Goal: Task Accomplishment & Management: Manage account settings

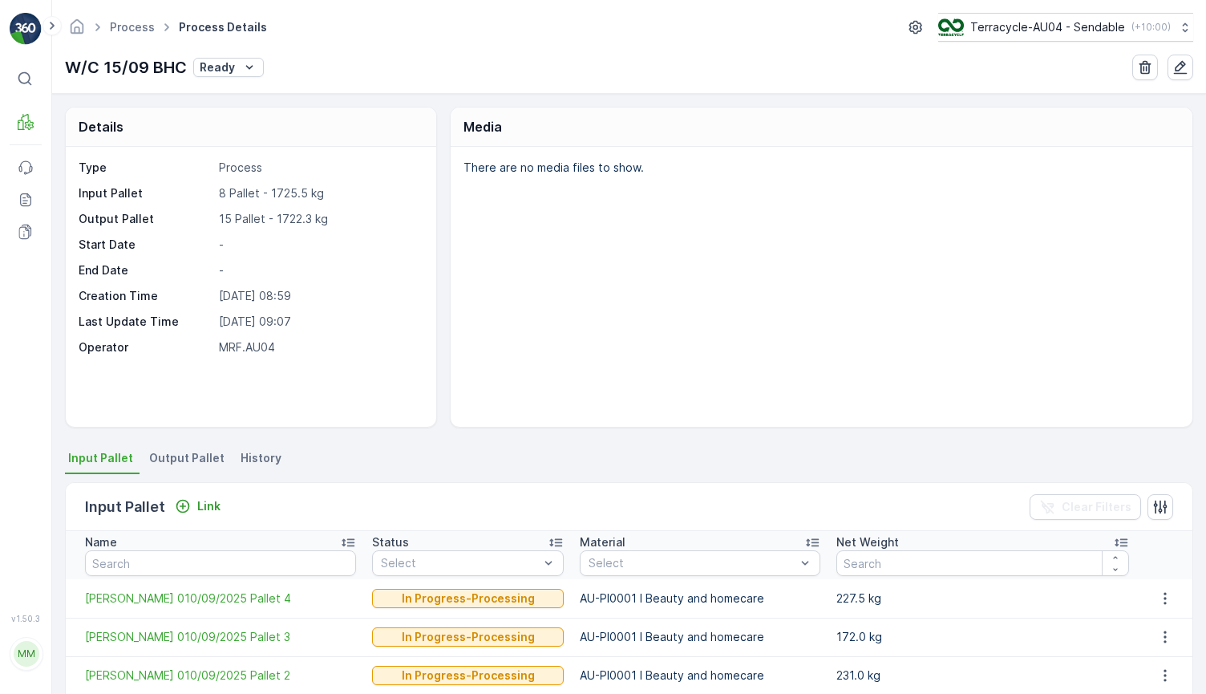
click at [529, 315] on div "There are no media files to show." at bounding box center [822, 287] width 742 height 280
click at [188, 463] on span "Output Pallet" at bounding box center [186, 458] width 75 height 16
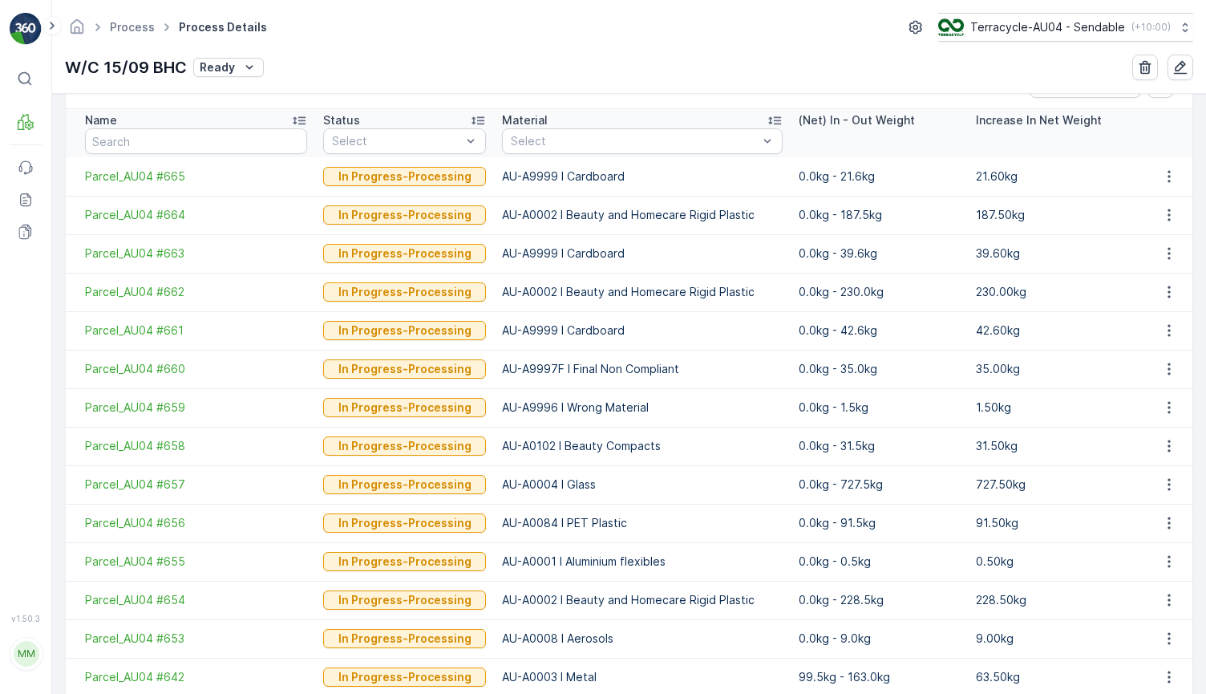
scroll to position [379, 0]
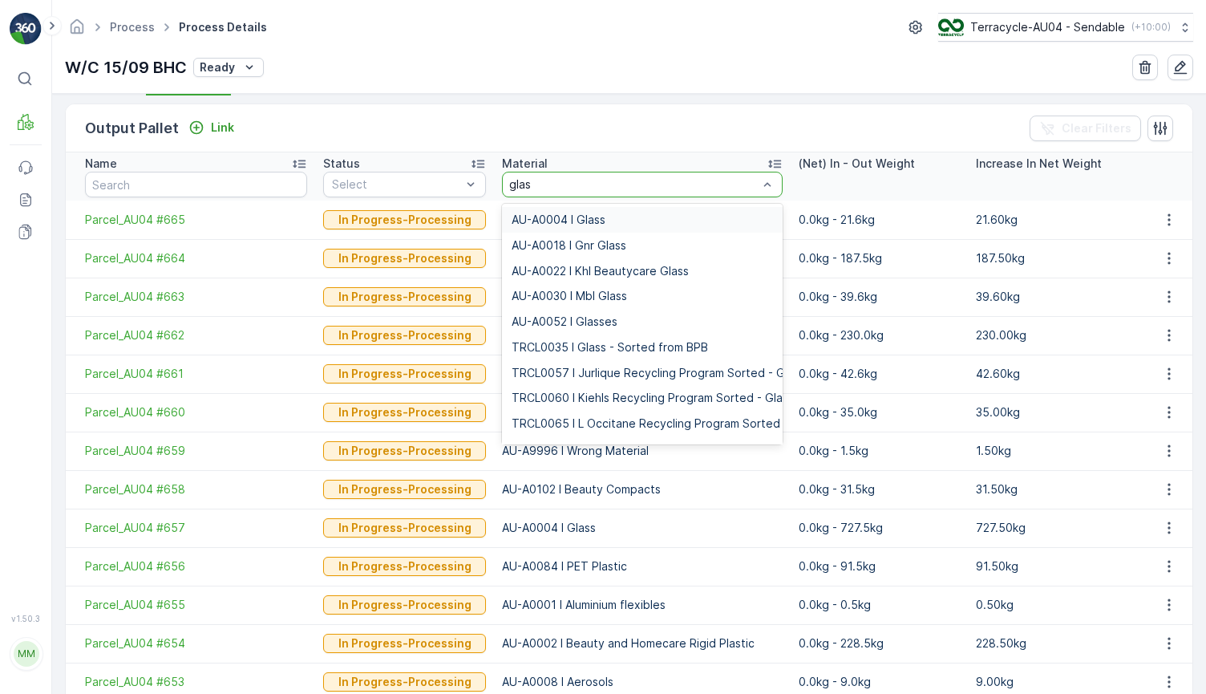
type input "glass"
type input "rigi"
click at [707, 217] on span "AU-A0002 I Beauty and Homecare Rigid Plastic" at bounding box center [638, 219] width 253 height 13
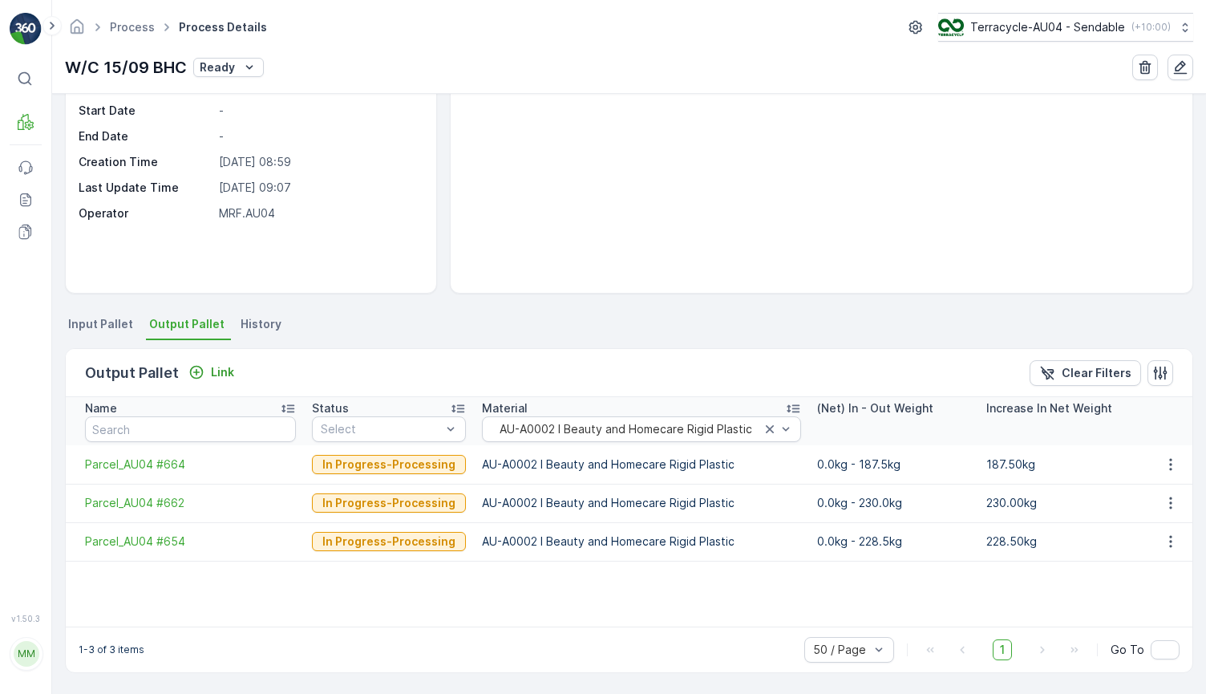
scroll to position [134, 0]
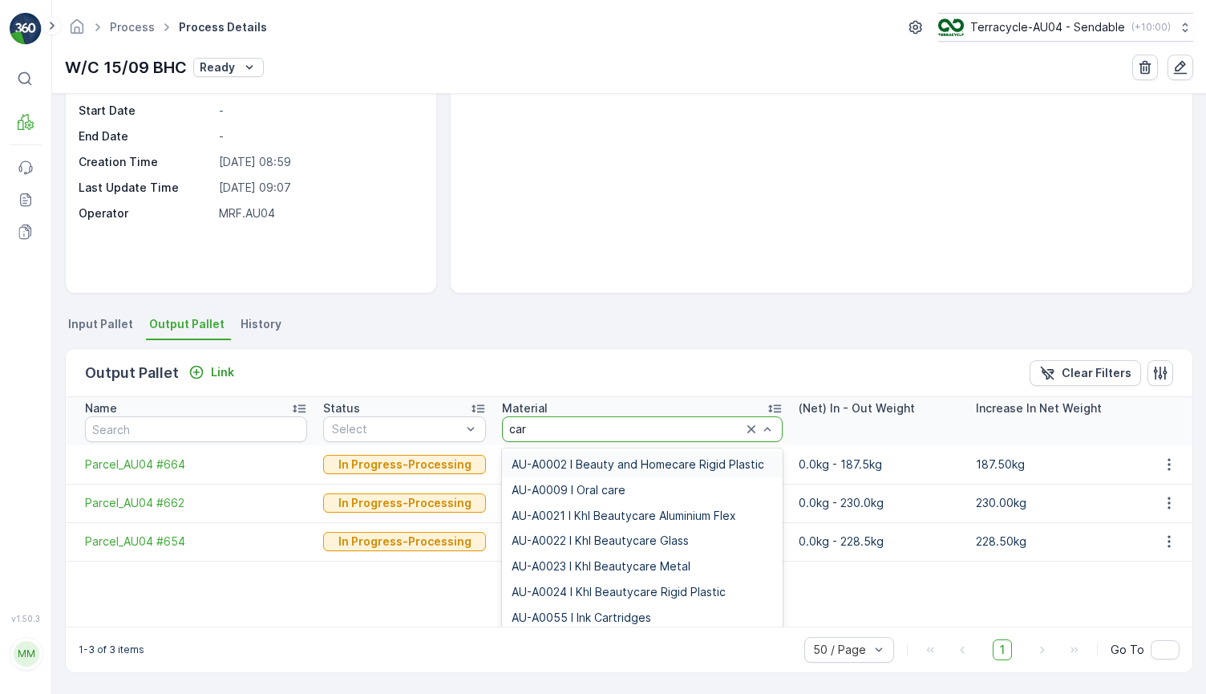
type input "card"
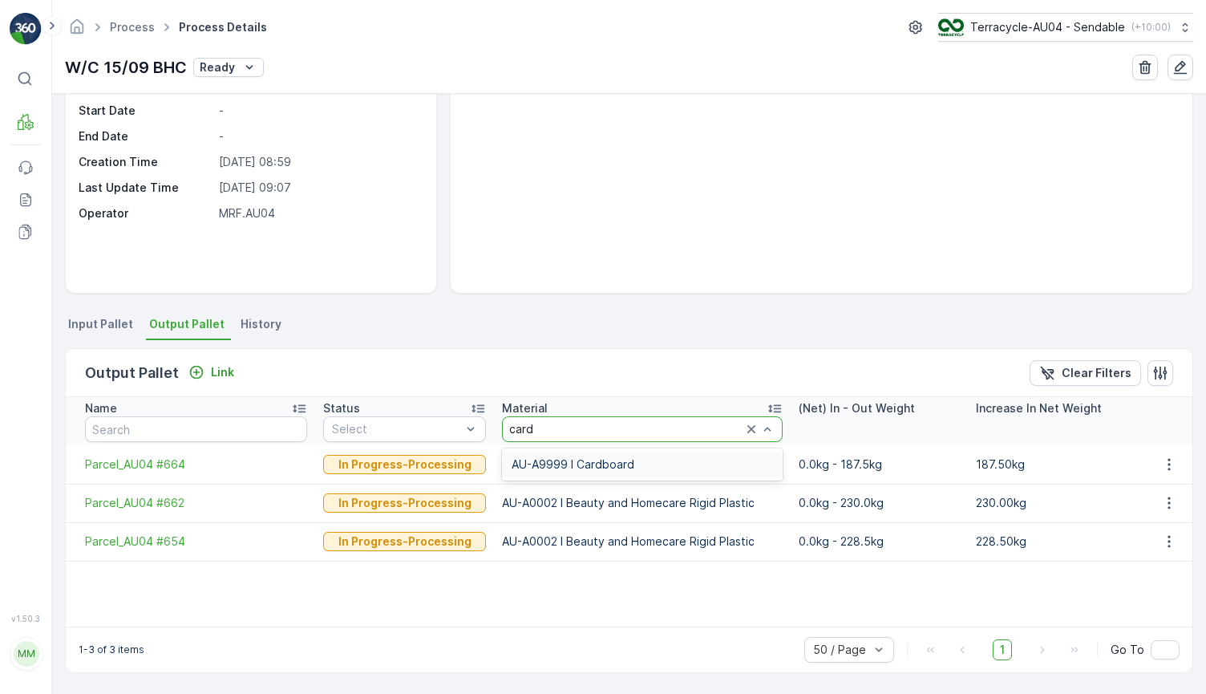
click at [643, 467] on div "AU-A9999 I Cardboard" at bounding box center [642, 464] width 261 height 13
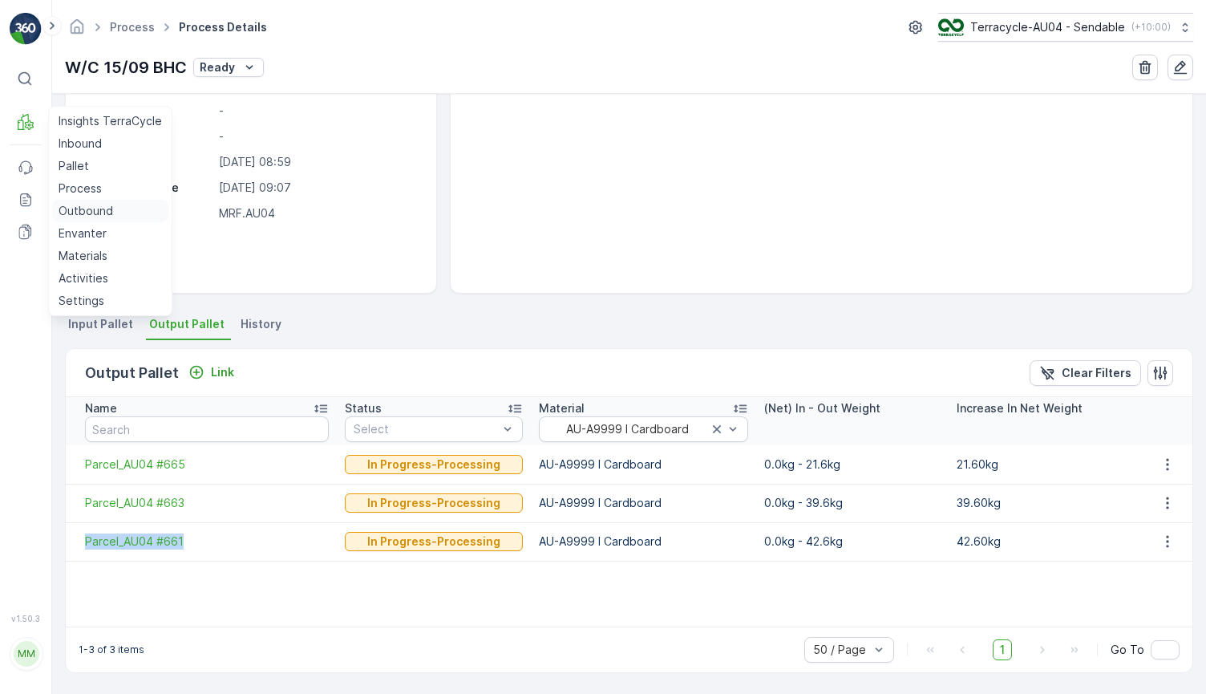
click at [94, 212] on p "Outbound" at bounding box center [86, 211] width 55 height 16
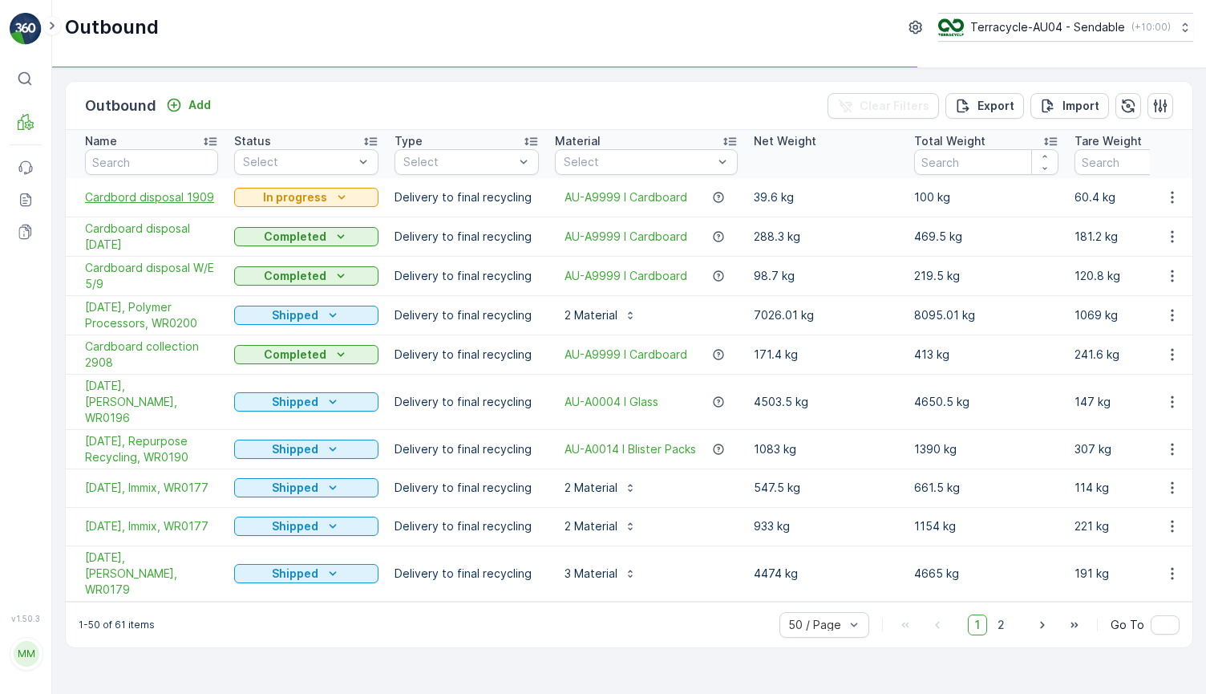
click at [136, 201] on span "Cardbord disposal 1909" at bounding box center [151, 197] width 133 height 16
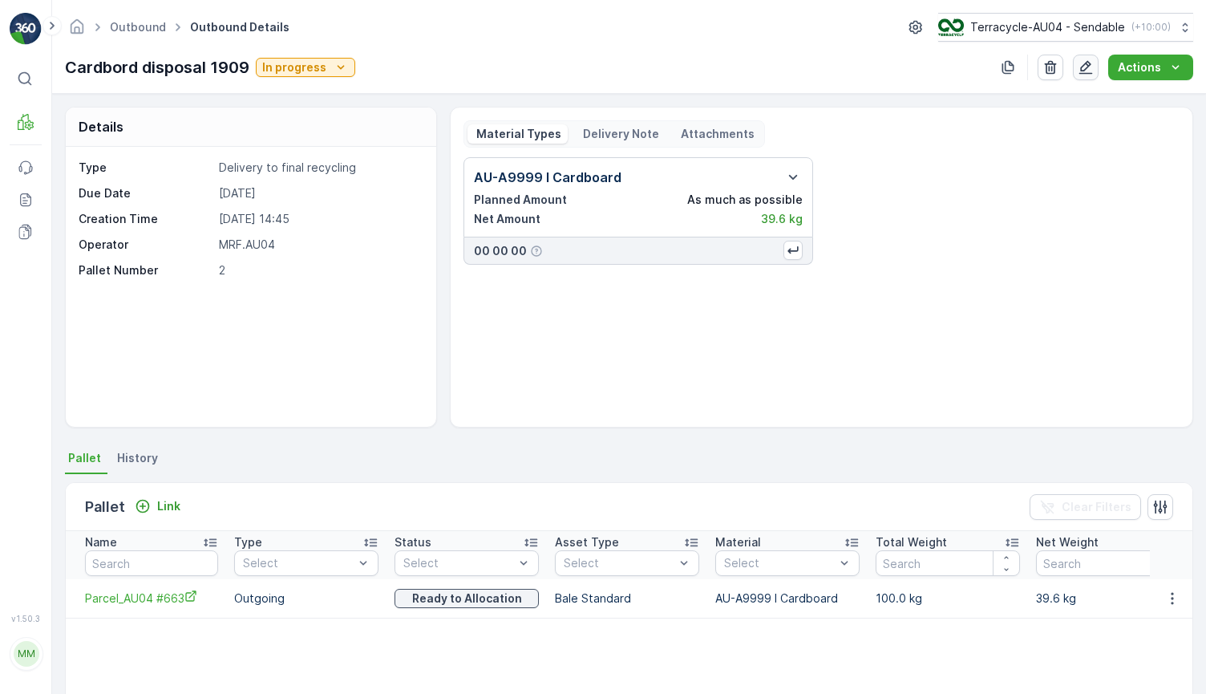
click at [1090, 74] on icon "button" at bounding box center [1086, 67] width 16 height 16
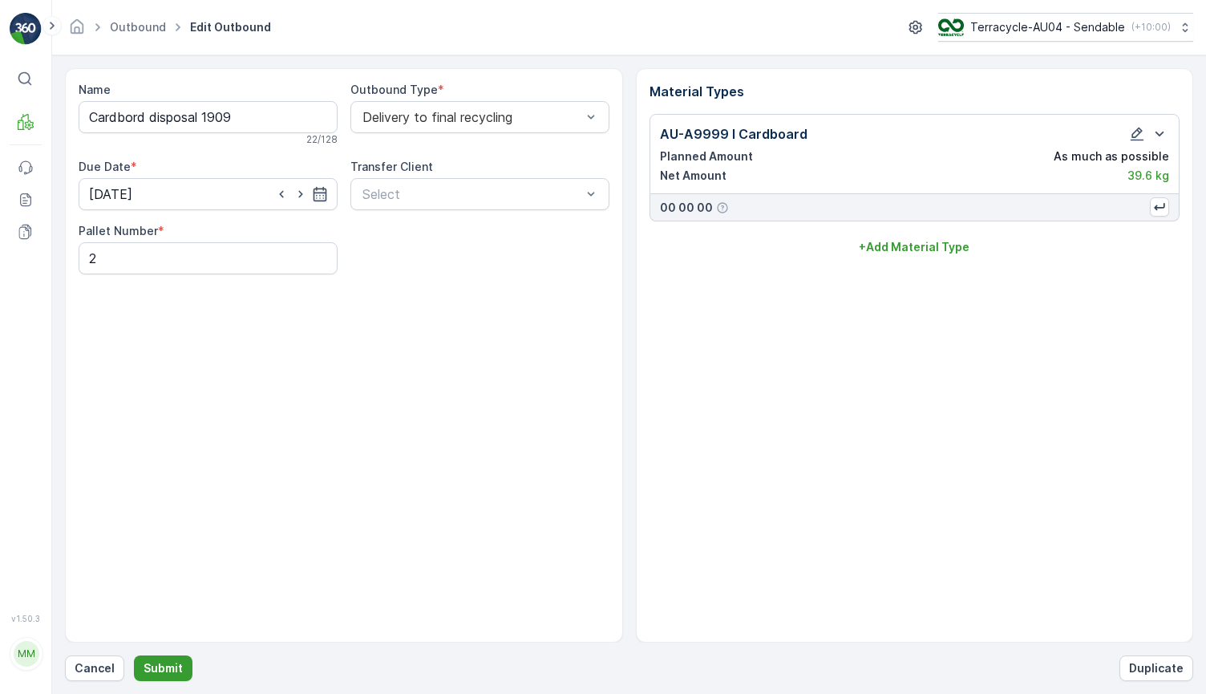
click at [159, 659] on button "Submit" at bounding box center [163, 668] width 59 height 26
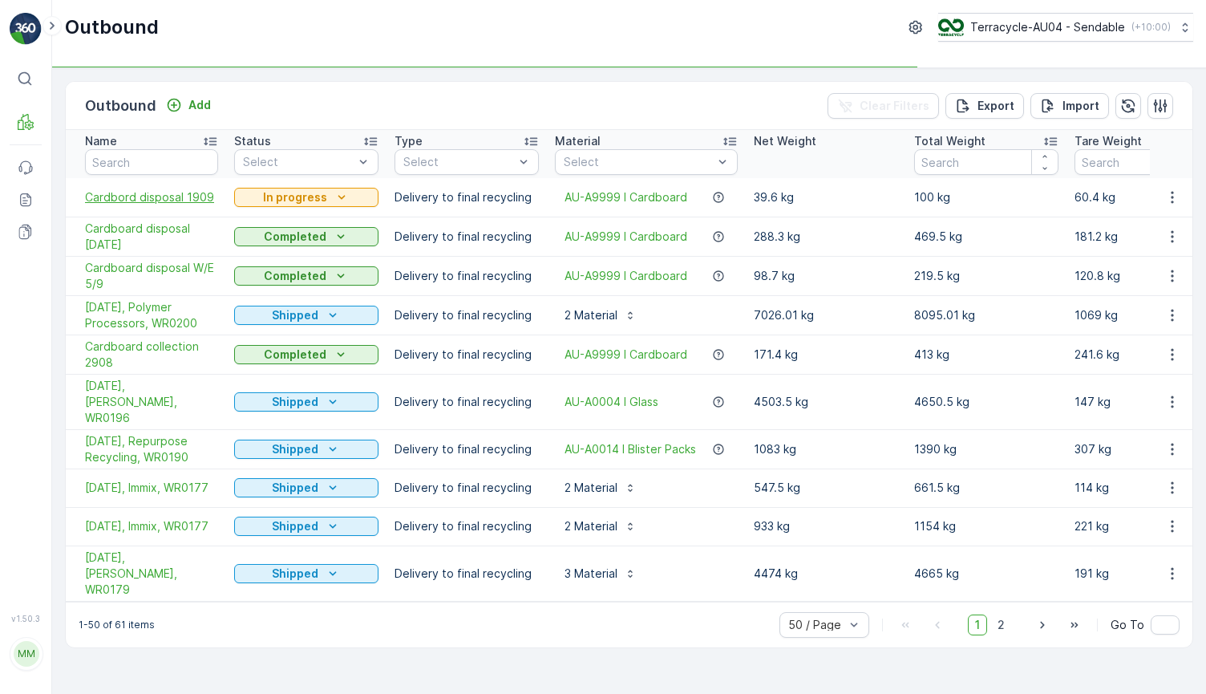
click at [176, 197] on span "Cardbord disposal 1909" at bounding box center [151, 197] width 133 height 16
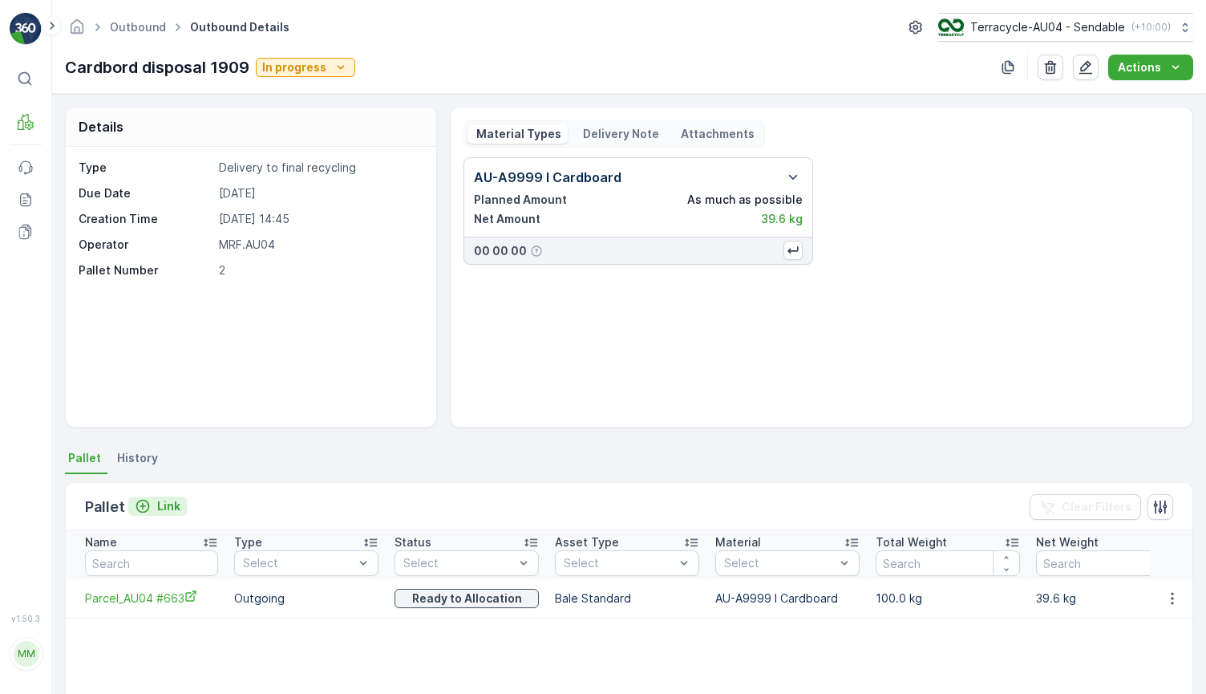
click at [158, 503] on p "Link" at bounding box center [168, 506] width 23 height 16
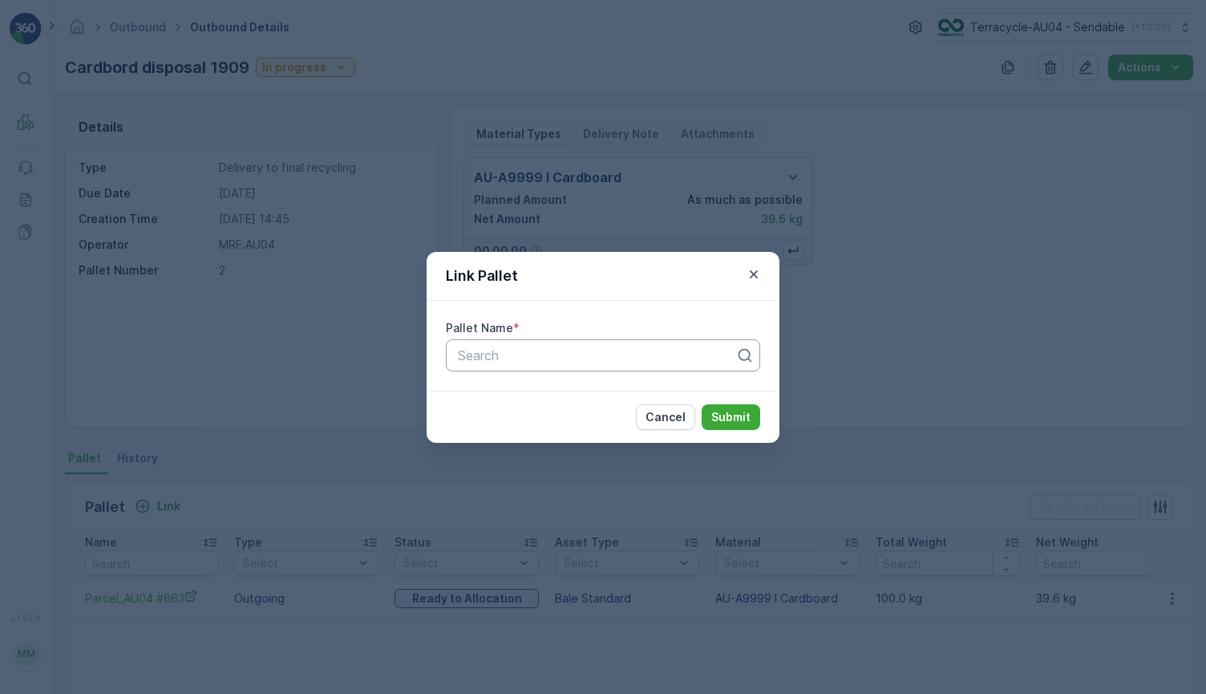
click at [573, 357] on div at bounding box center [596, 355] width 281 height 14
paste input "Parcel_AU04 #661"
type input "Parcel_AU04 #661"
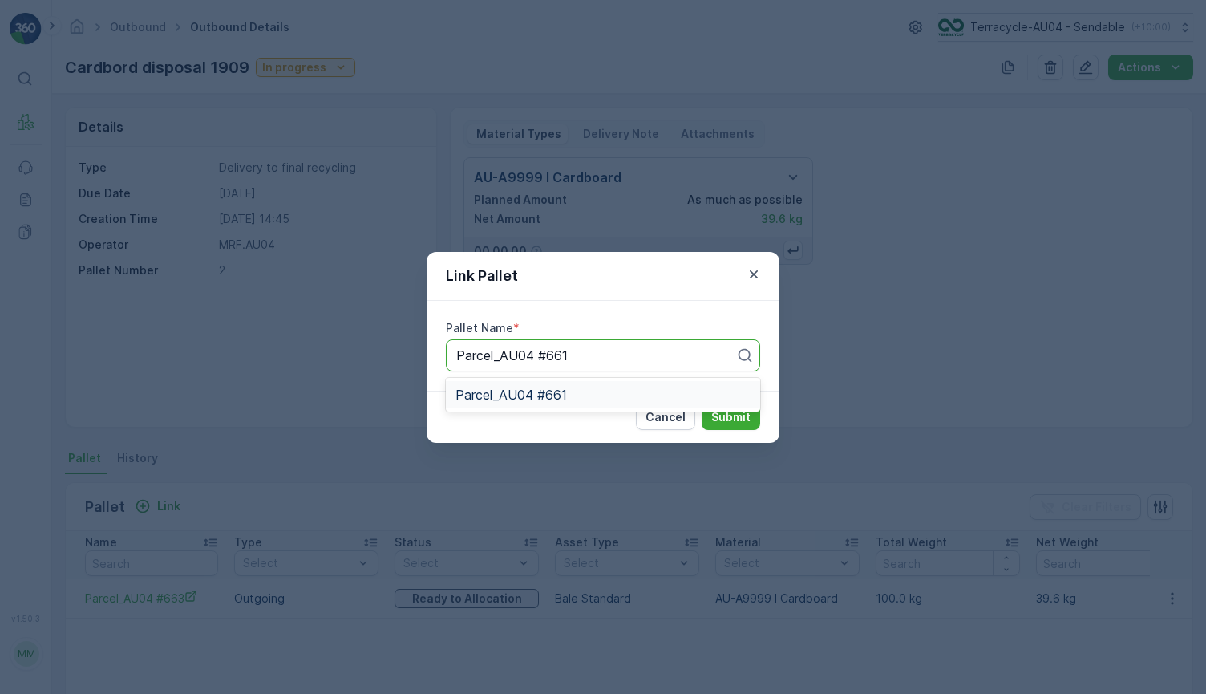
click at [598, 403] on div "Parcel_AU04 #661" at bounding box center [603, 394] width 314 height 27
click at [740, 412] on p "Submit" at bounding box center [730, 417] width 39 height 16
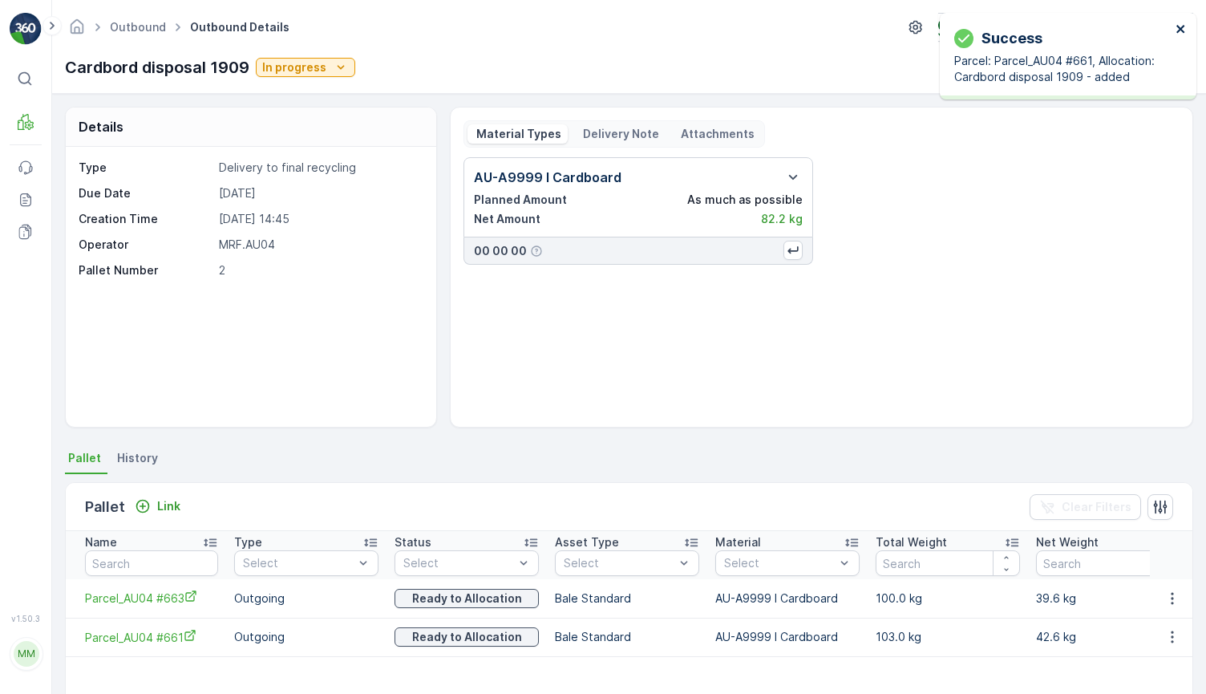
click at [1180, 27] on icon "close" at bounding box center [1181, 29] width 8 height 8
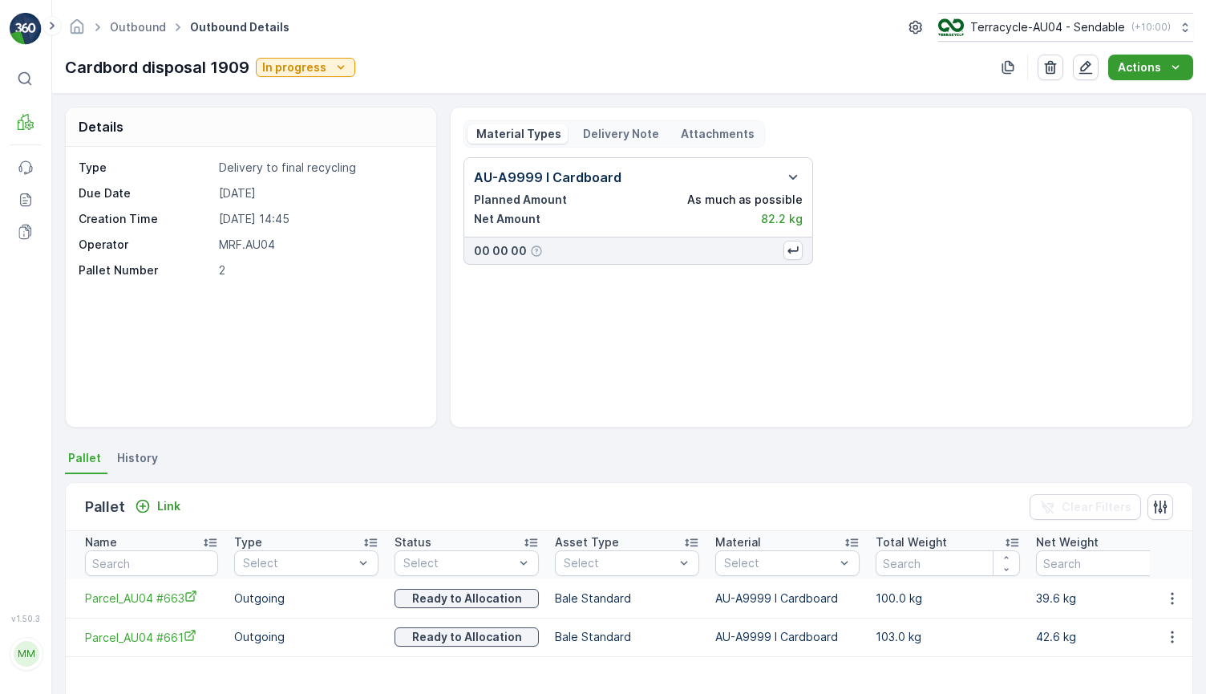
click at [1123, 74] on p "Actions" at bounding box center [1139, 67] width 43 height 16
click at [1118, 103] on span "Create Delivery Note" at bounding box center [1144, 98] width 116 height 16
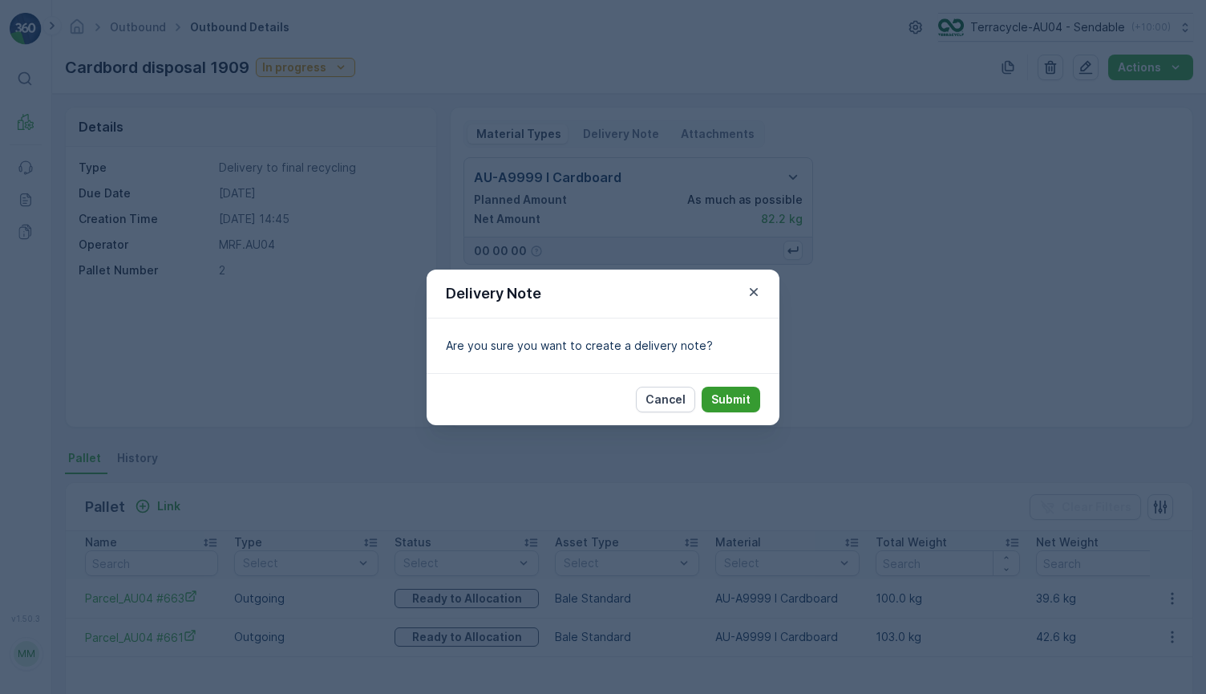
click at [732, 395] on p "Submit" at bounding box center [730, 399] width 39 height 16
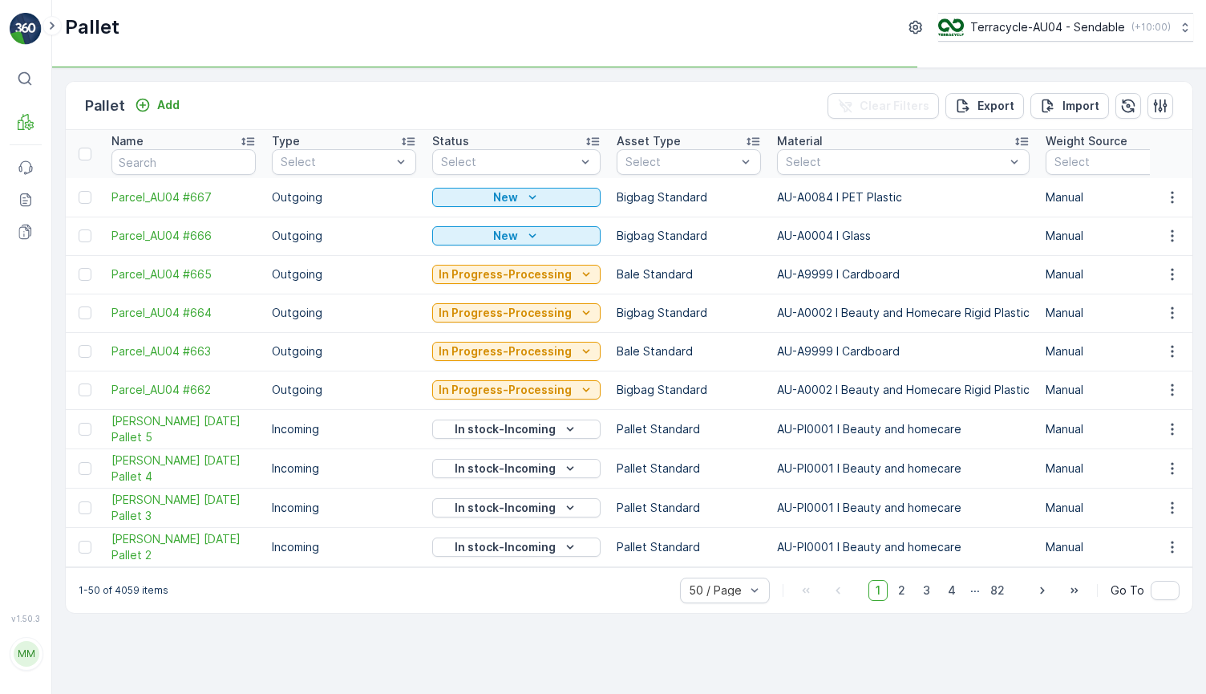
click at [180, 156] on input "text" at bounding box center [183, 162] width 144 height 26
type input "156"
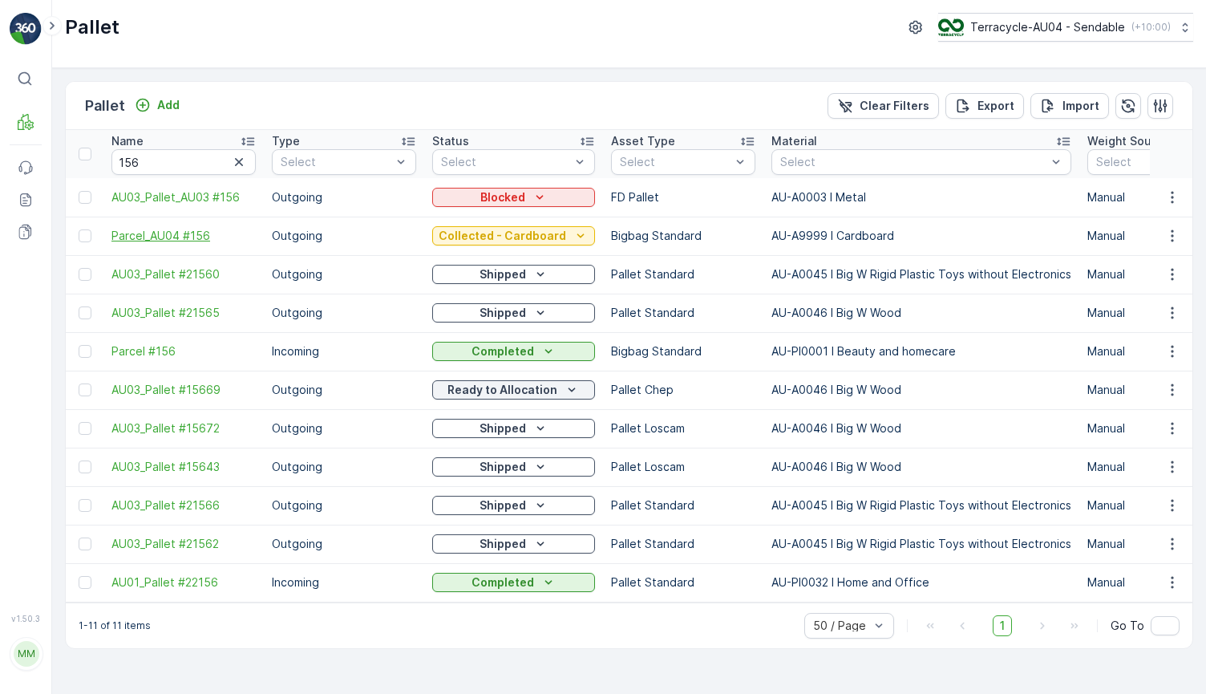
click at [168, 228] on span "Parcel_AU04 #156" at bounding box center [183, 236] width 144 height 16
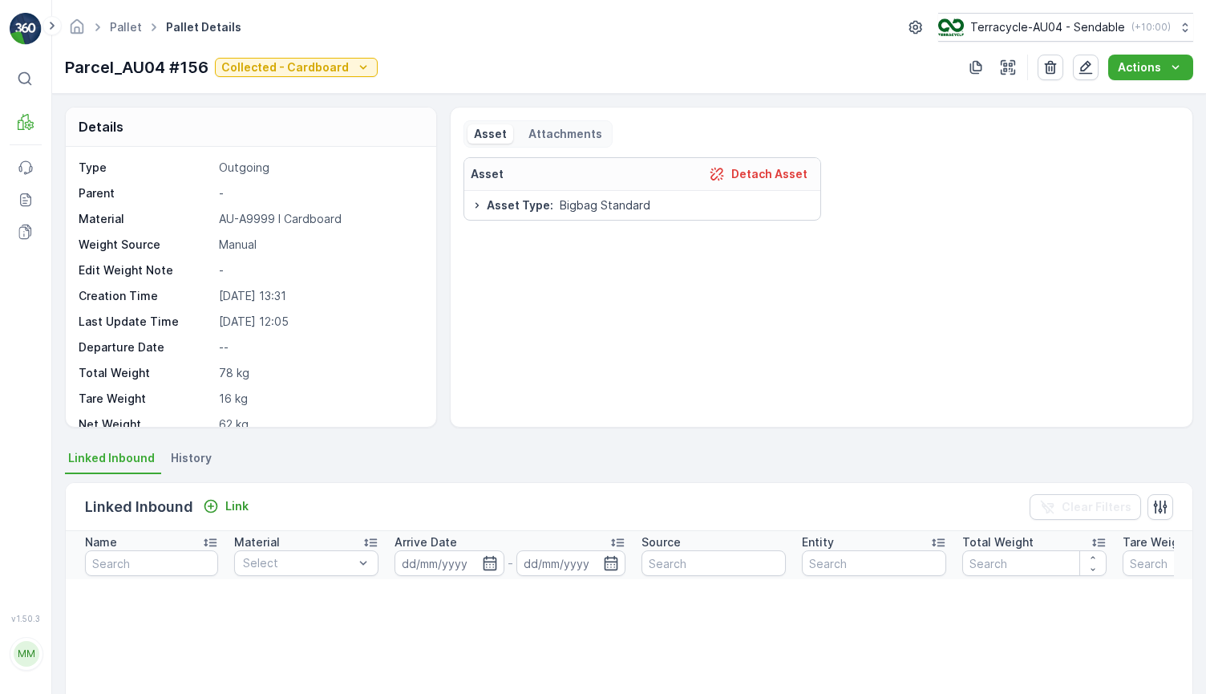
scroll to position [71, 0]
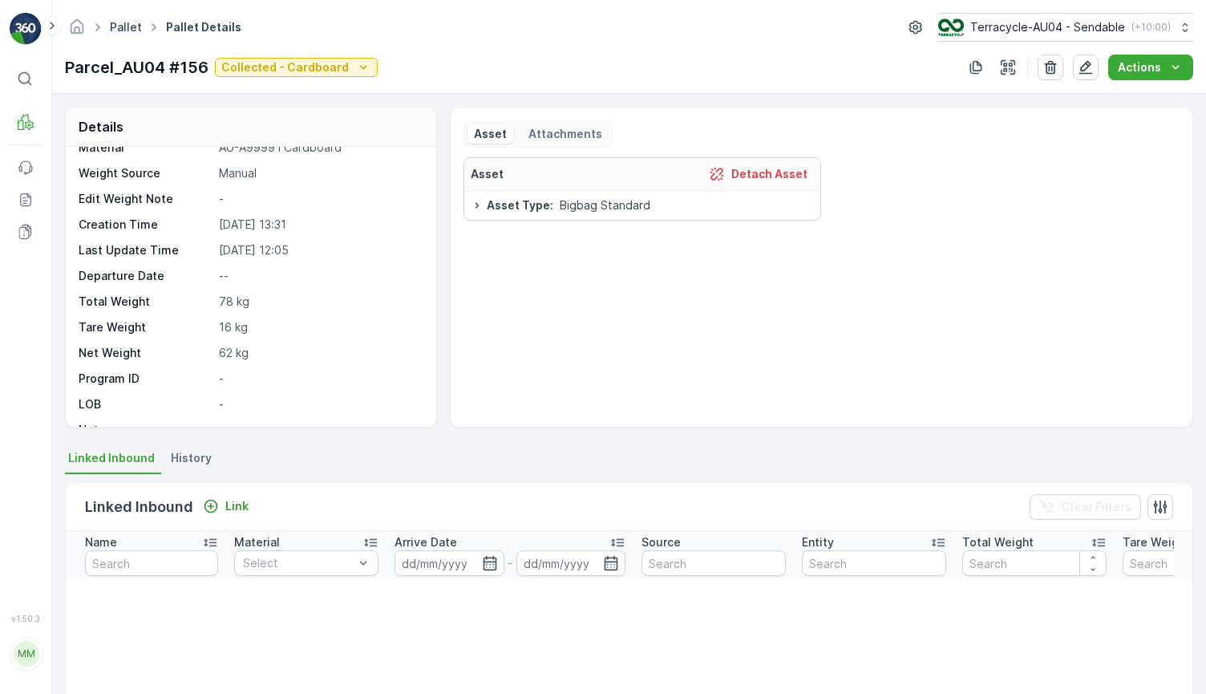
click at [113, 22] on link "Pallet" at bounding box center [126, 27] width 32 height 14
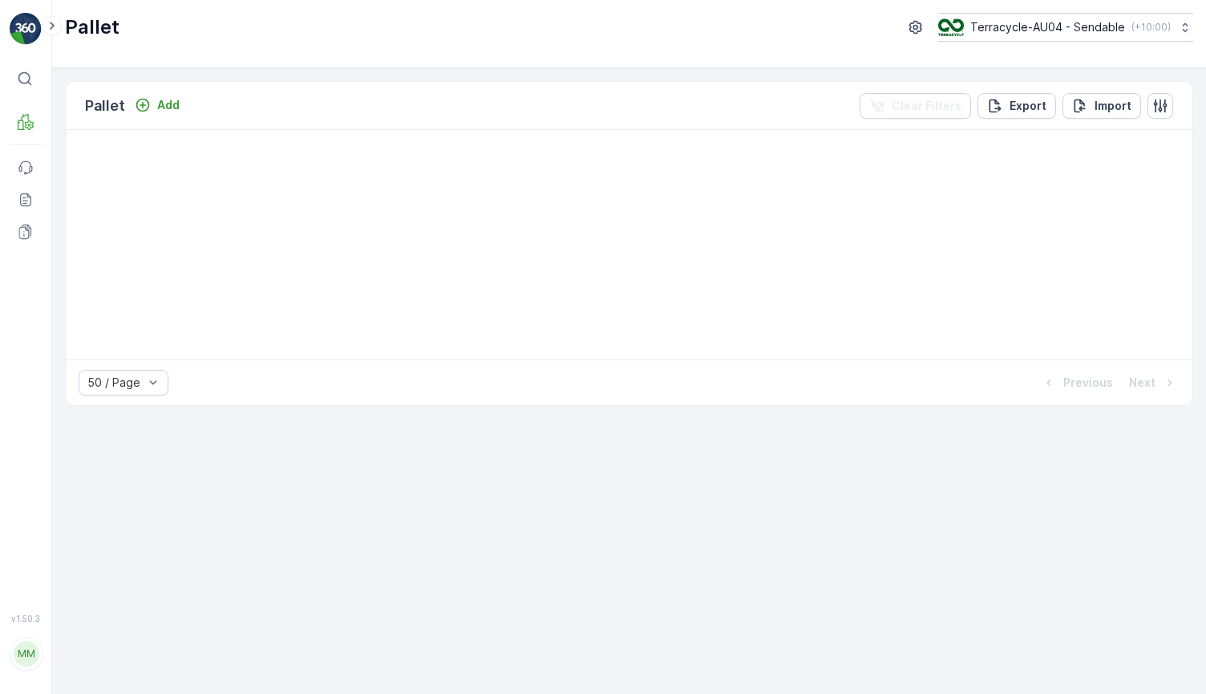
click at [760, 237] on div at bounding box center [629, 244] width 1127 height 229
click at [608, 506] on div "Pallet Add Clear Filters Export Import 50 / Page Previous Next" at bounding box center [629, 381] width 1154 height 626
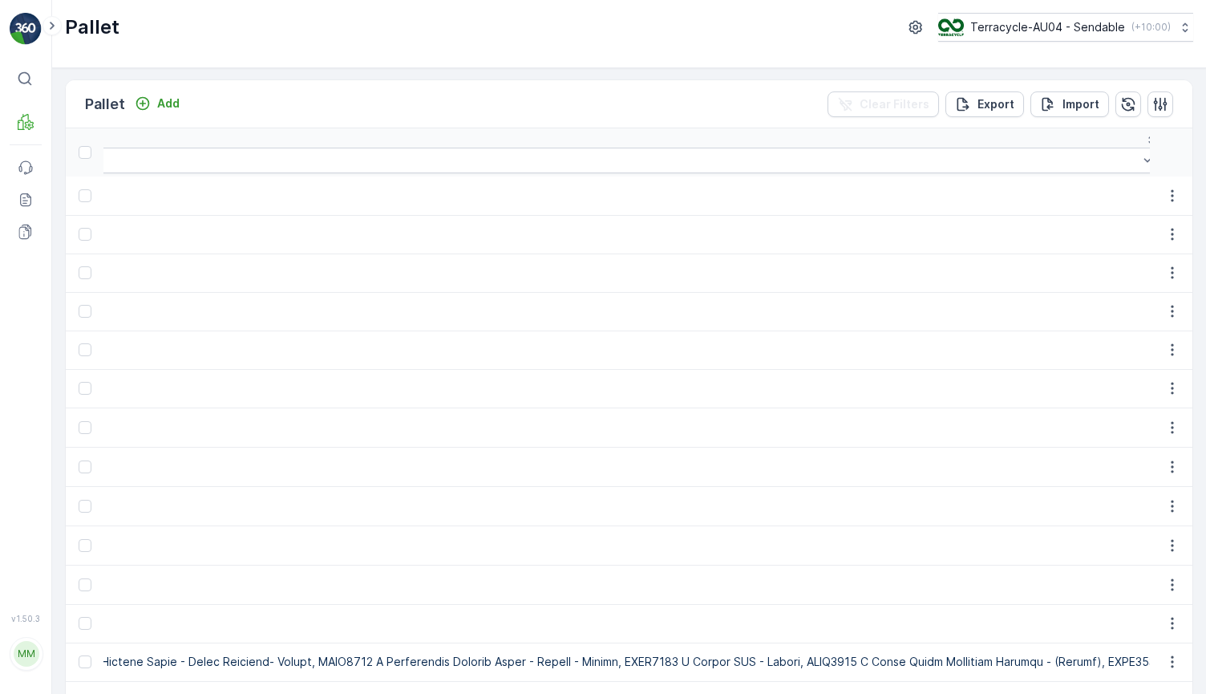
scroll to position [0, 50870]
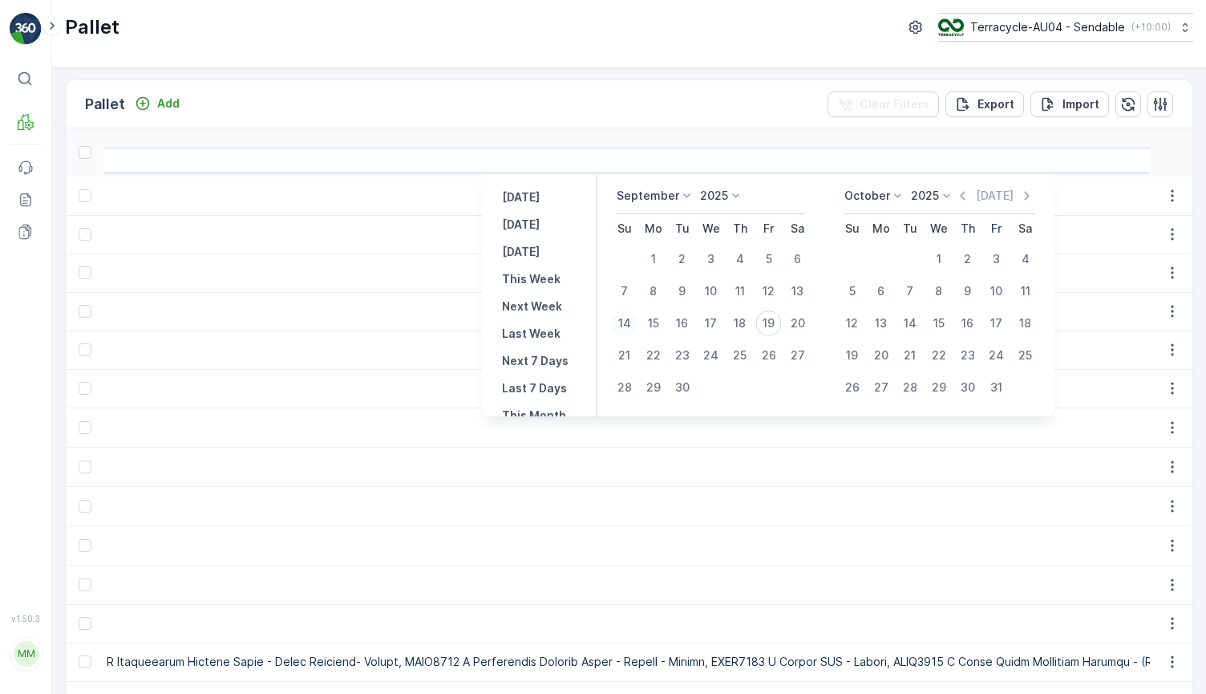
click at [626, 331] on div "14" at bounding box center [625, 323] width 26 height 26
type input "14.09.2025"
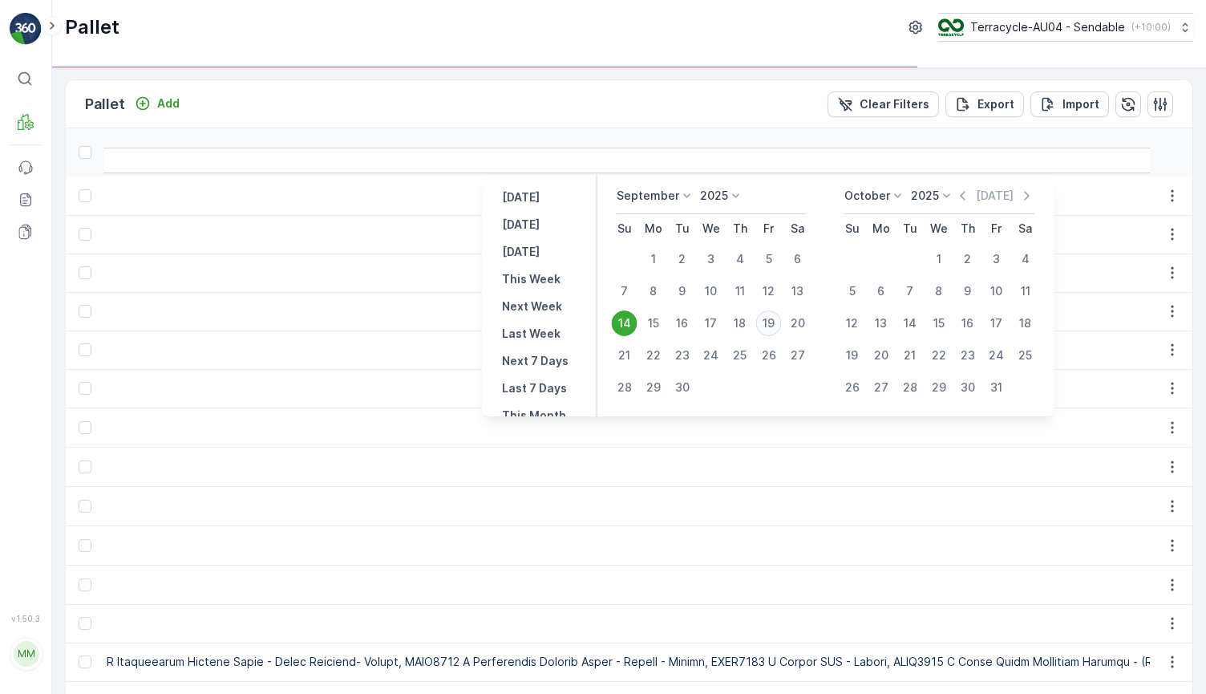
click at [771, 324] on div "19" at bounding box center [769, 323] width 26 height 26
type input "19.09.2025"
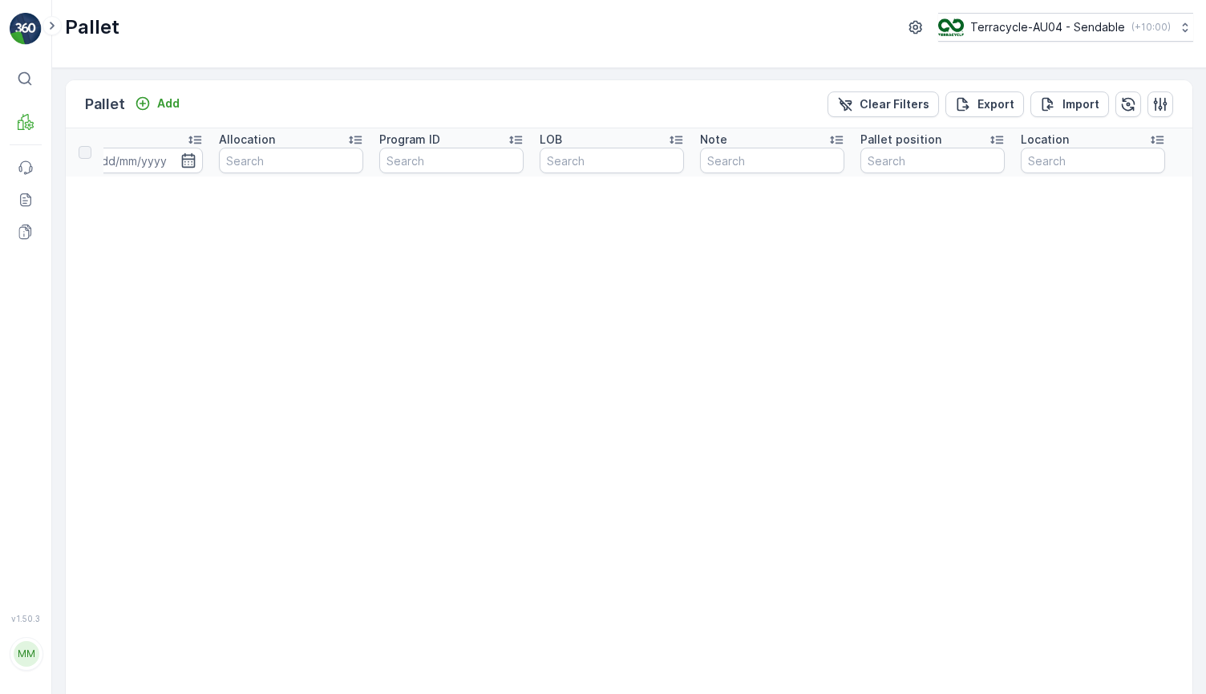
scroll to position [0, 2155]
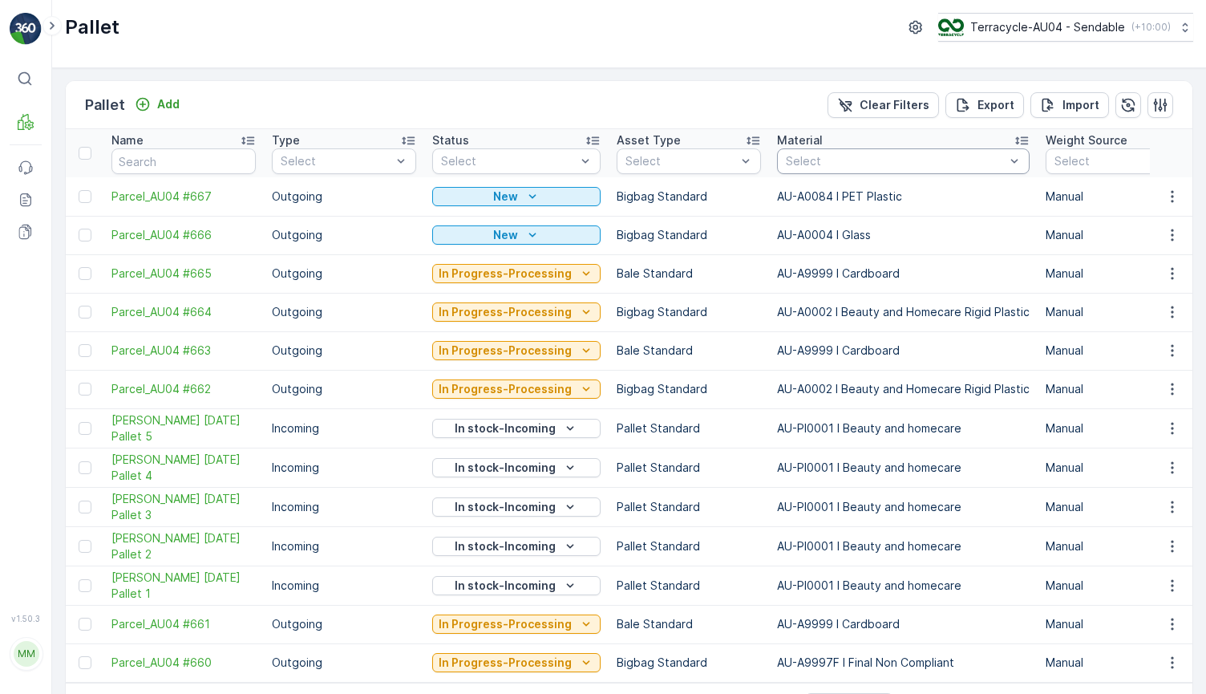
click at [807, 149] on div "Select" at bounding box center [903, 161] width 253 height 26
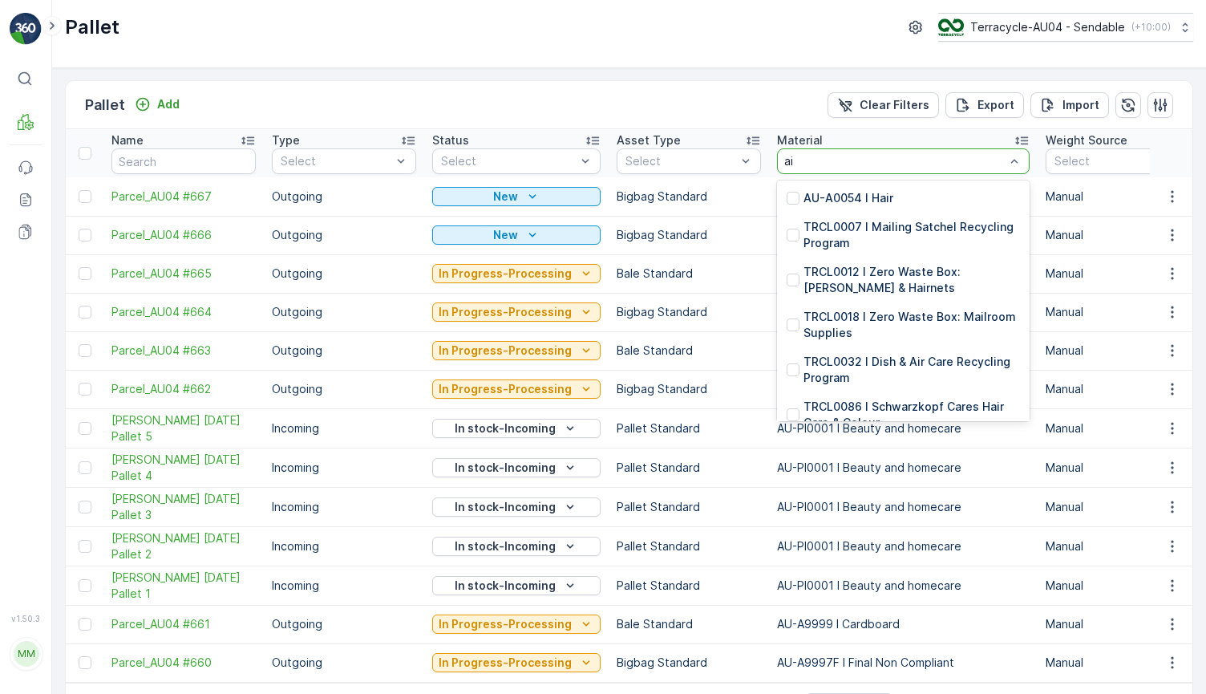
type input "a"
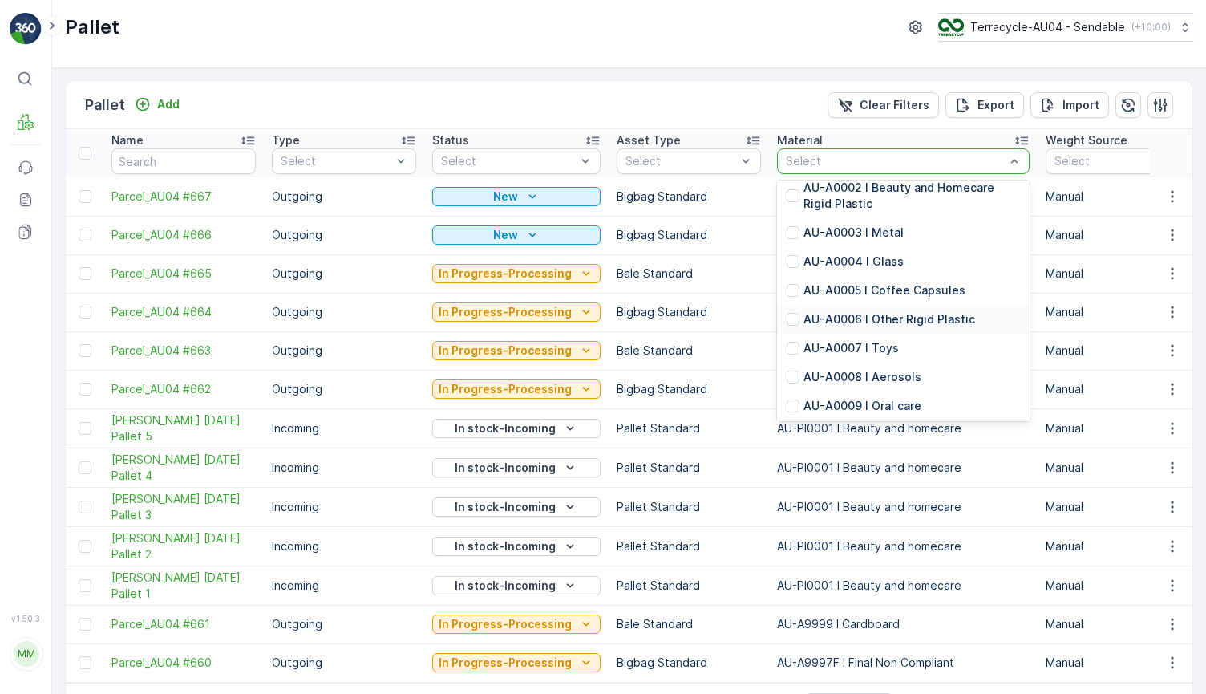
scroll to position [58, 0]
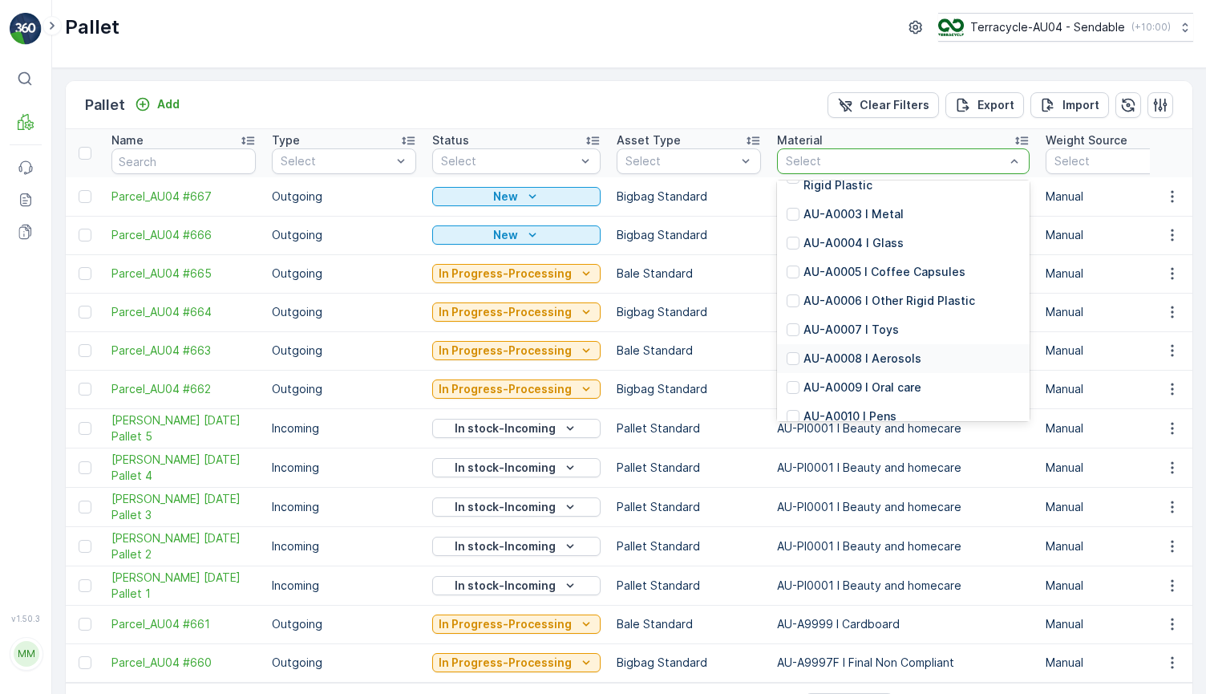
click at [879, 359] on p "AU-A0008 I Aerosols" at bounding box center [863, 359] width 118 height 16
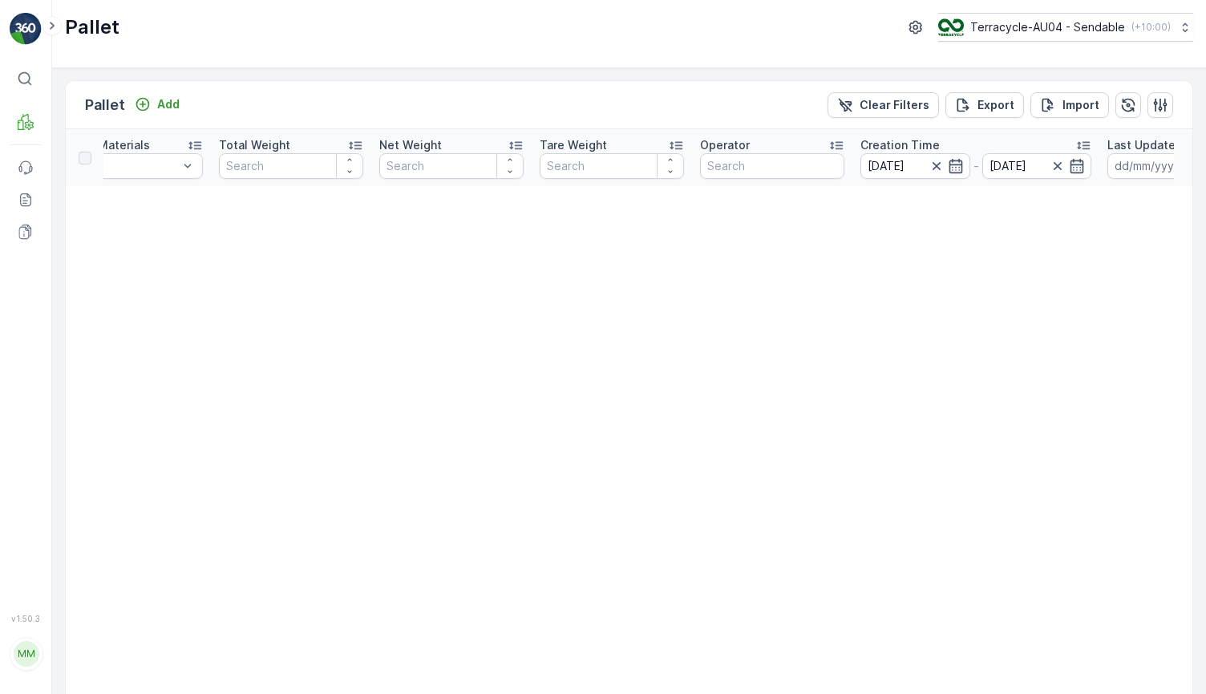
scroll to position [0, 1036]
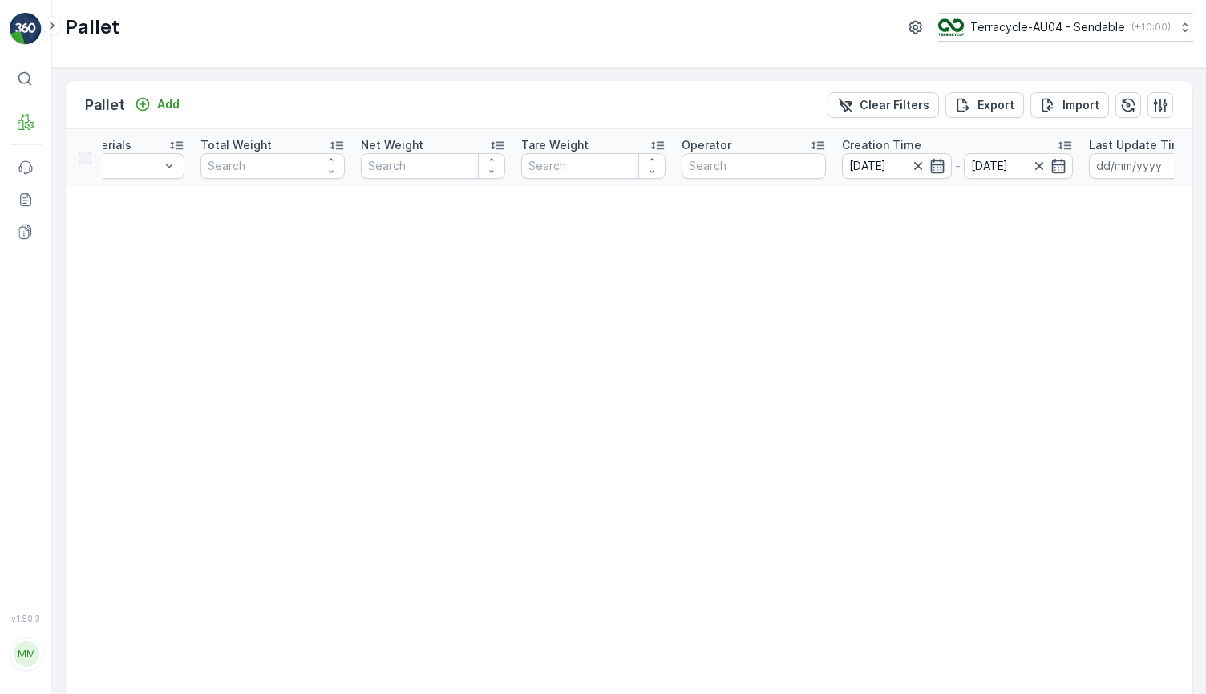
click at [931, 163] on icon "button" at bounding box center [938, 166] width 16 height 16
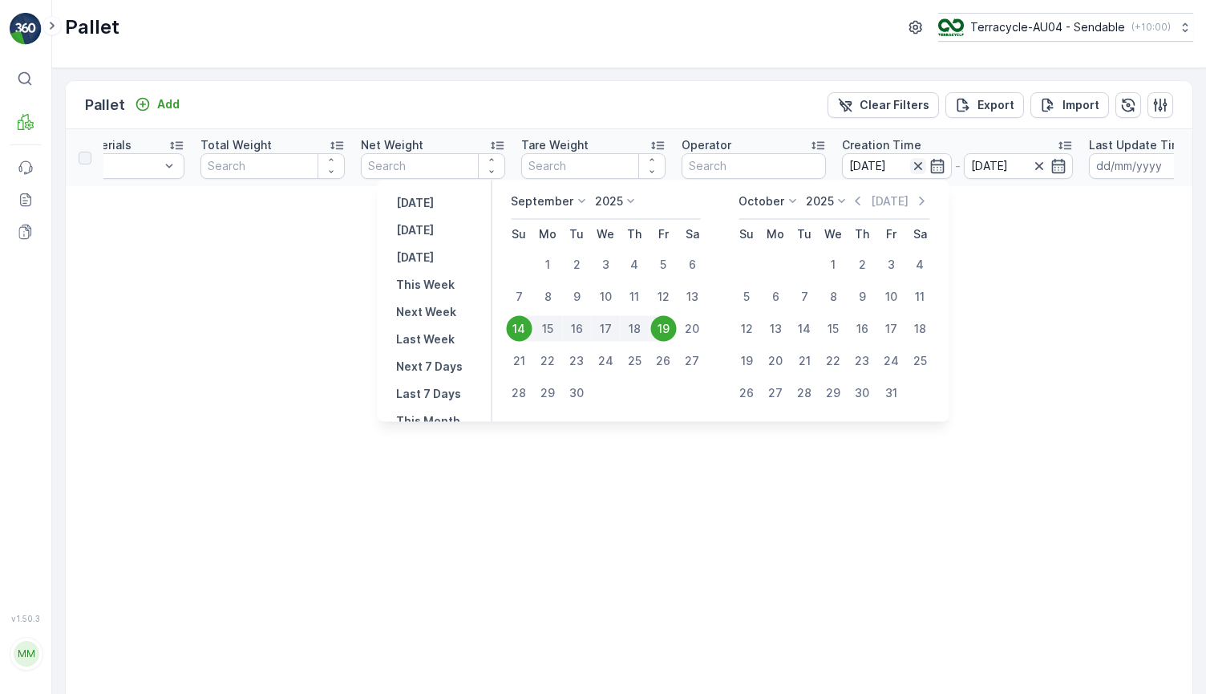
click at [920, 164] on icon "button" at bounding box center [918, 166] width 16 height 16
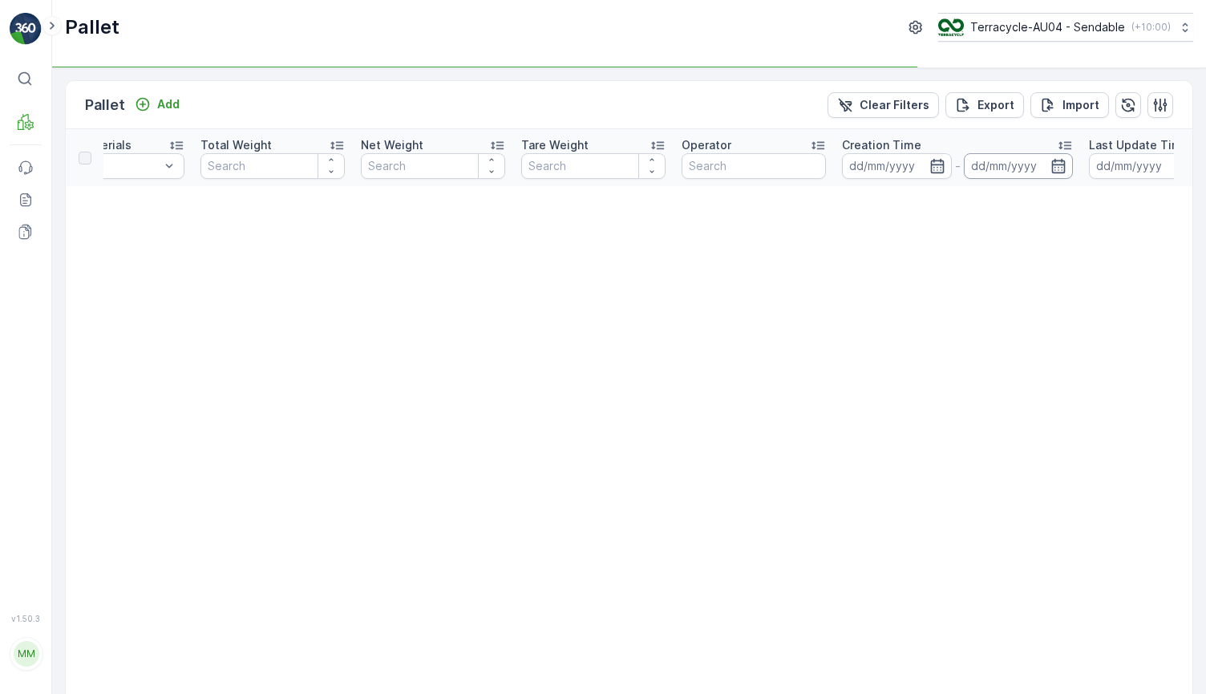
click at [1039, 166] on input at bounding box center [1019, 166] width 110 height 26
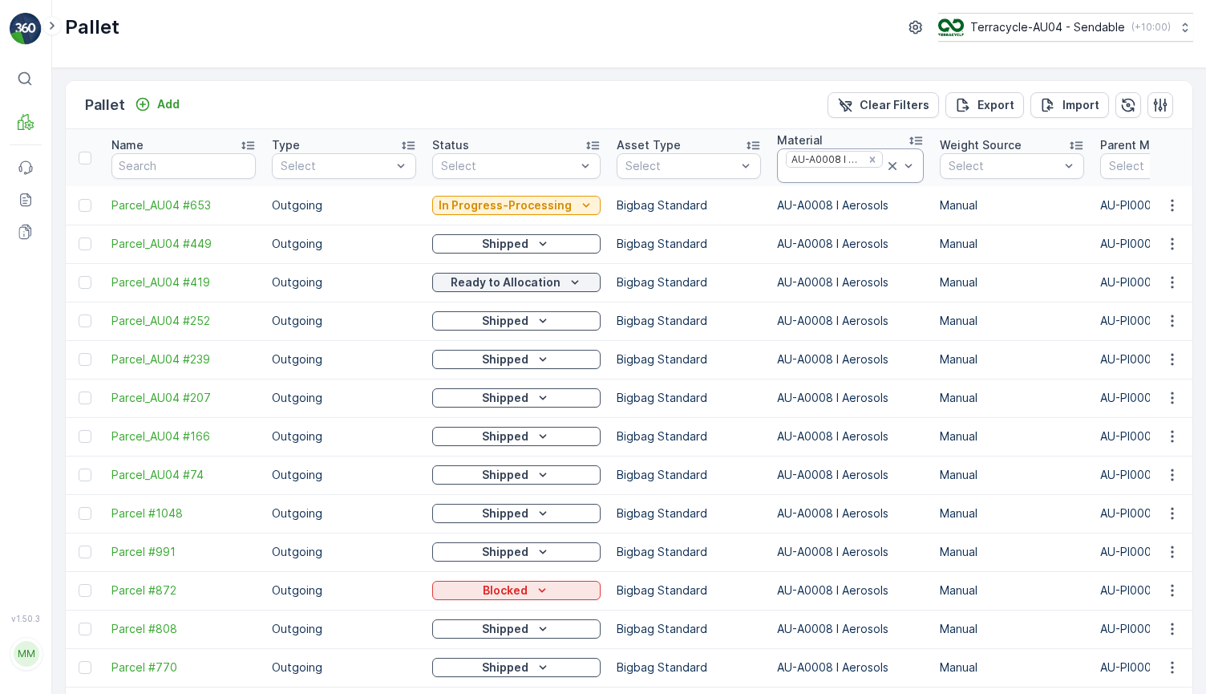
click at [889, 163] on icon at bounding box center [893, 166] width 8 height 8
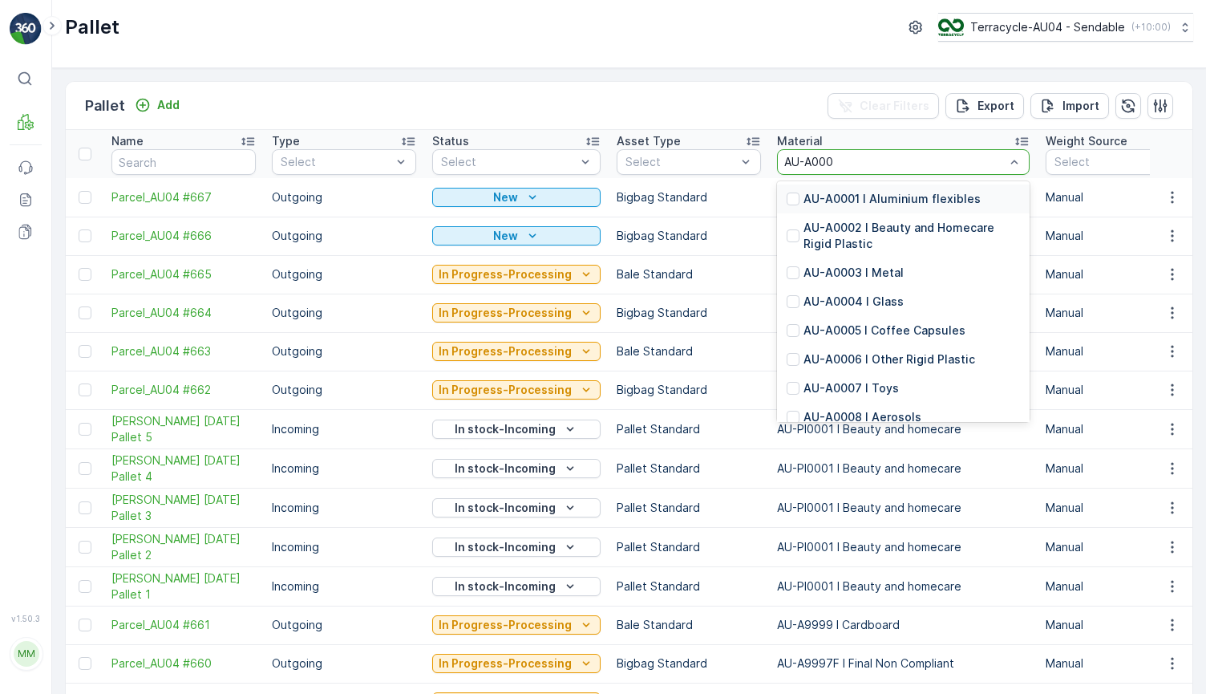
type input "AU-A0002"
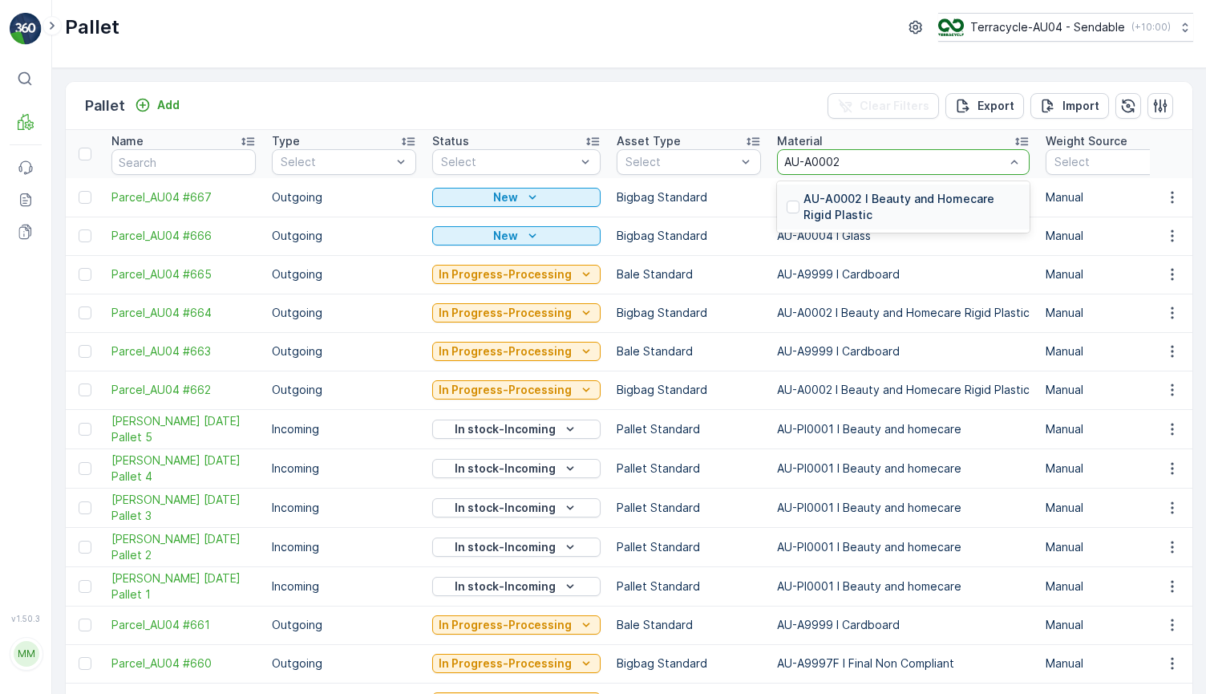
click at [912, 209] on p "AU-A0002 I Beauty and Homecare Rigid Plastic" at bounding box center [912, 207] width 217 height 32
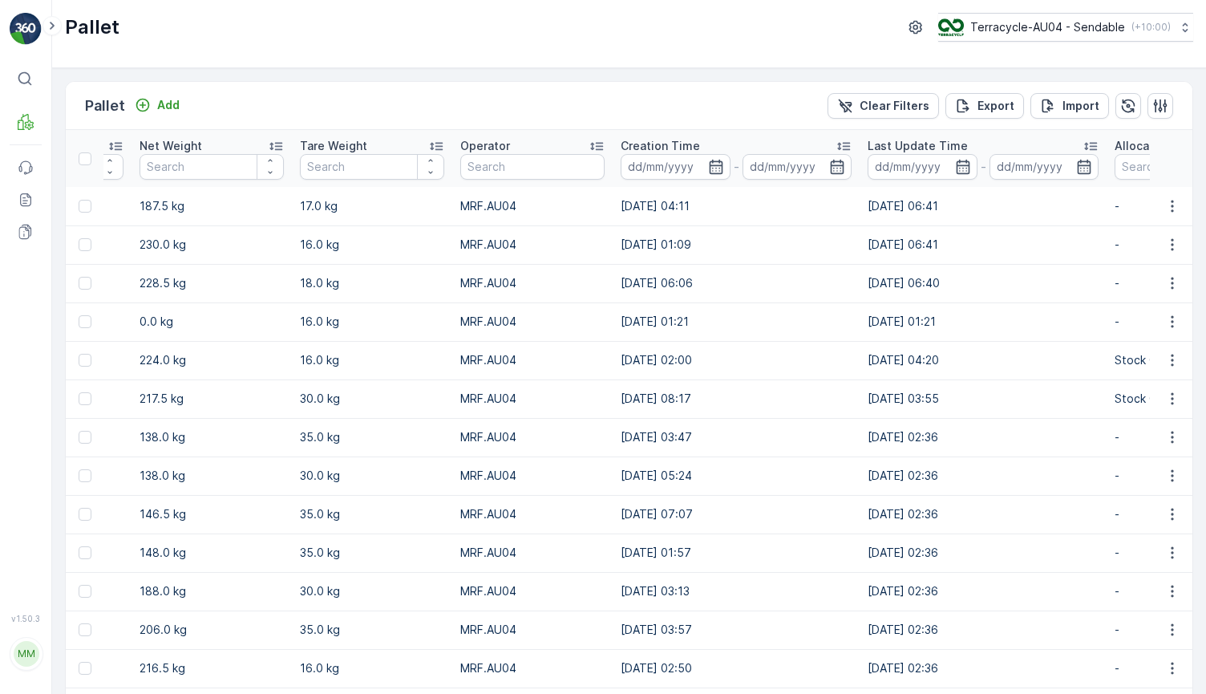
scroll to position [1, 0]
click at [708, 162] on icon "button" at bounding box center [716, 166] width 16 height 16
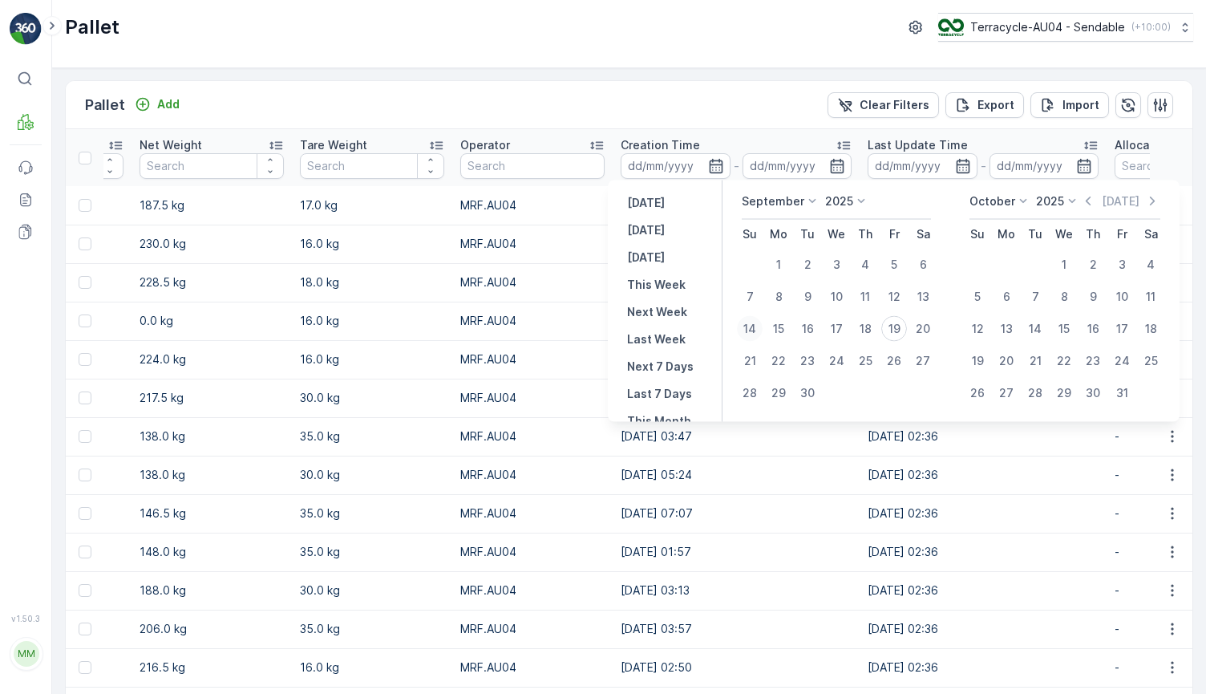
click at [751, 330] on div "14" at bounding box center [750, 329] width 26 height 26
type input "14.09.2025"
click at [694, 170] on input at bounding box center [676, 166] width 110 height 26
type input "14.09.2025"
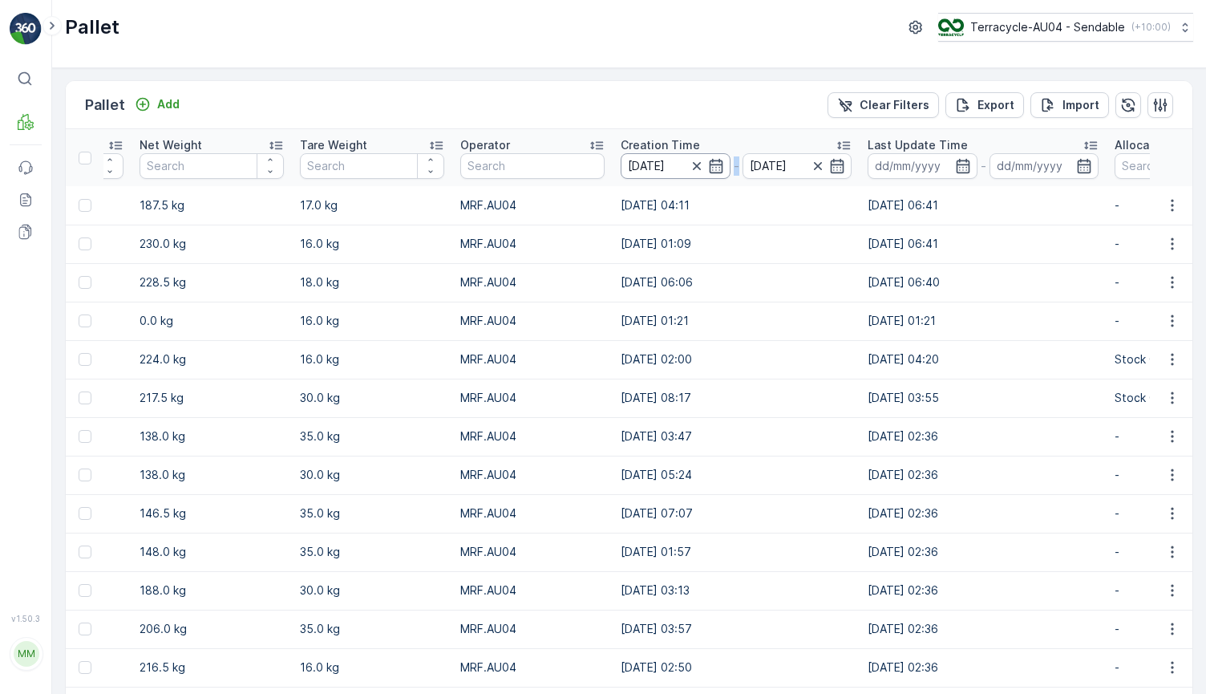
click at [694, 170] on div at bounding box center [706, 166] width 35 height 16
click at [708, 167] on icon "button" at bounding box center [716, 166] width 16 height 16
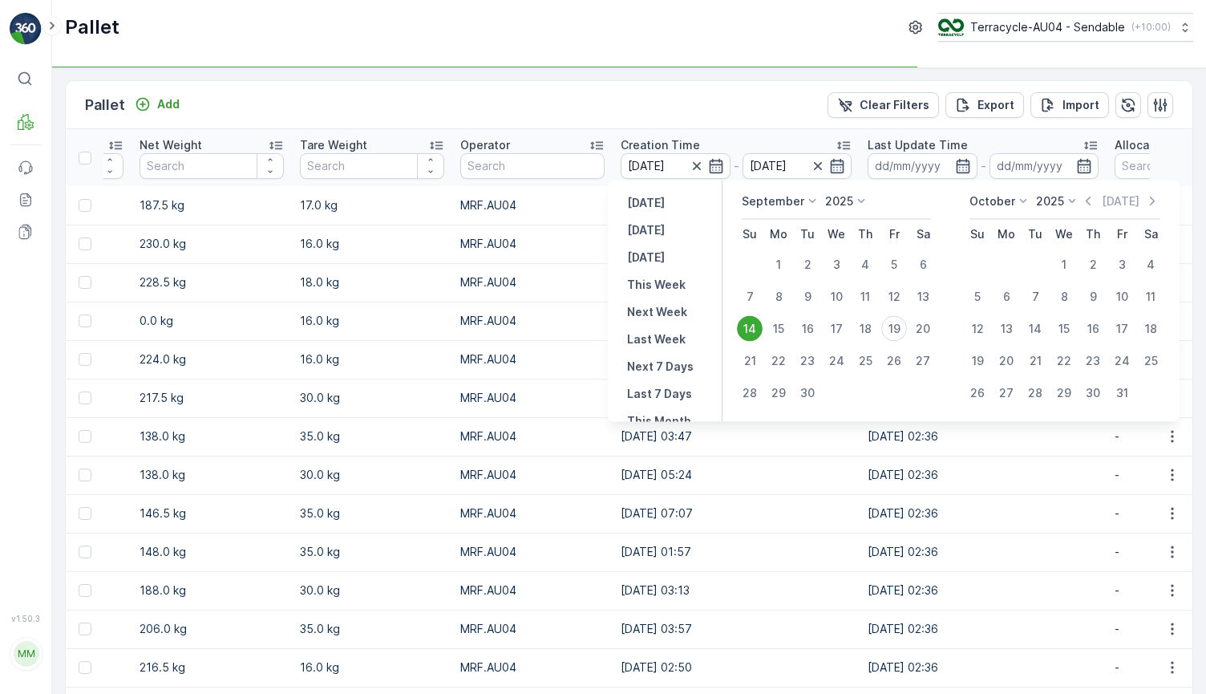
click at [756, 333] on div "14" at bounding box center [750, 329] width 26 height 26
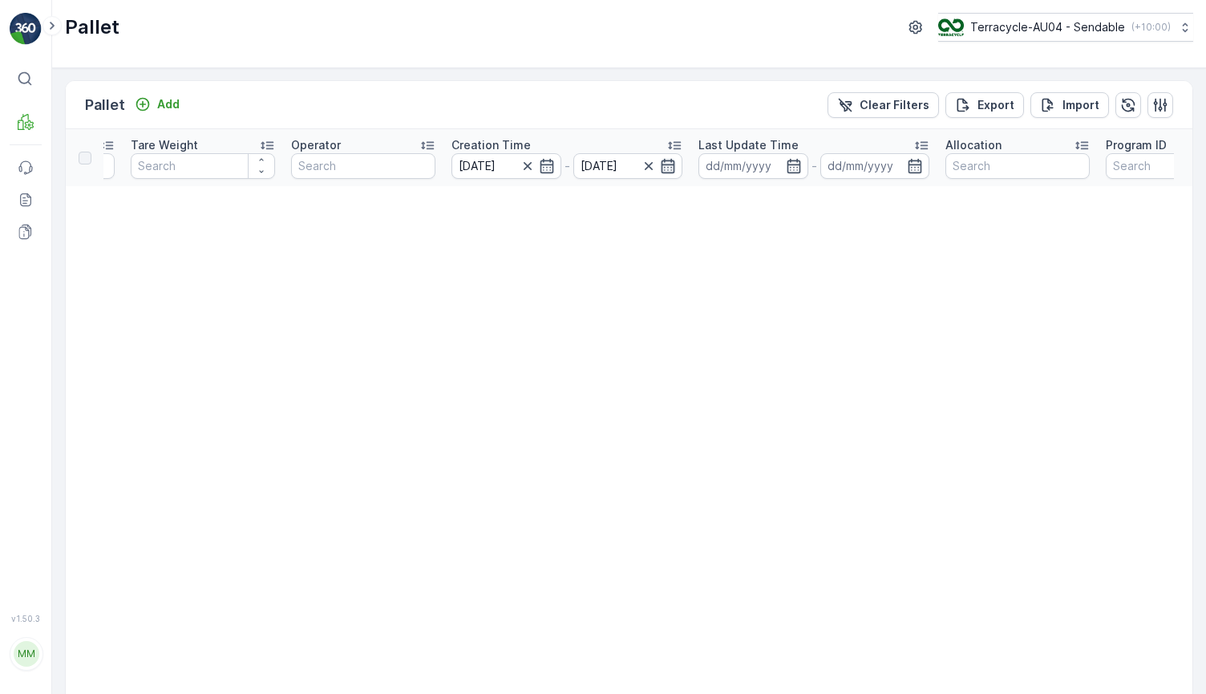
click at [660, 164] on icon "button" at bounding box center [668, 166] width 16 height 16
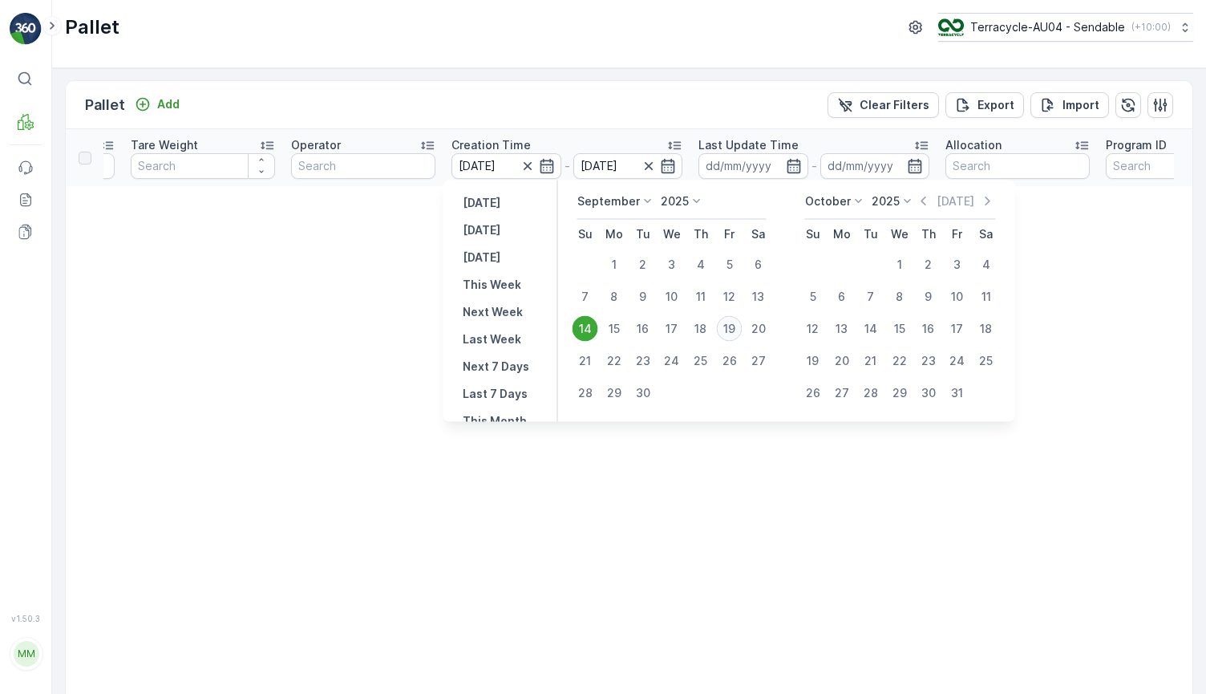
click at [734, 328] on div "19" at bounding box center [730, 329] width 26 height 26
type input "[DATE]"
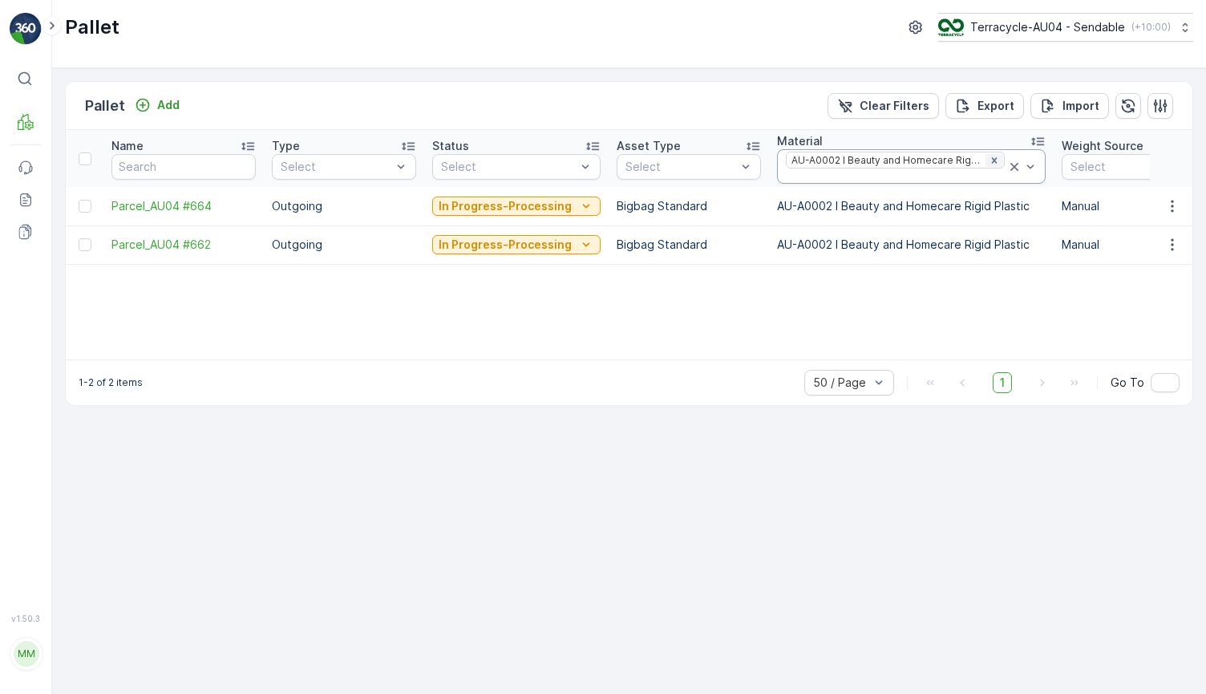
click at [989, 164] on icon "Remove AU-A0002 I Beauty and Homecare Rigid Plastic" at bounding box center [994, 160] width 11 height 11
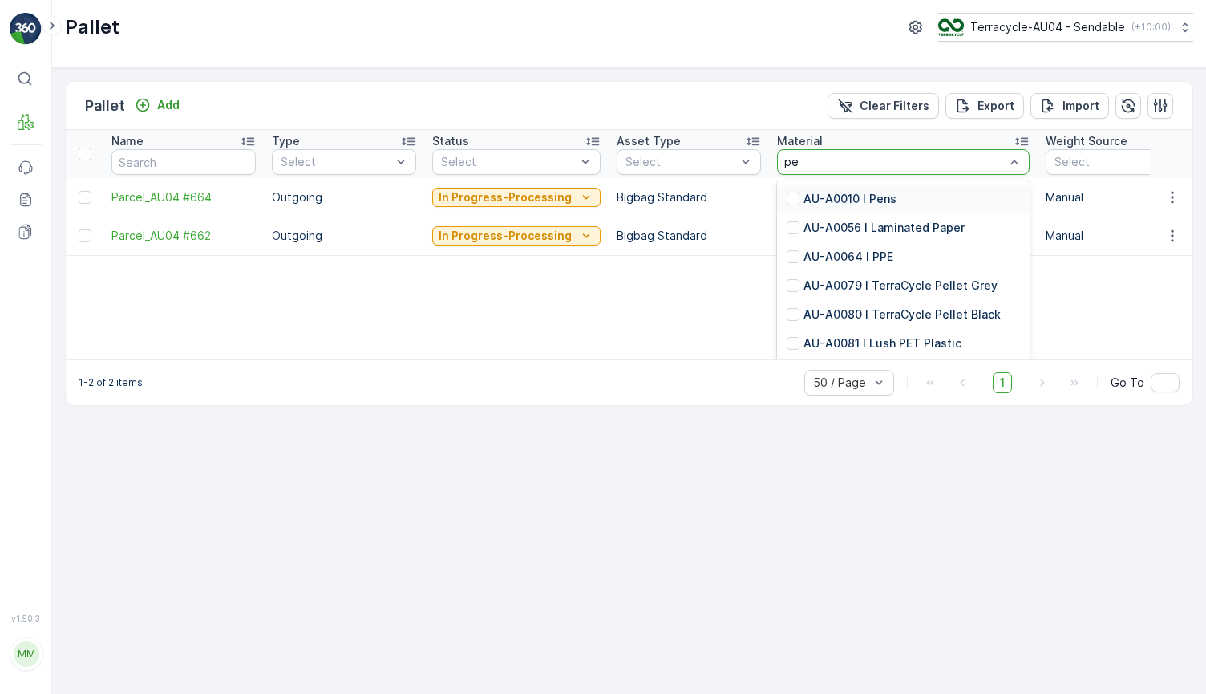
type input "pet"
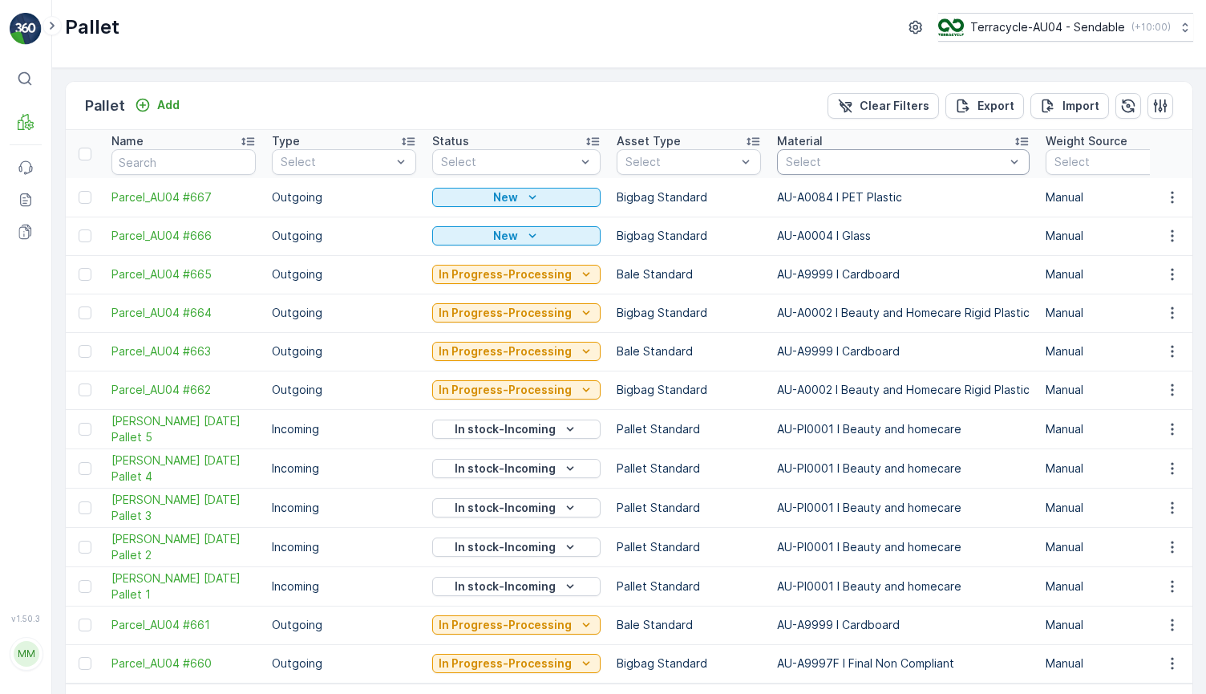
click at [889, 170] on div "Select" at bounding box center [903, 162] width 253 height 26
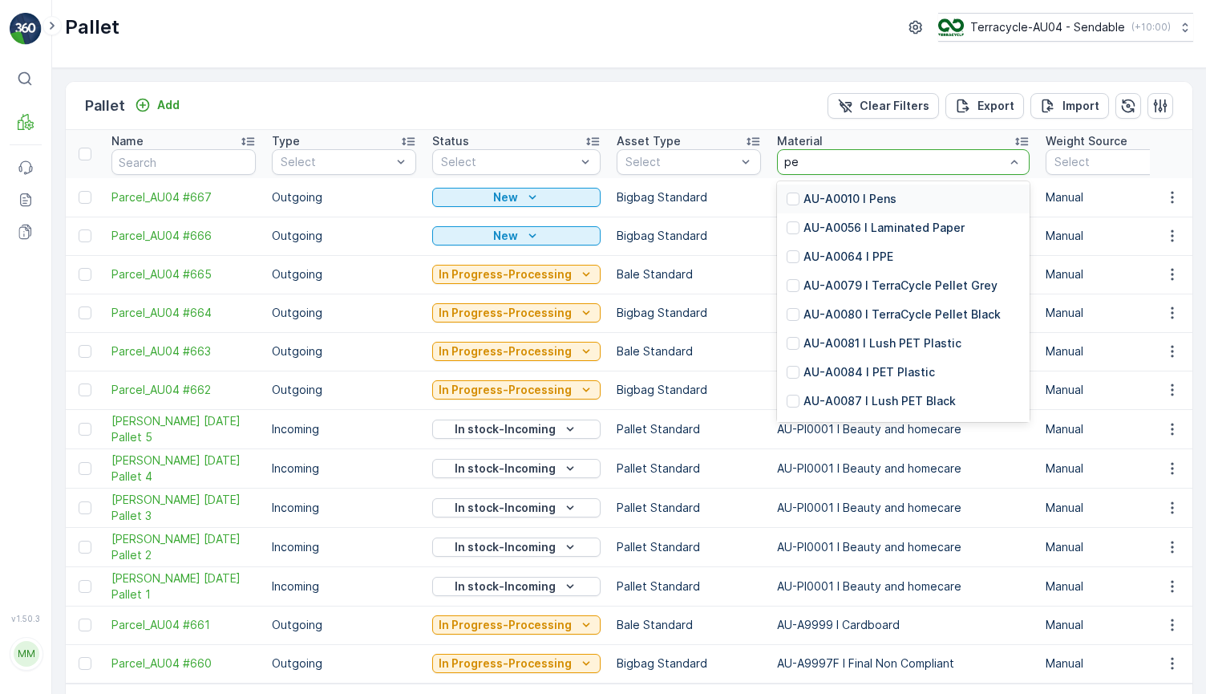
type input "pet"
click at [905, 229] on p "AU-A0084 I PET Plastic" at bounding box center [870, 228] width 132 height 16
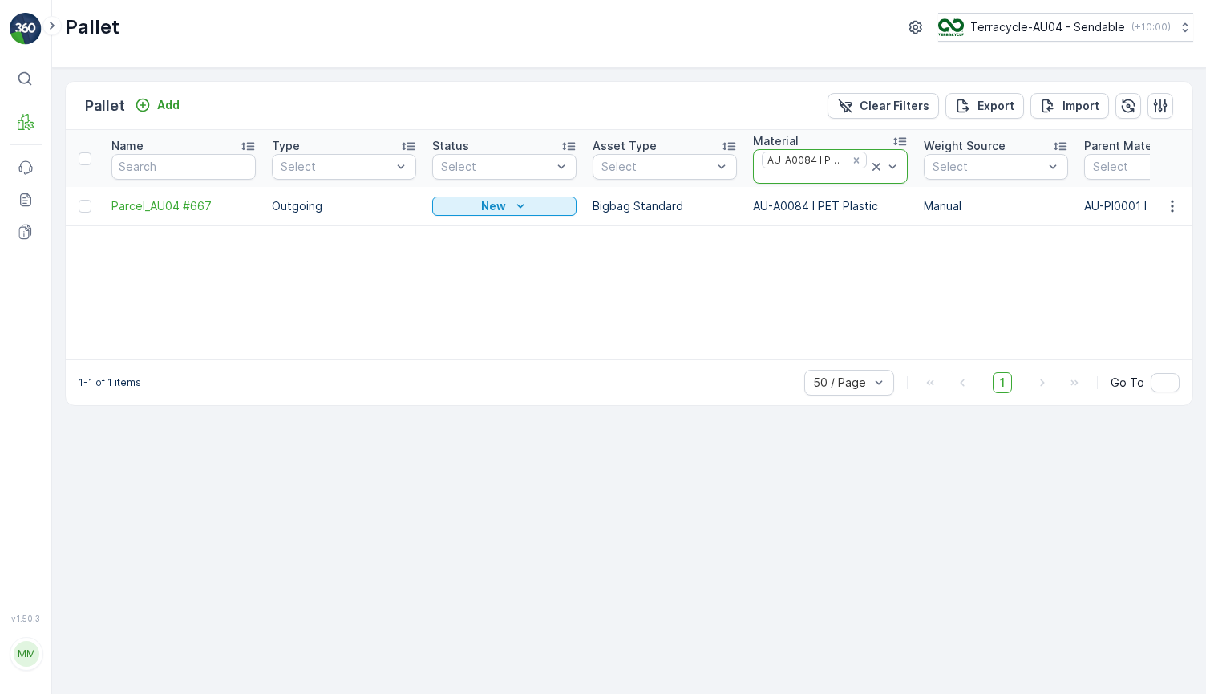
click at [878, 173] on icon at bounding box center [877, 167] width 16 height 16
click at [877, 172] on icon at bounding box center [877, 167] width 16 height 16
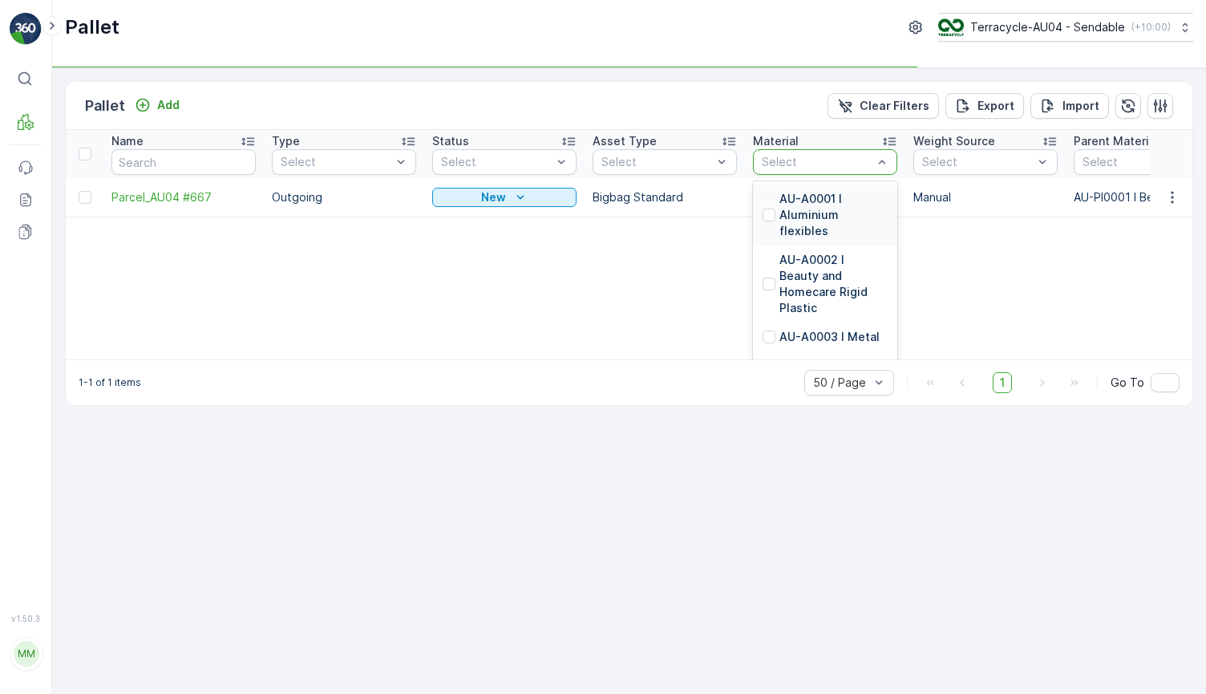
click at [819, 165] on div at bounding box center [817, 162] width 114 height 13
type input "glass"
click at [808, 195] on p "AU-A0004 I Glass" at bounding box center [830, 199] width 100 height 16
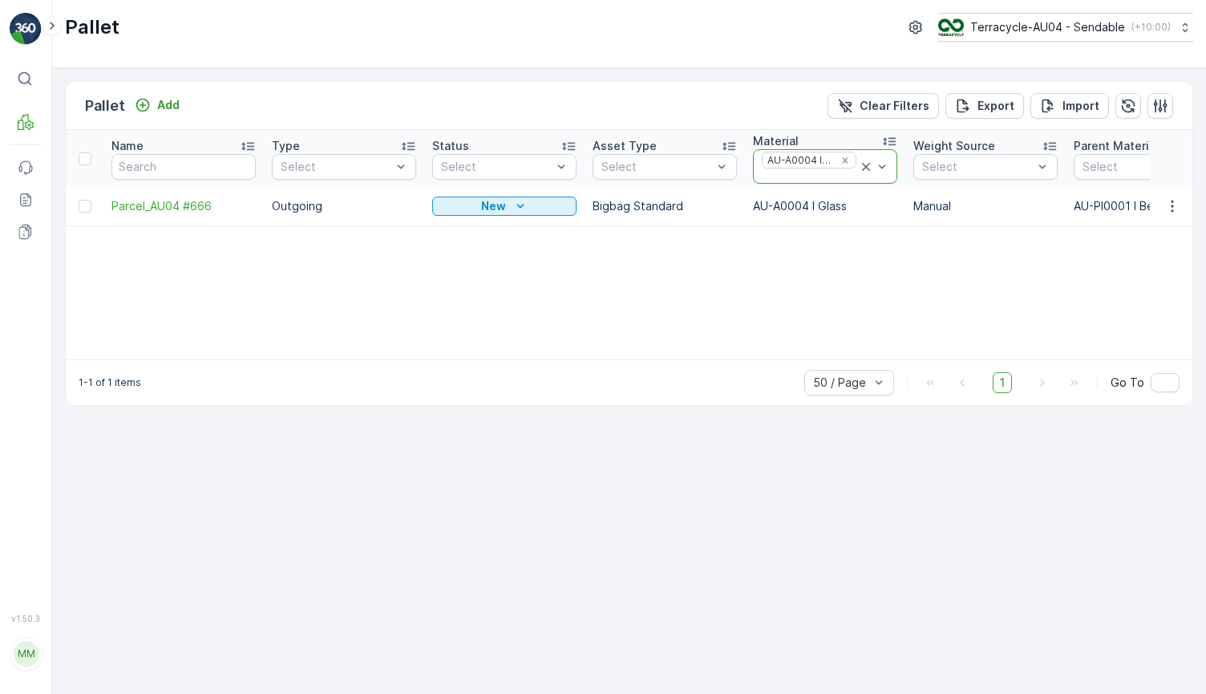
click at [868, 161] on icon at bounding box center [866, 167] width 16 height 16
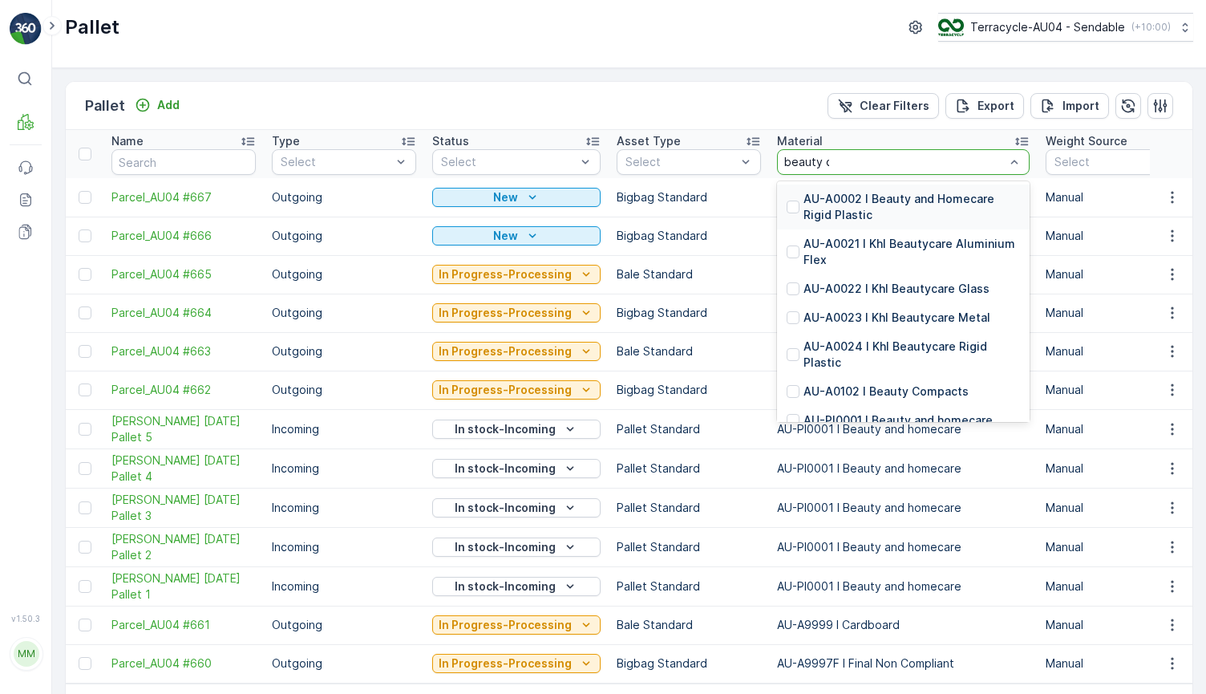
type input "beauty com"
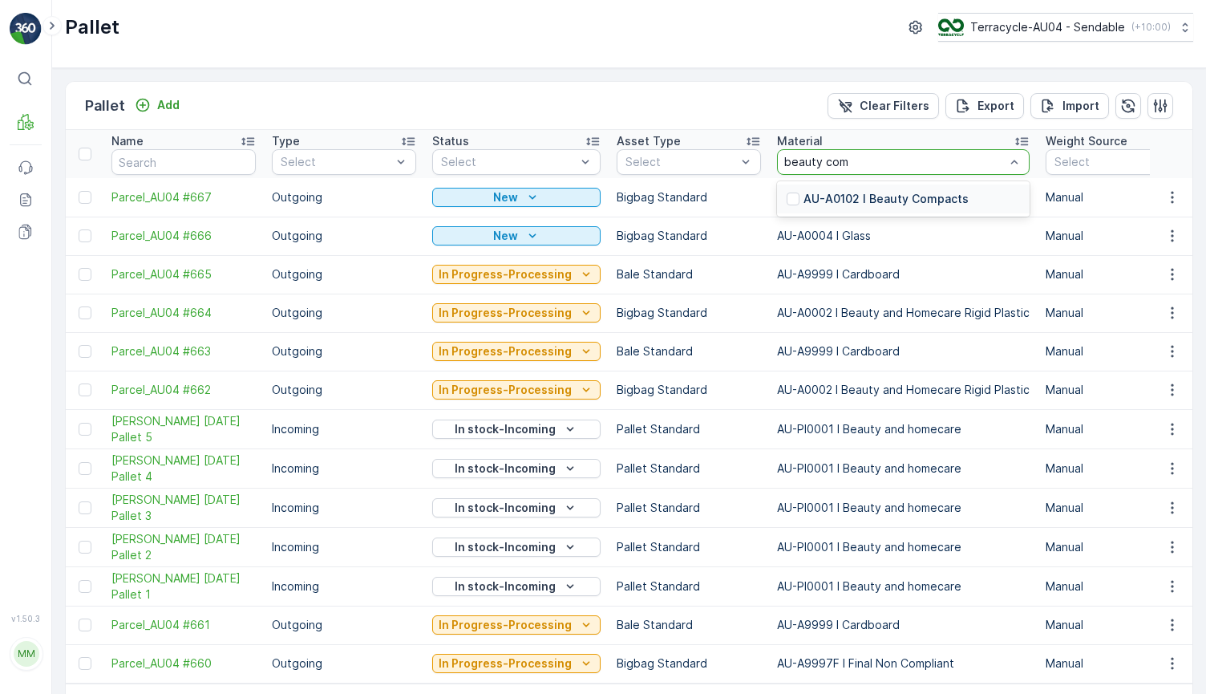
click at [845, 206] on p "AU-A0102 I Beauty Compacts" at bounding box center [886, 199] width 165 height 16
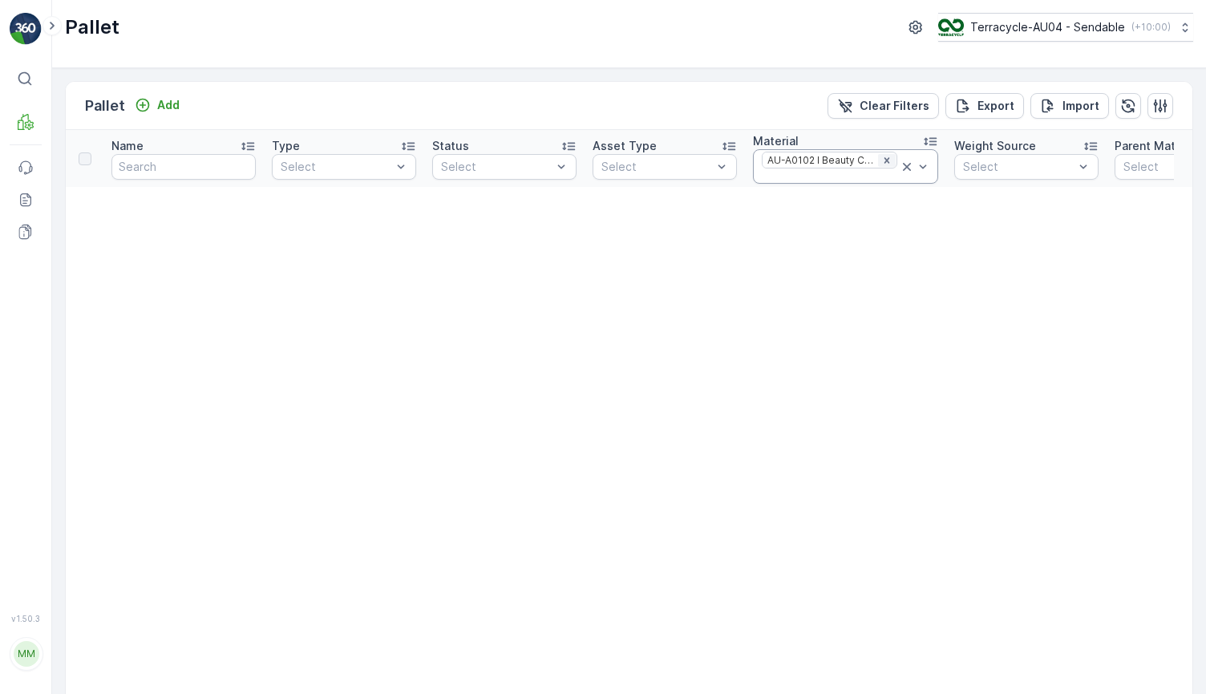
click at [886, 164] on icon "Remove AU-A0102 I Beauty Compacts" at bounding box center [887, 160] width 11 height 11
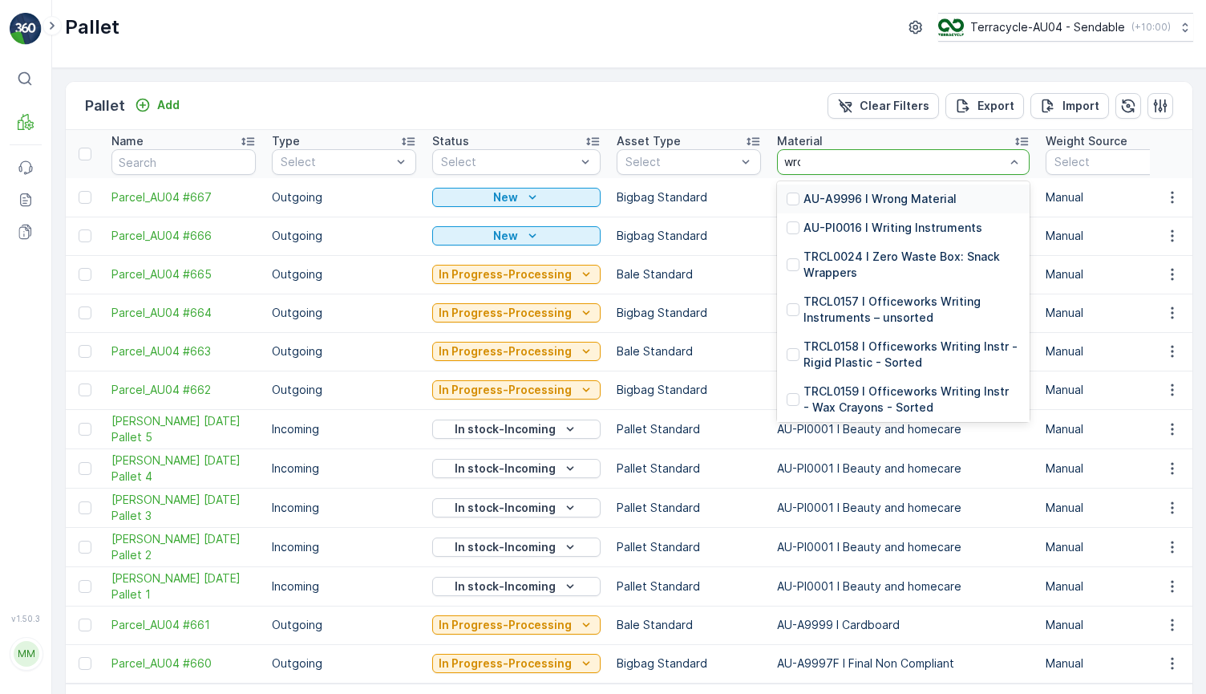
type input "wrong"
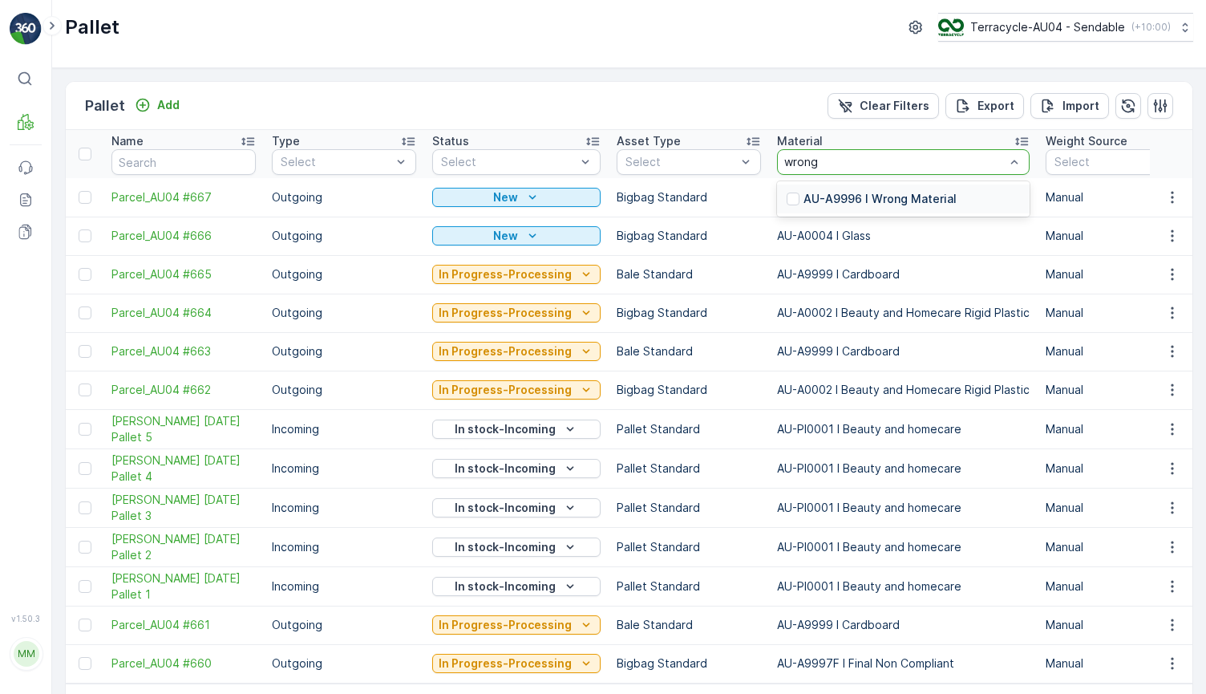
click at [889, 205] on p "AU-A9996 I Wrong Material" at bounding box center [880, 199] width 153 height 16
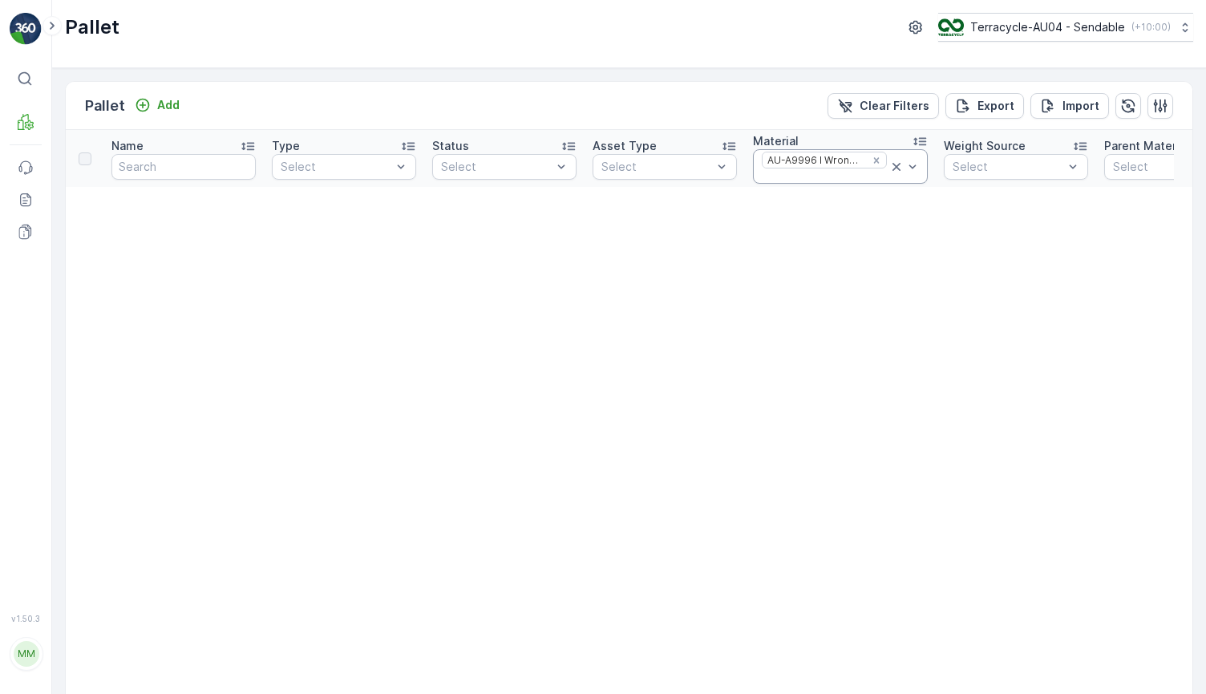
click at [890, 166] on icon at bounding box center [897, 167] width 16 height 16
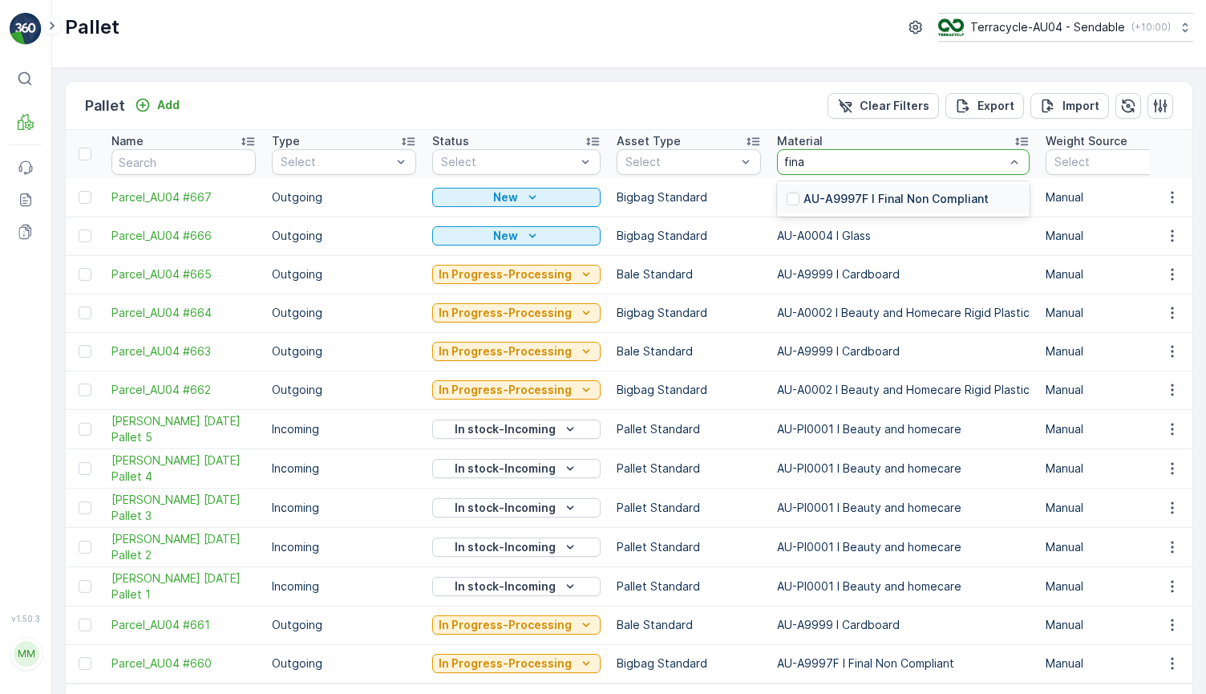
type input "final"
click at [889, 201] on p "AU-A9997F I Final Non Compliant" at bounding box center [896, 199] width 185 height 16
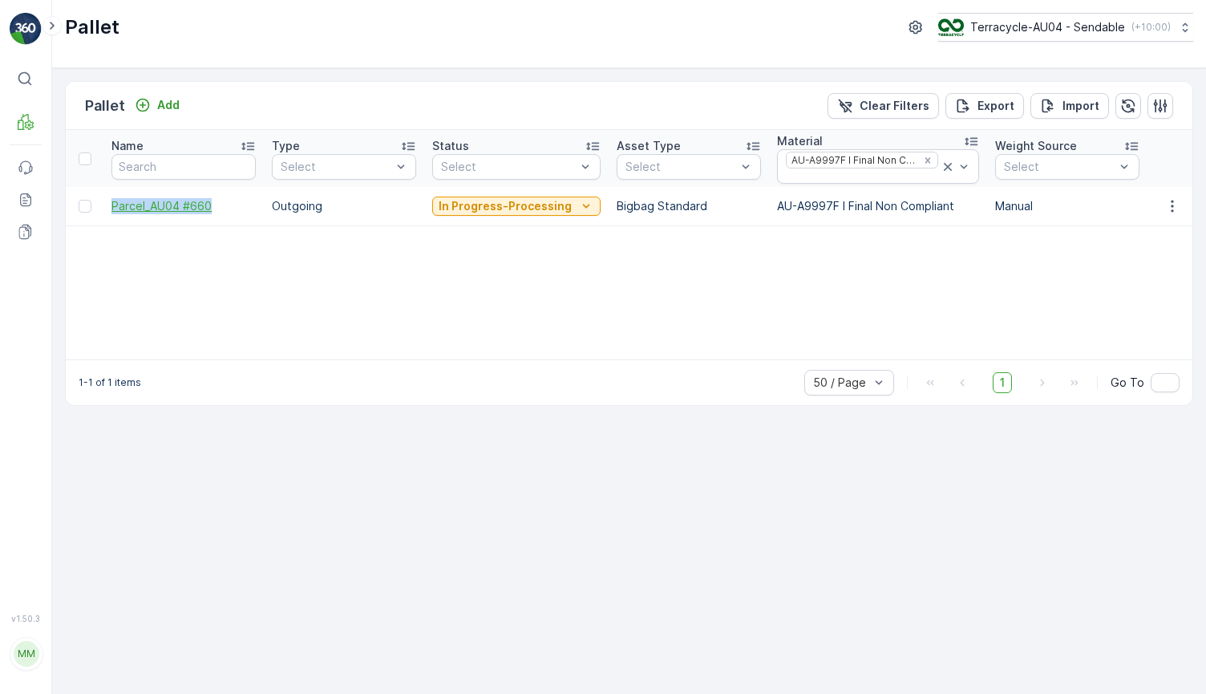
drag, startPoint x: 100, startPoint y: 207, endPoint x: 212, endPoint y: 209, distance: 111.5
copy span "Parcel_AU04 #660"
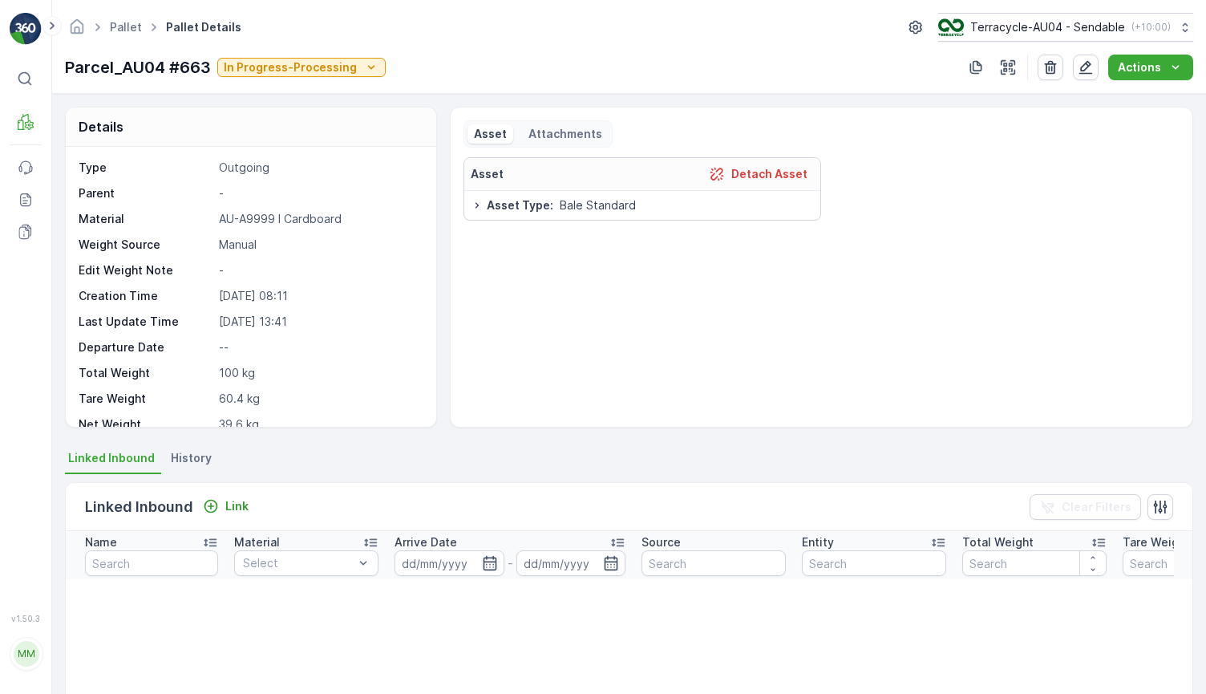
click at [360, 82] on div "Pallet Pallet Details Terracycle-AU04 - Sendable ( +10:00 ) Parcel_AU04 #663 In…" at bounding box center [629, 47] width 1154 height 94
click at [363, 60] on icon "In Progress-Processing" at bounding box center [371, 67] width 16 height 16
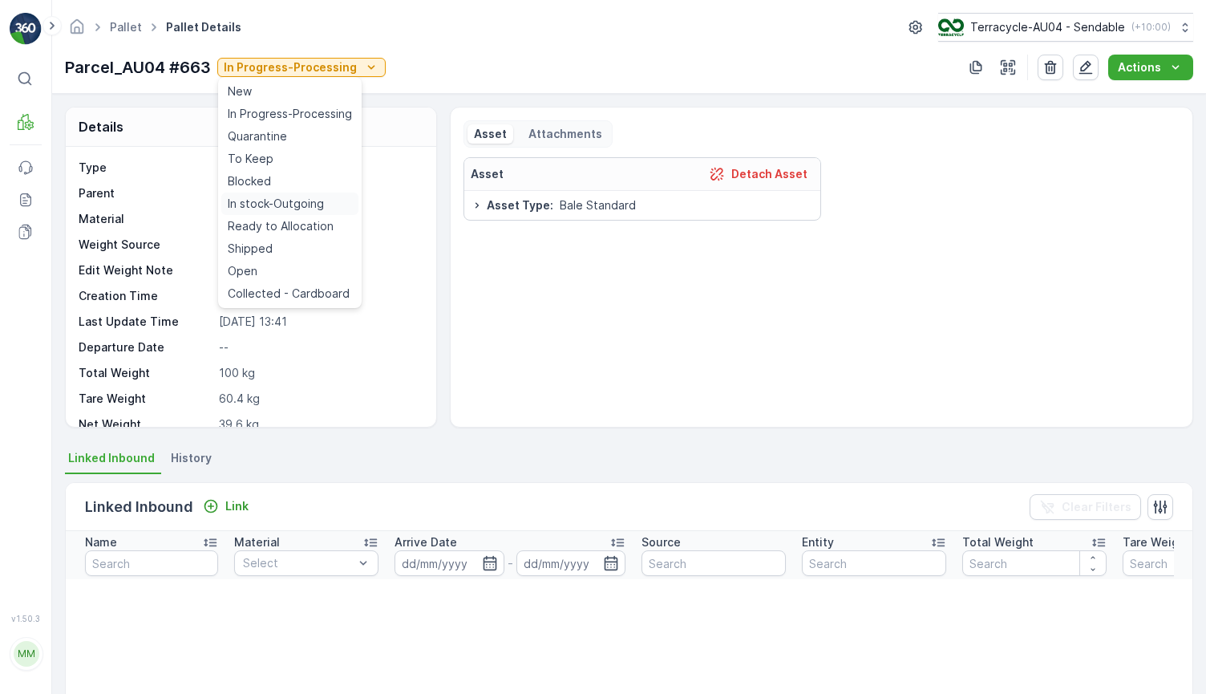
click at [308, 202] on span "In stock-Outgoing" at bounding box center [276, 204] width 96 height 16
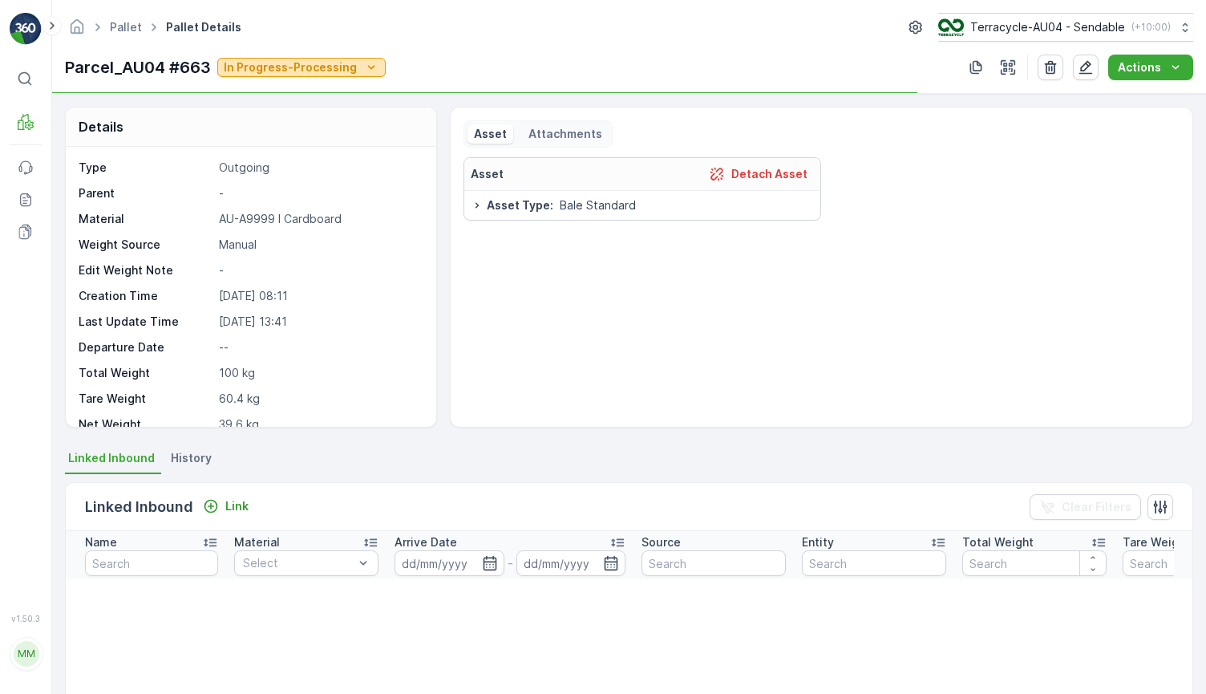
click at [315, 71] on p "In Progress-Processing" at bounding box center [290, 67] width 133 height 16
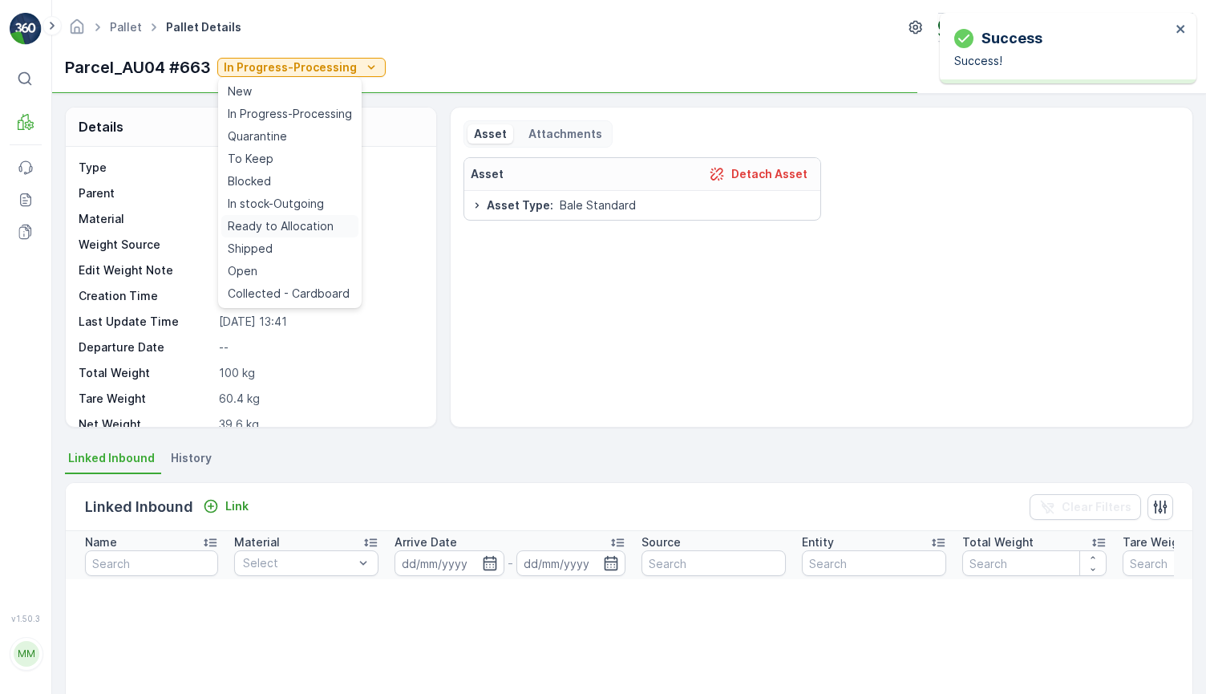
click at [318, 224] on span "Ready to Allocation" at bounding box center [281, 226] width 106 height 16
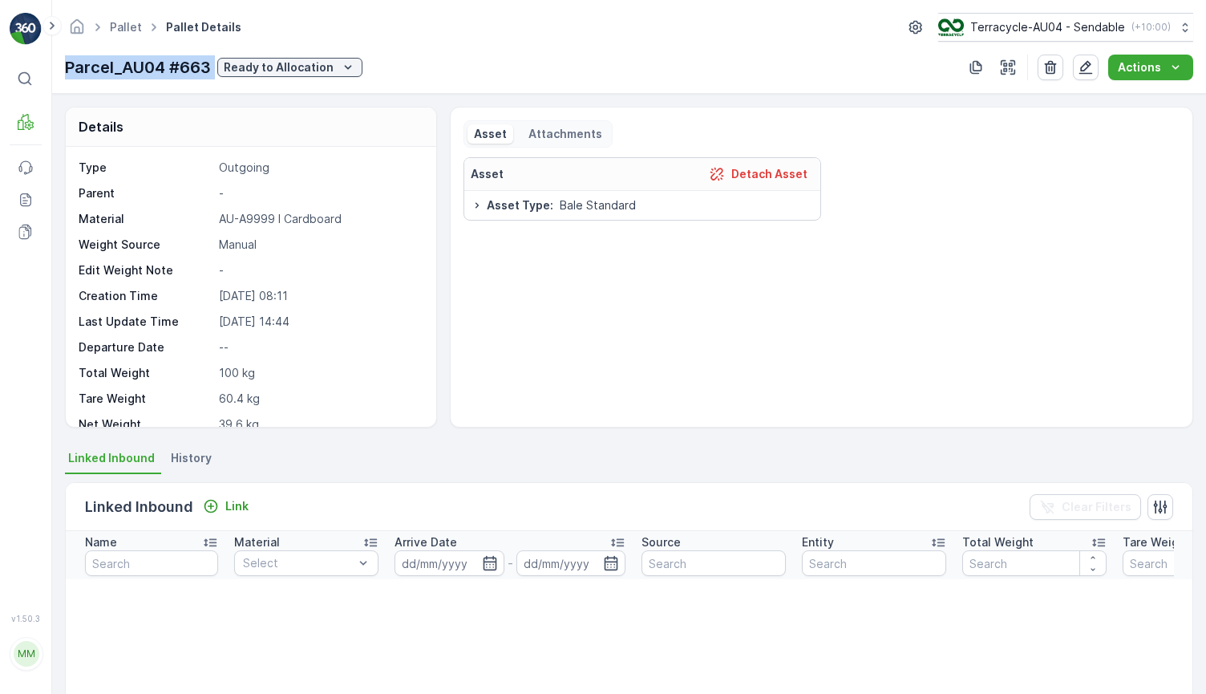
drag, startPoint x: 60, startPoint y: 67, endPoint x: 217, endPoint y: 67, distance: 156.4
click at [217, 67] on div "Pallet Pallet Details Terracycle-AU04 - Sendable ( +10:00 ) Parcel_AU04 #663 Re…" at bounding box center [629, 47] width 1154 height 94
copy p "Parcel_AU04 #663"
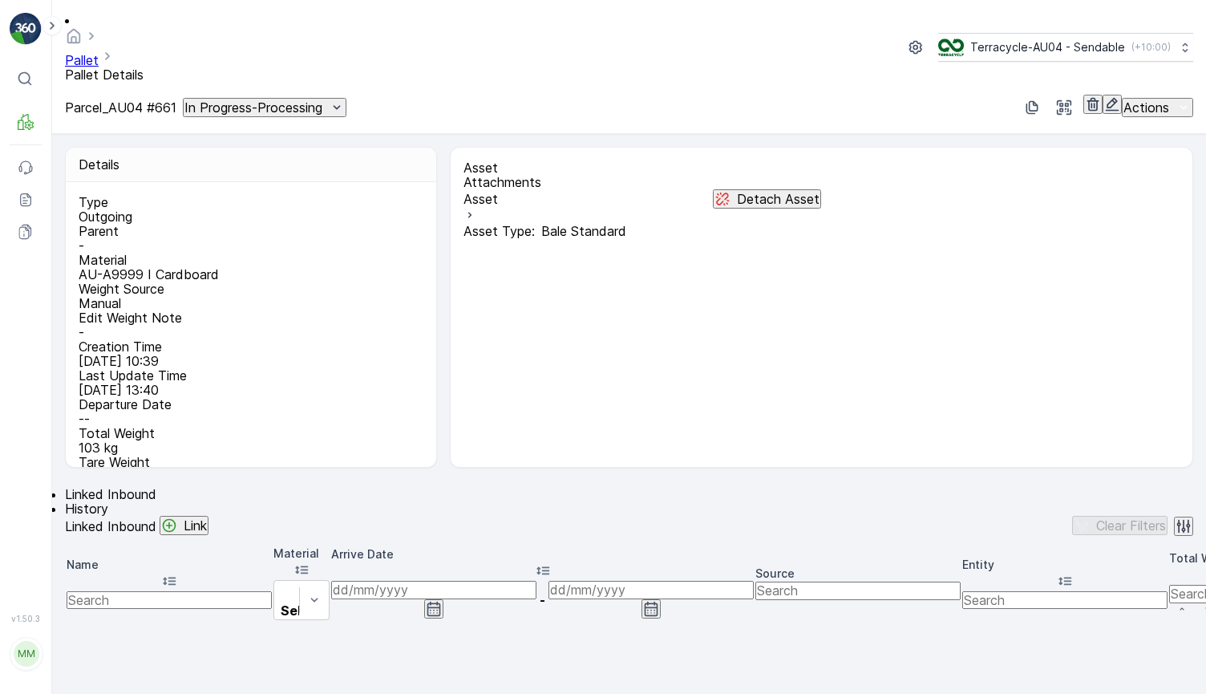
click at [322, 100] on p "In Progress-Processing" at bounding box center [253, 107] width 138 height 14
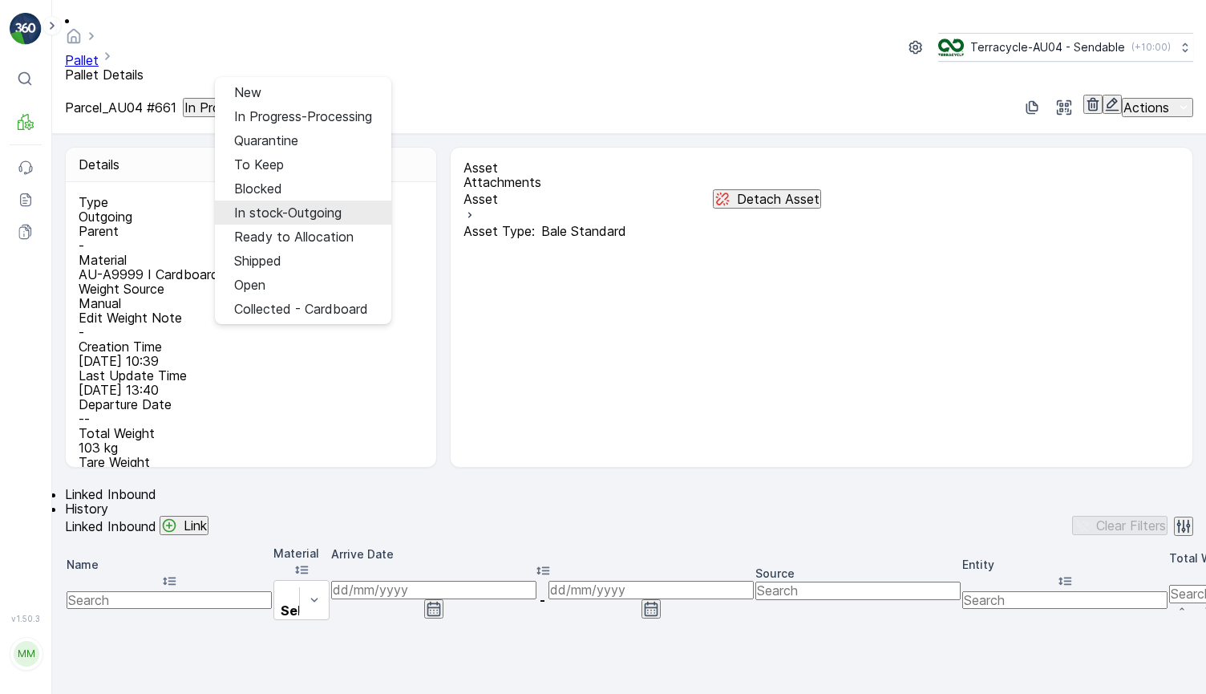
click at [295, 205] on span "In stock-Outgoing" at bounding box center [287, 212] width 107 height 14
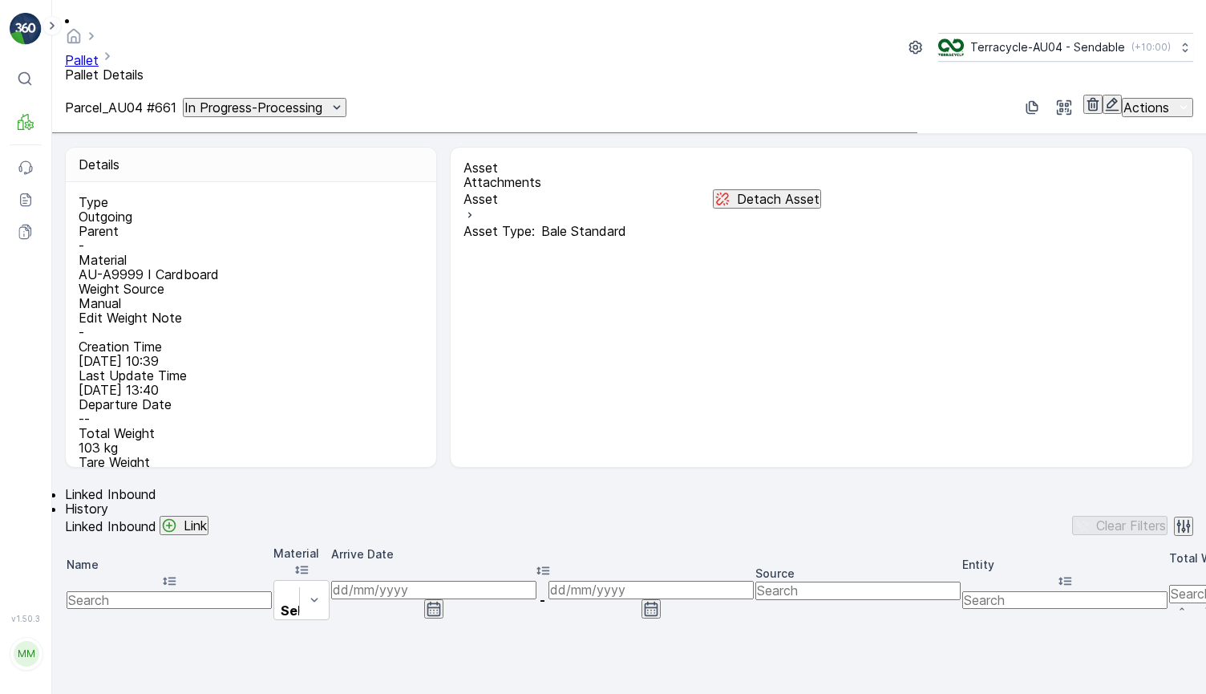
click at [322, 100] on p "In Progress-Processing" at bounding box center [253, 107] width 138 height 14
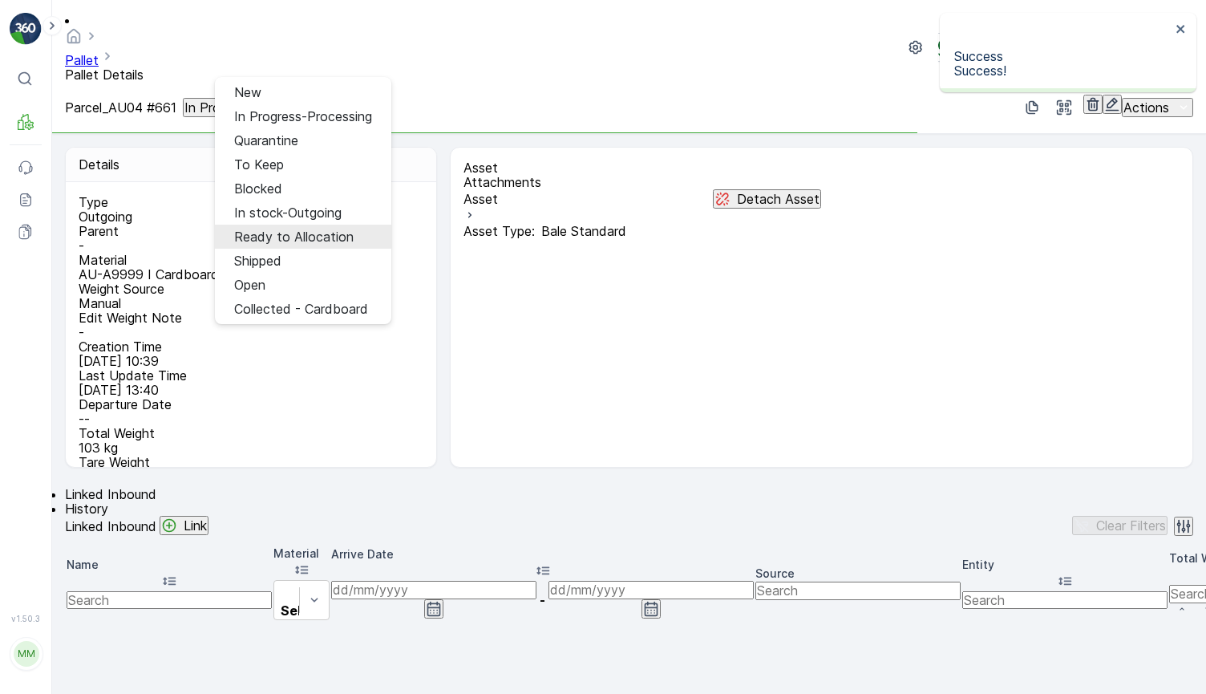
click at [315, 229] on span "Ready to Allocation" at bounding box center [294, 236] width 120 height 14
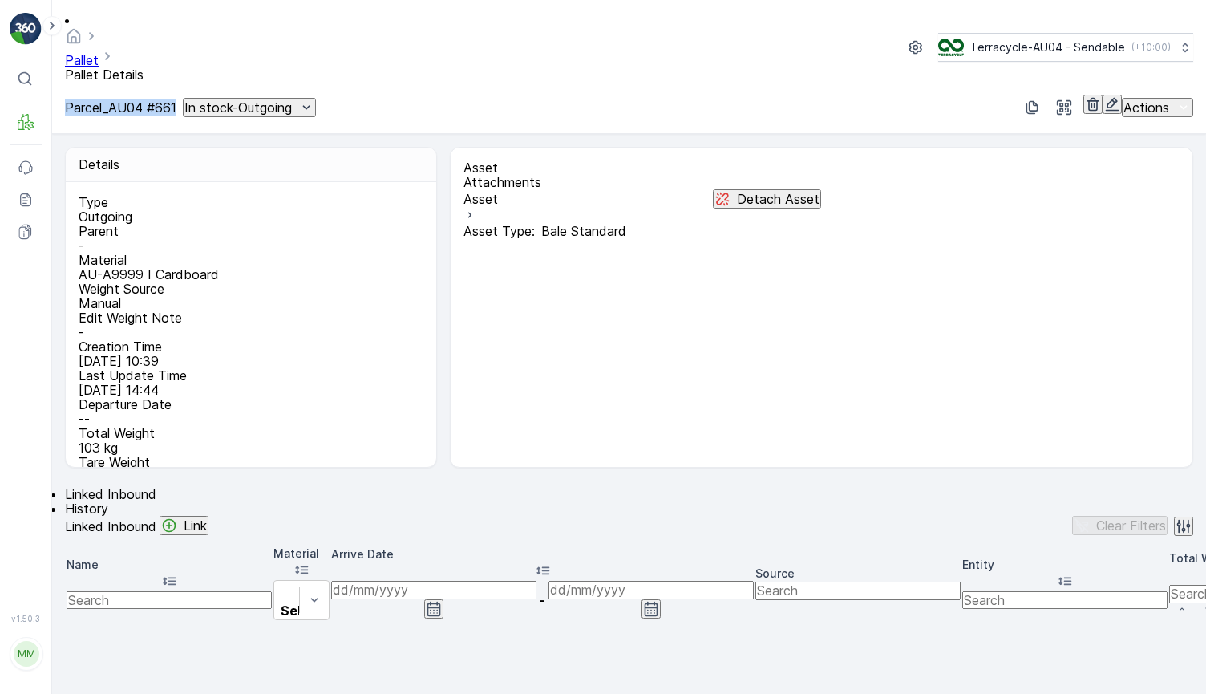
drag, startPoint x: 63, startPoint y: 64, endPoint x: 209, endPoint y: 63, distance: 146.0
click at [209, 63] on div "Pallet Pallet Details Terracycle-AU04 - Sendable ( +10:00 ) Parcel_AU04 #661 In…" at bounding box center [629, 67] width 1154 height 134
copy p "Parcel_AU04 #661"
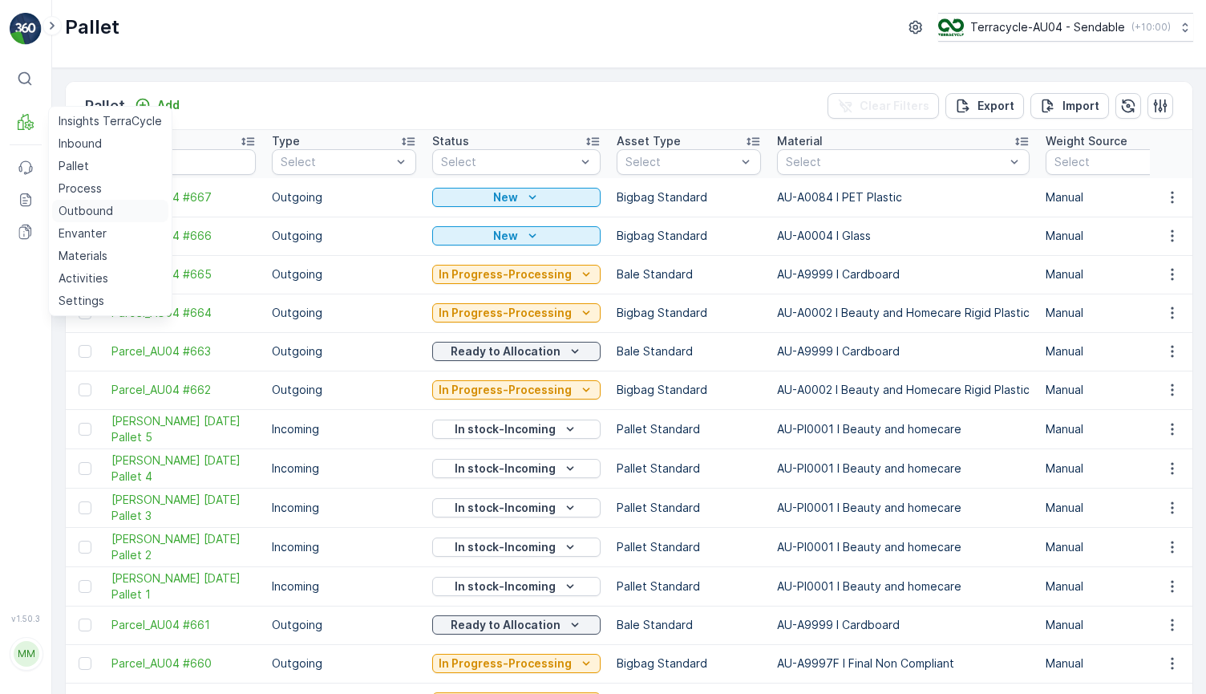
click at [89, 208] on p "Outbound" at bounding box center [86, 211] width 55 height 16
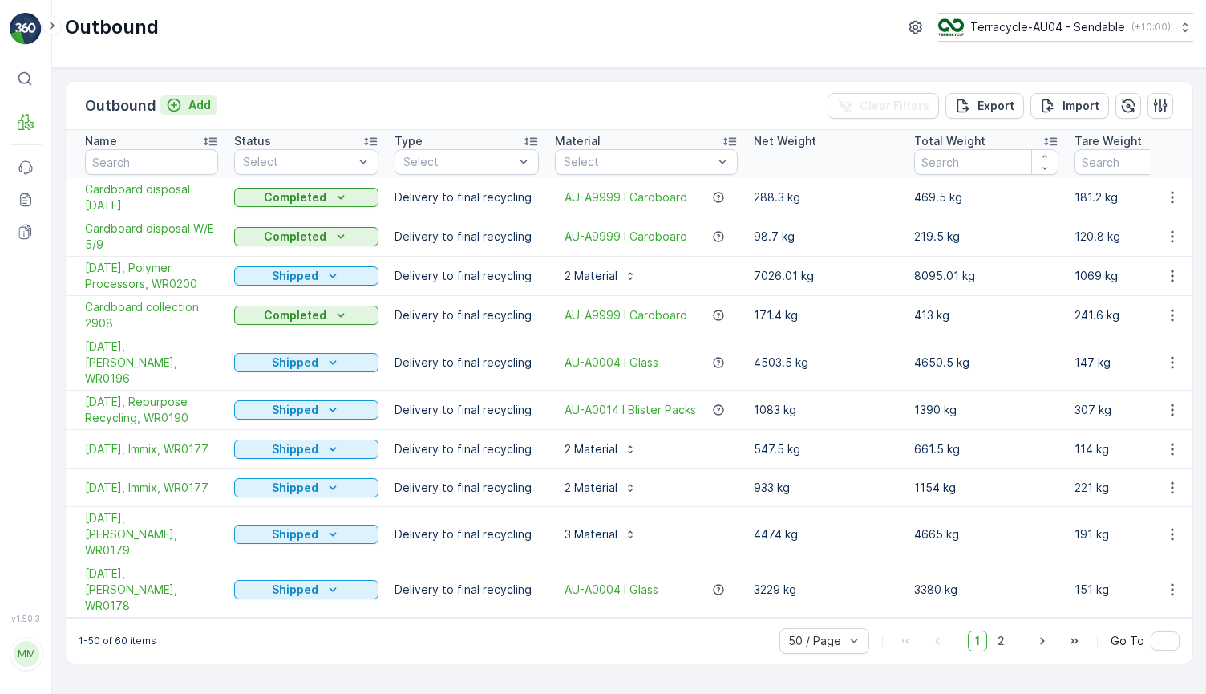
click at [198, 103] on p "Add" at bounding box center [199, 105] width 22 height 16
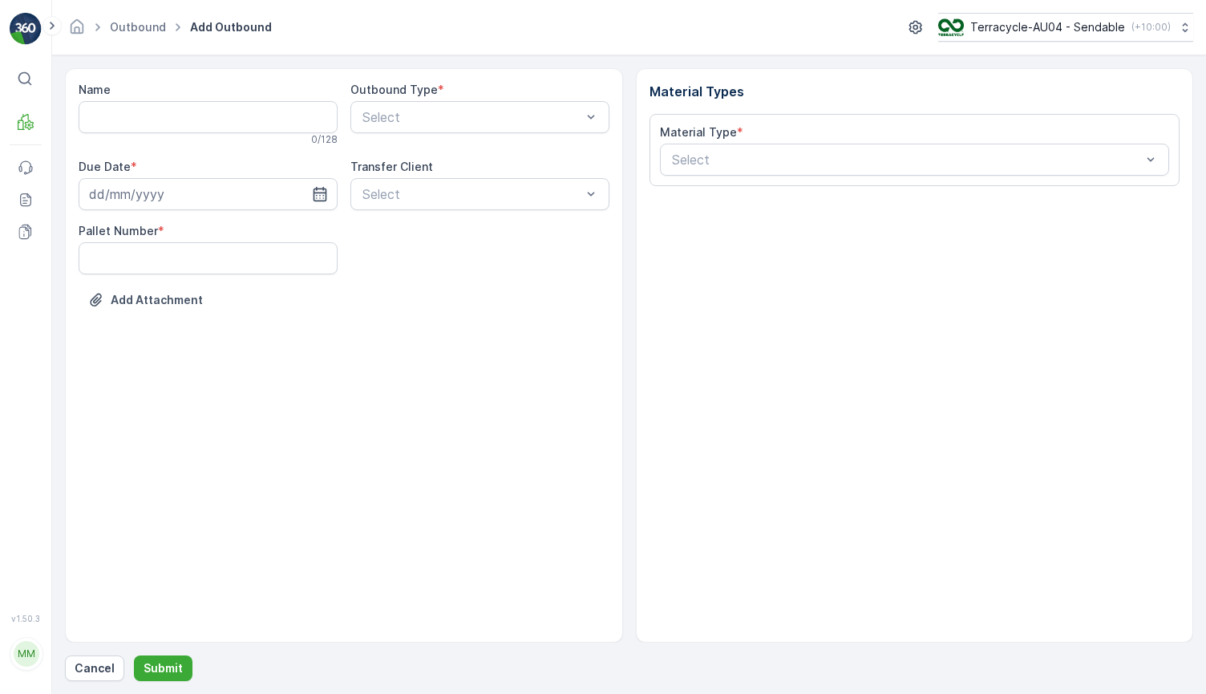
click at [207, 130] on input "Name" at bounding box center [208, 117] width 259 height 32
click at [223, 196] on input at bounding box center [208, 194] width 259 height 32
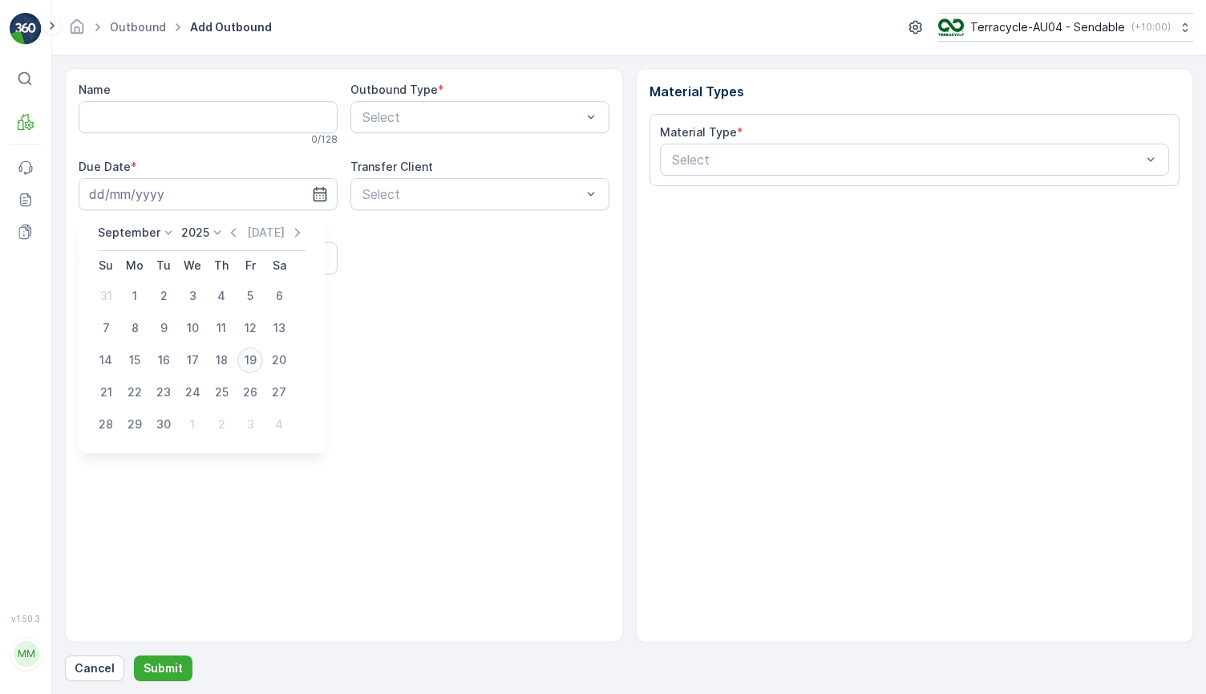
click at [253, 355] on div "19" at bounding box center [250, 360] width 26 height 26
type input "[DATE]"
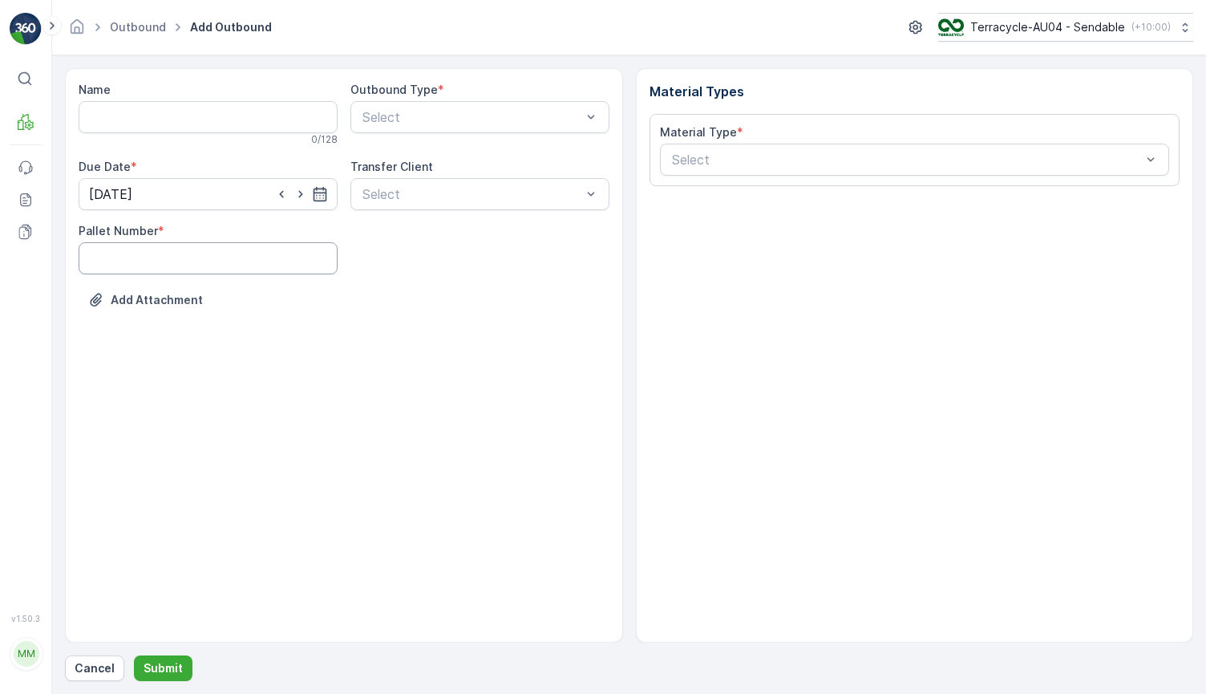
click at [205, 255] on Number "Pallet Number" at bounding box center [208, 258] width 259 height 32
type Number "2"
click at [237, 119] on input "Name" at bounding box center [208, 117] width 259 height 32
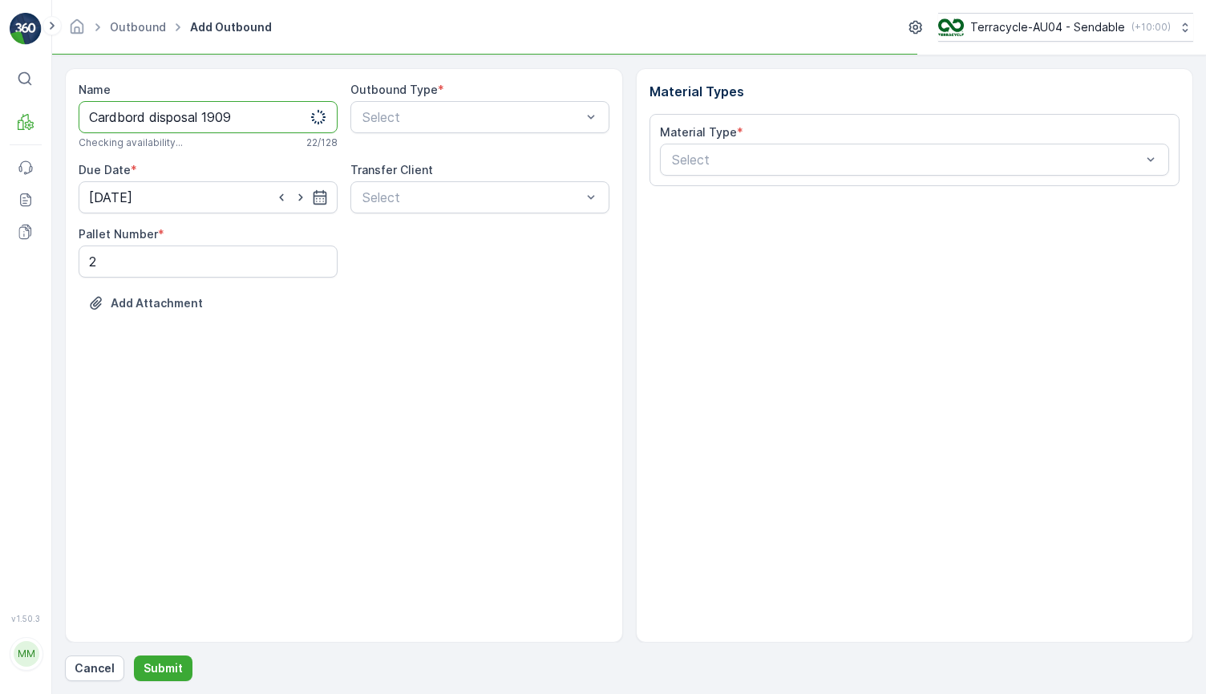
type input "Cardbord disposal 1909"
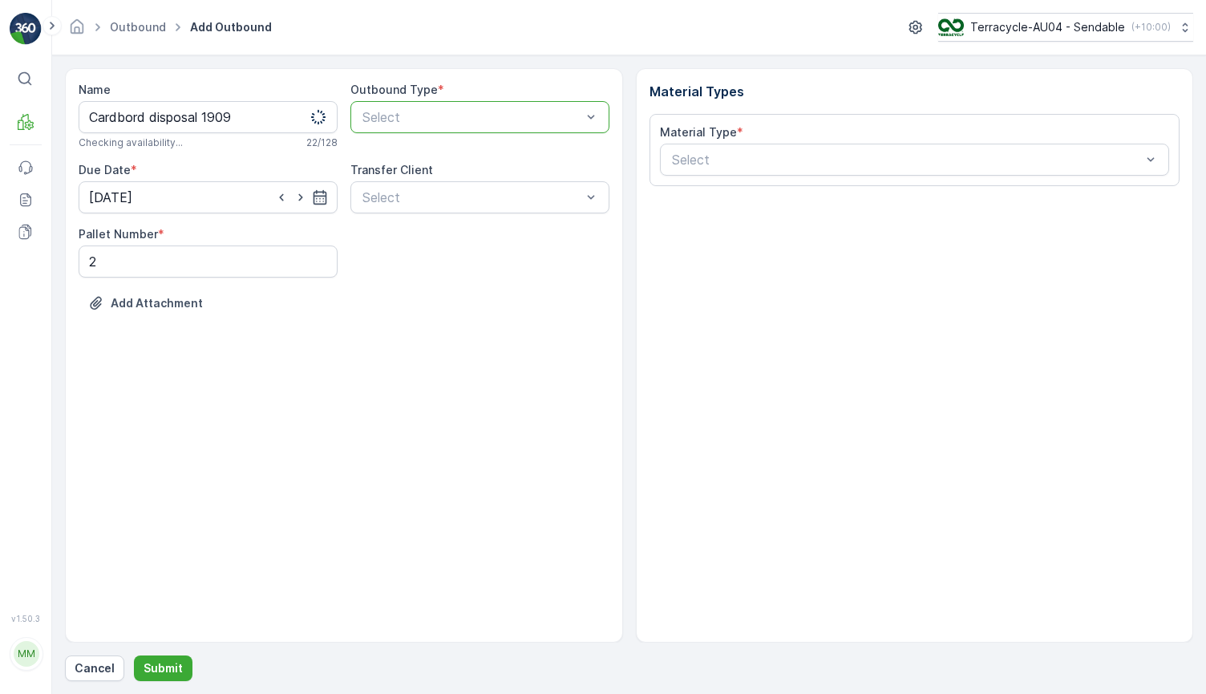
click at [396, 123] on div at bounding box center [472, 117] width 222 height 14
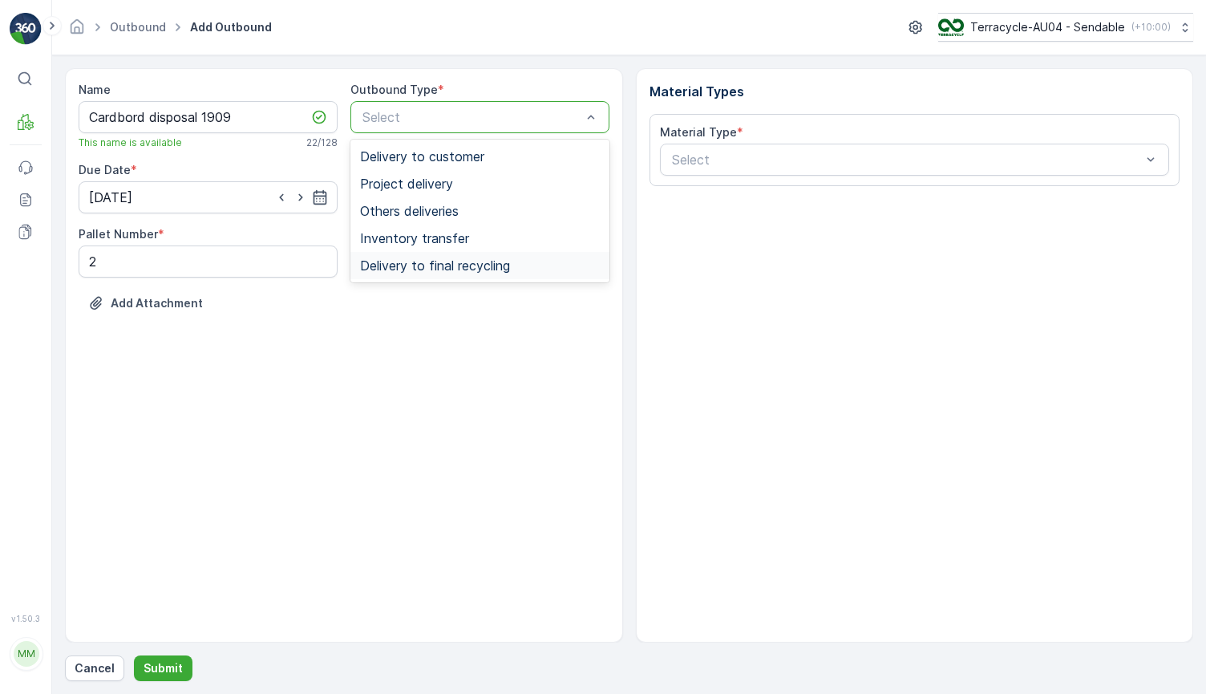
click at [470, 265] on span "Delivery to final recycling" at bounding box center [435, 265] width 150 height 14
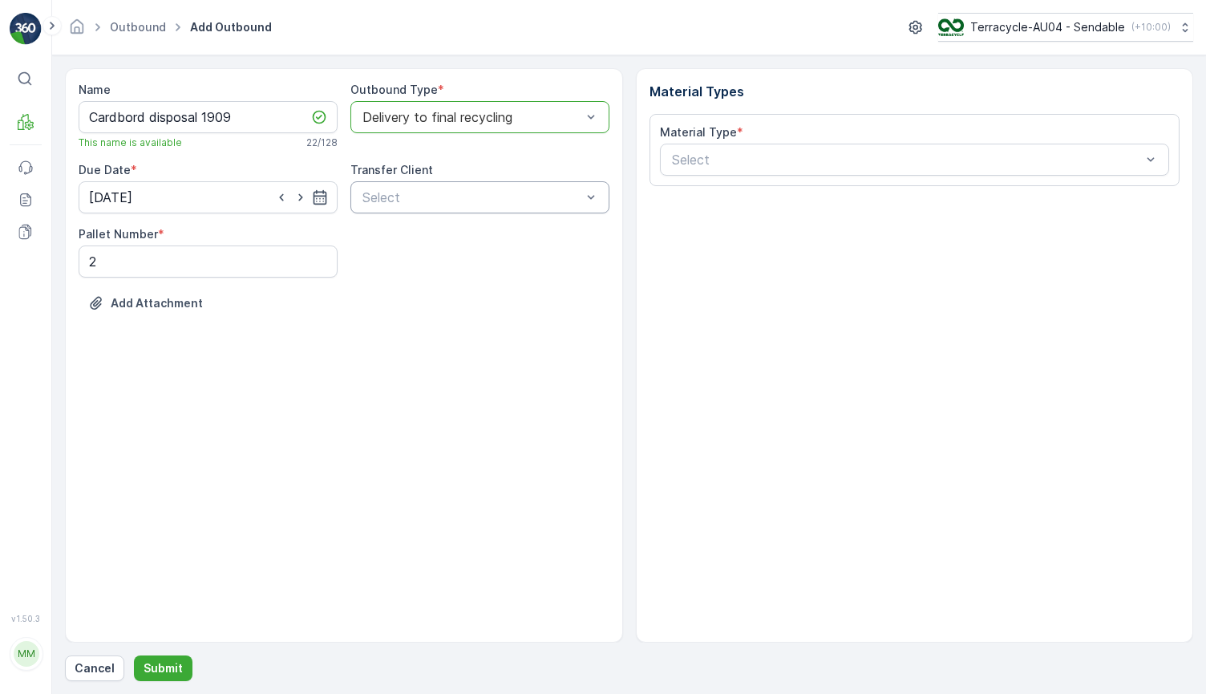
click at [476, 207] on div "Select" at bounding box center [480, 197] width 259 height 32
click at [677, 240] on div "Material Types Material Type * Select" at bounding box center [915, 355] width 558 height 574
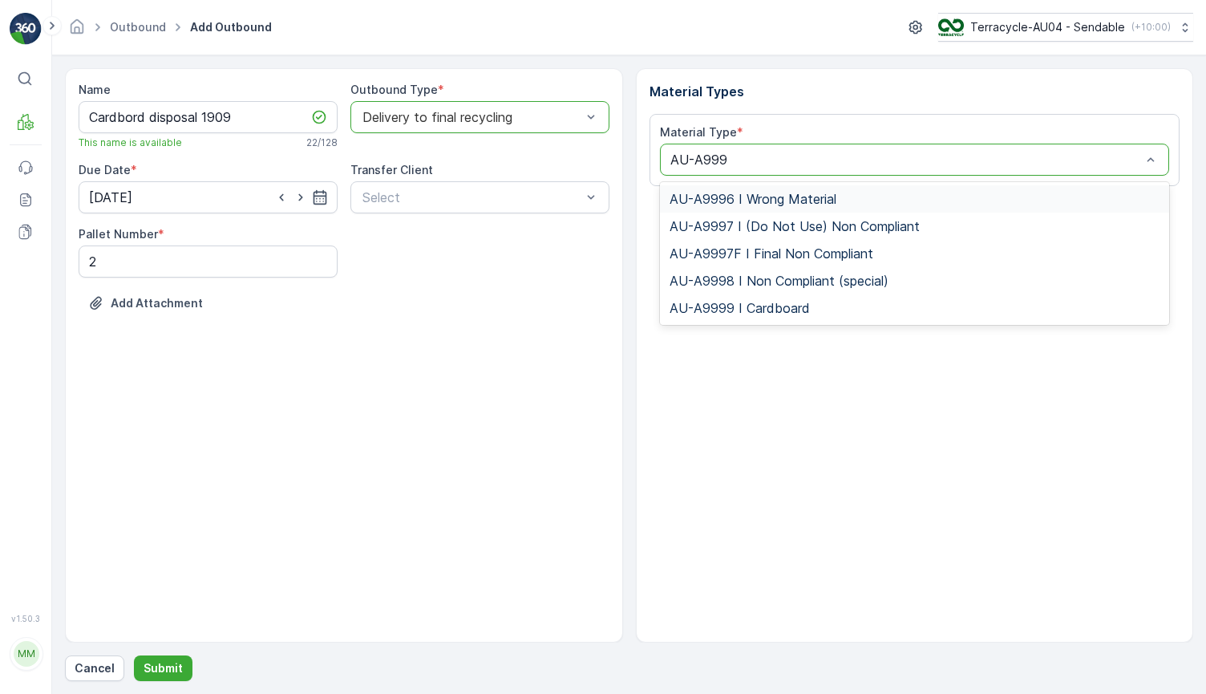
type input "AU-A9999"
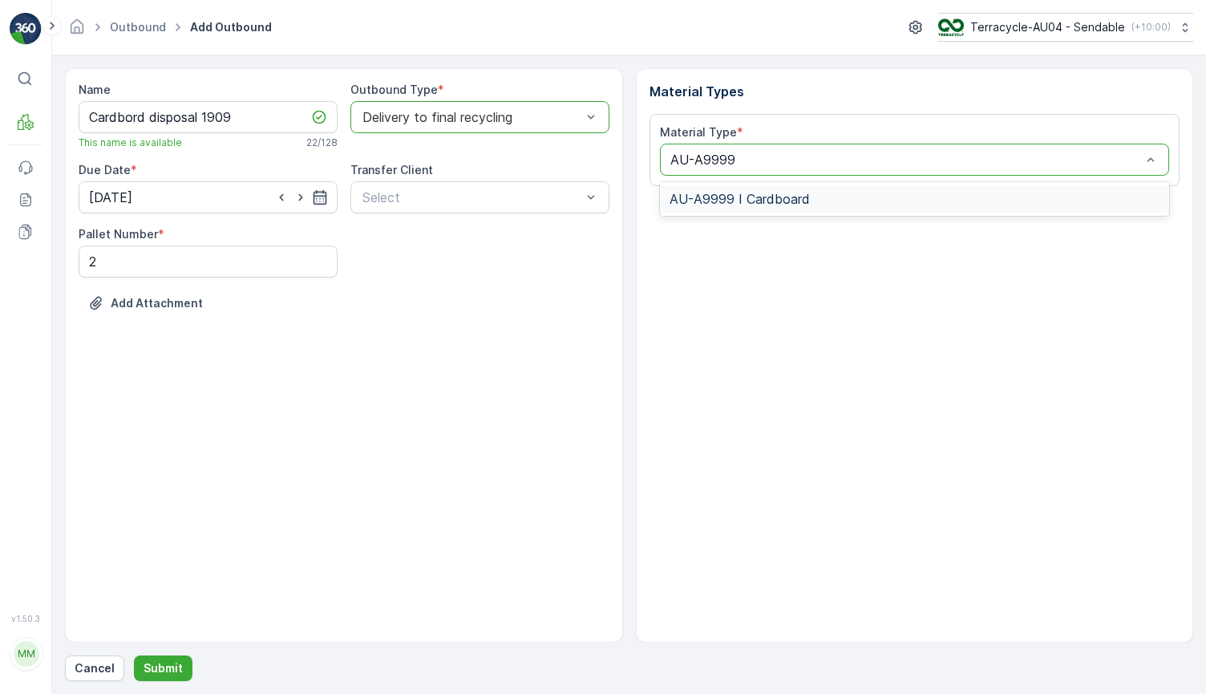
click at [780, 211] on div "AU-A9999 I Cardboard" at bounding box center [915, 198] width 510 height 27
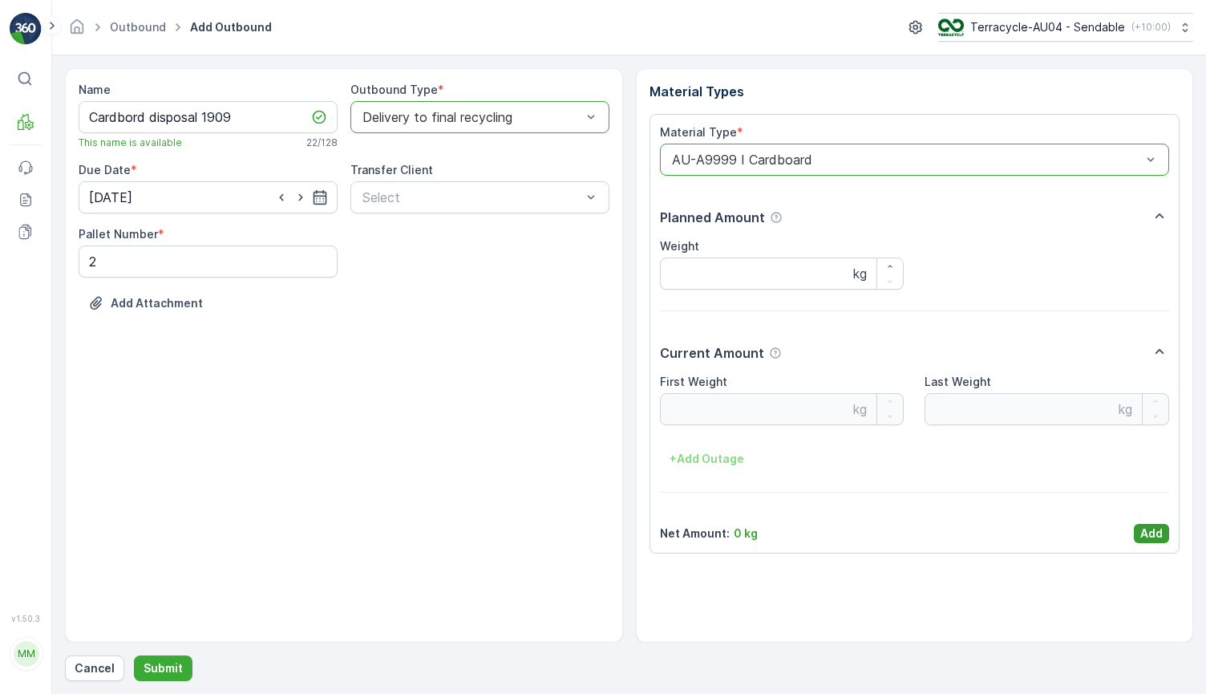
click at [1150, 534] on p "Add" at bounding box center [1152, 533] width 22 height 16
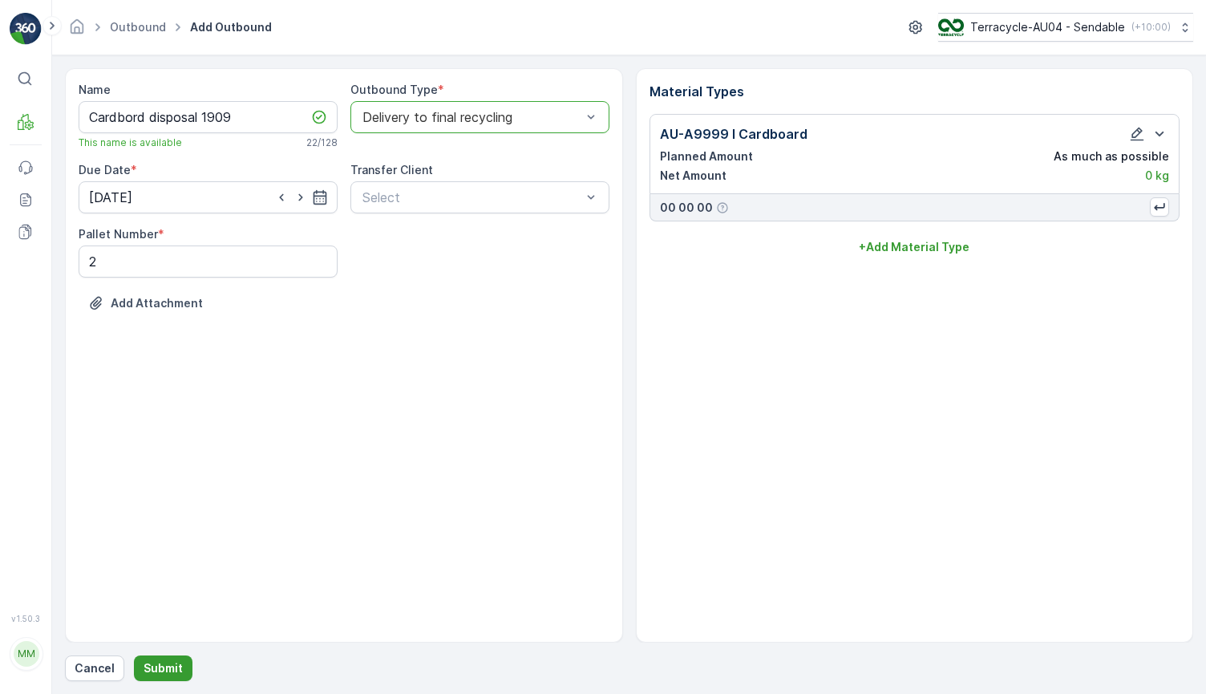
click at [171, 655] on button "Submit" at bounding box center [163, 668] width 59 height 26
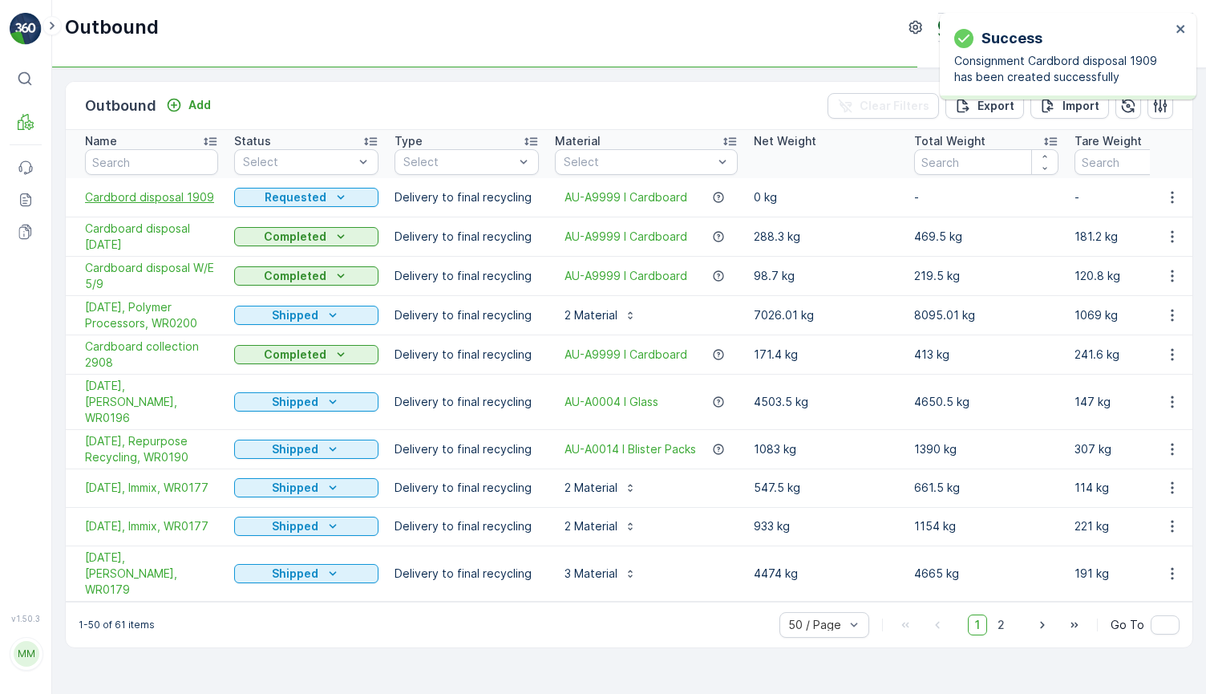
click at [151, 197] on span "Cardbord disposal 1909" at bounding box center [151, 197] width 133 height 16
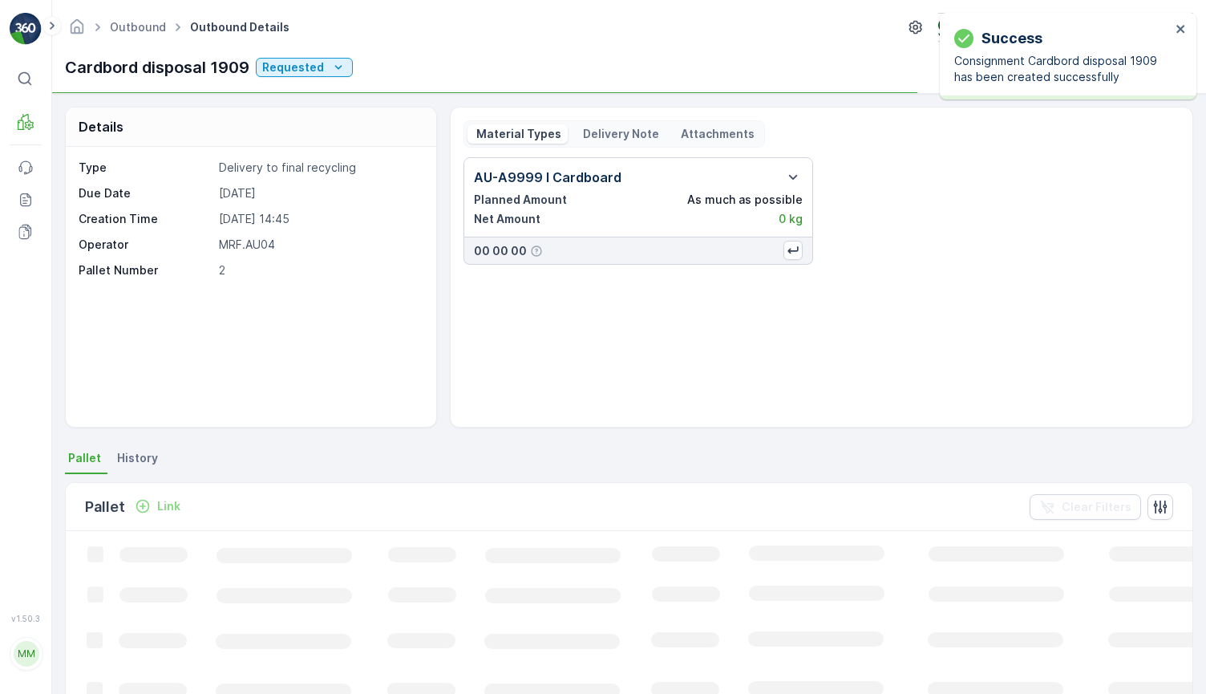
click at [1188, 30] on div "Success Consignment Cardbord disposal 1909 has been created successfully" at bounding box center [1068, 56] width 257 height 87
click at [1184, 30] on icon "close" at bounding box center [1181, 28] width 11 height 13
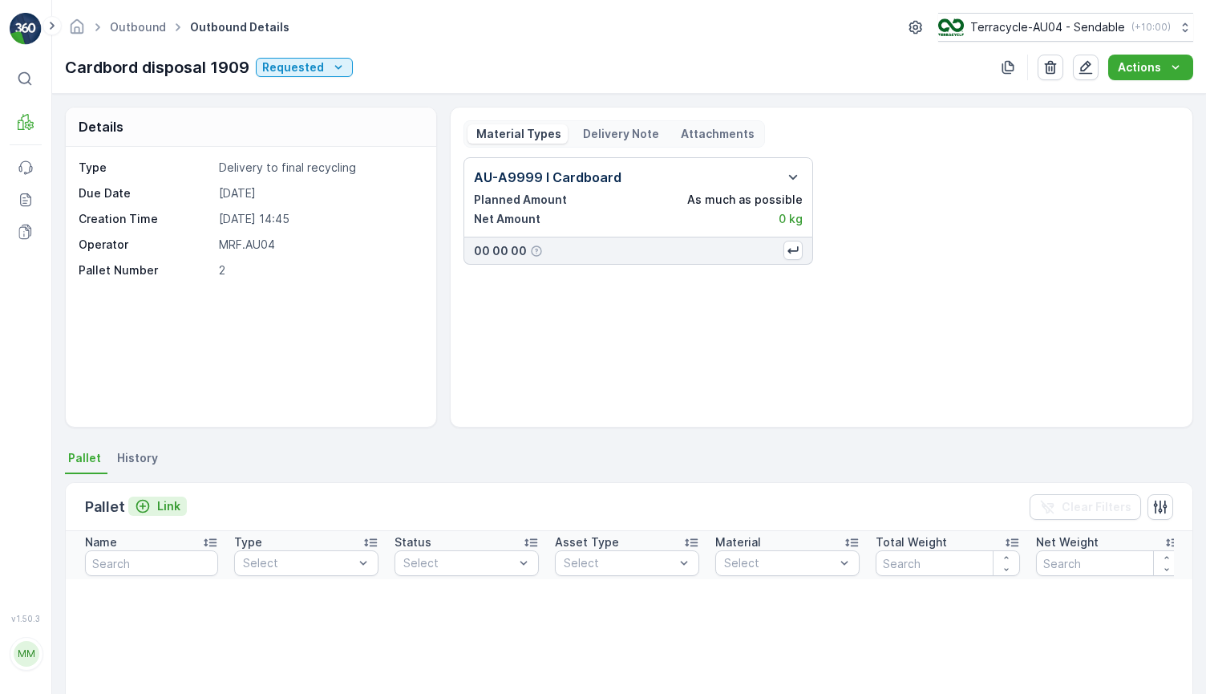
click at [166, 501] on p "Link" at bounding box center [168, 506] width 23 height 16
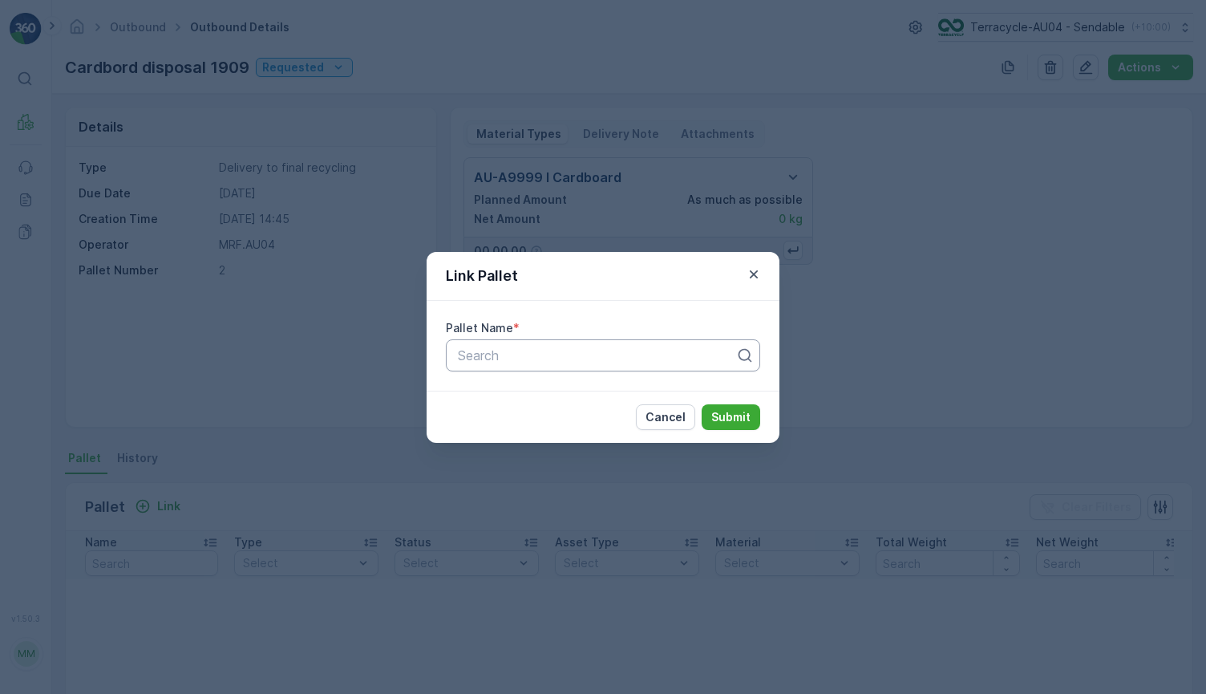
click at [548, 355] on div at bounding box center [596, 355] width 281 height 14
paste input "Parcel_AU04 #663"
type input "Parcel_AU04 #663"
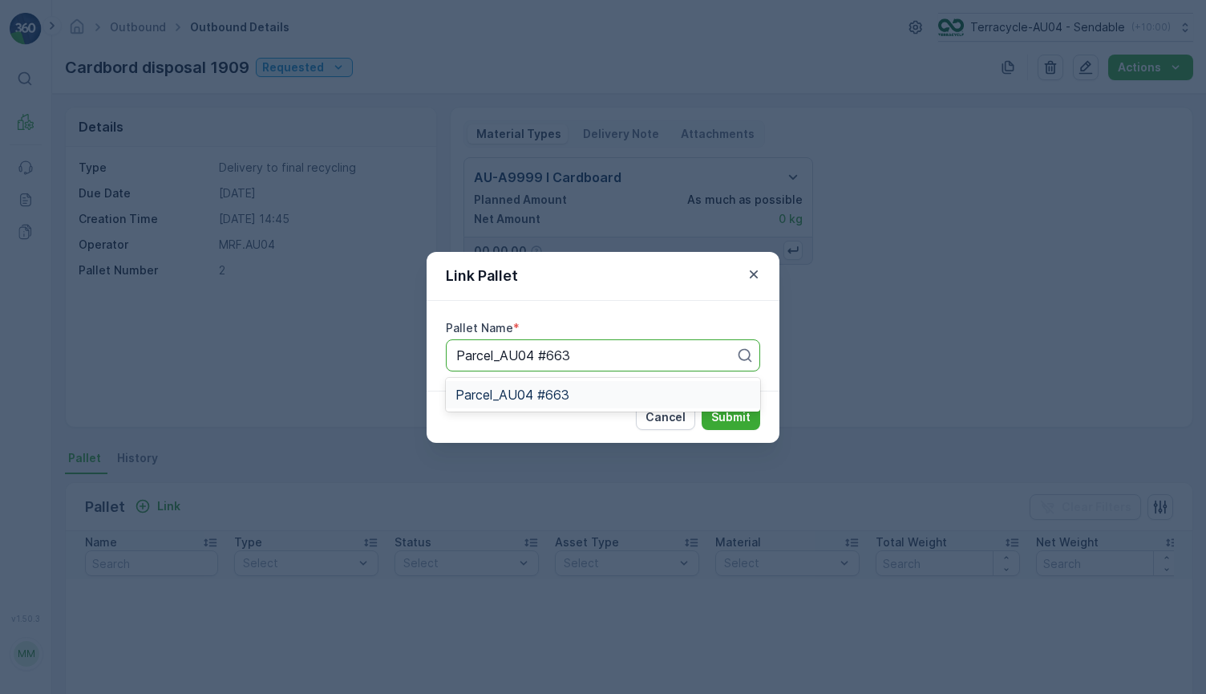
click at [593, 391] on div "Parcel_AU04 #663" at bounding box center [603, 394] width 295 height 14
click at [747, 430] on div "Cancel Submit" at bounding box center [603, 417] width 353 height 52
click at [747, 420] on p "Submit" at bounding box center [730, 417] width 39 height 16
